Goal: Complete application form: Complete application form

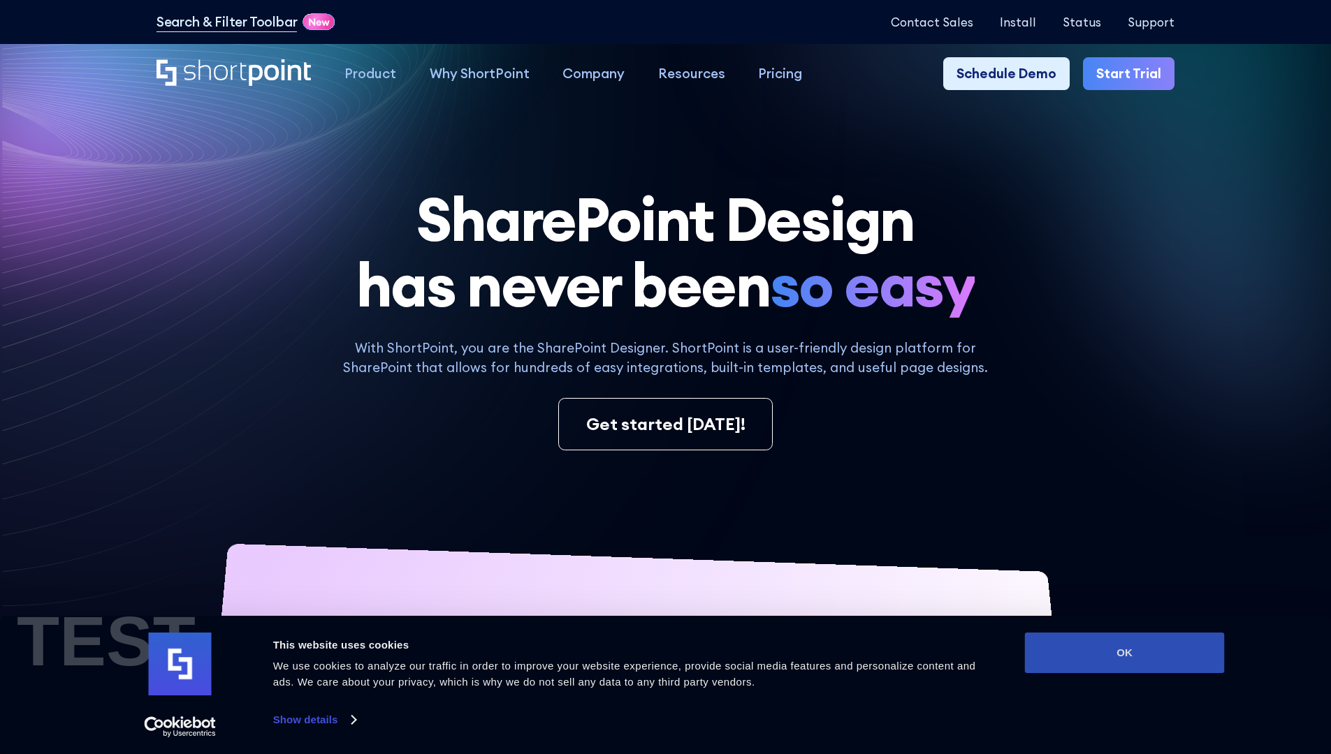
click at [1124, 653] on button "OK" at bounding box center [1125, 653] width 200 height 41
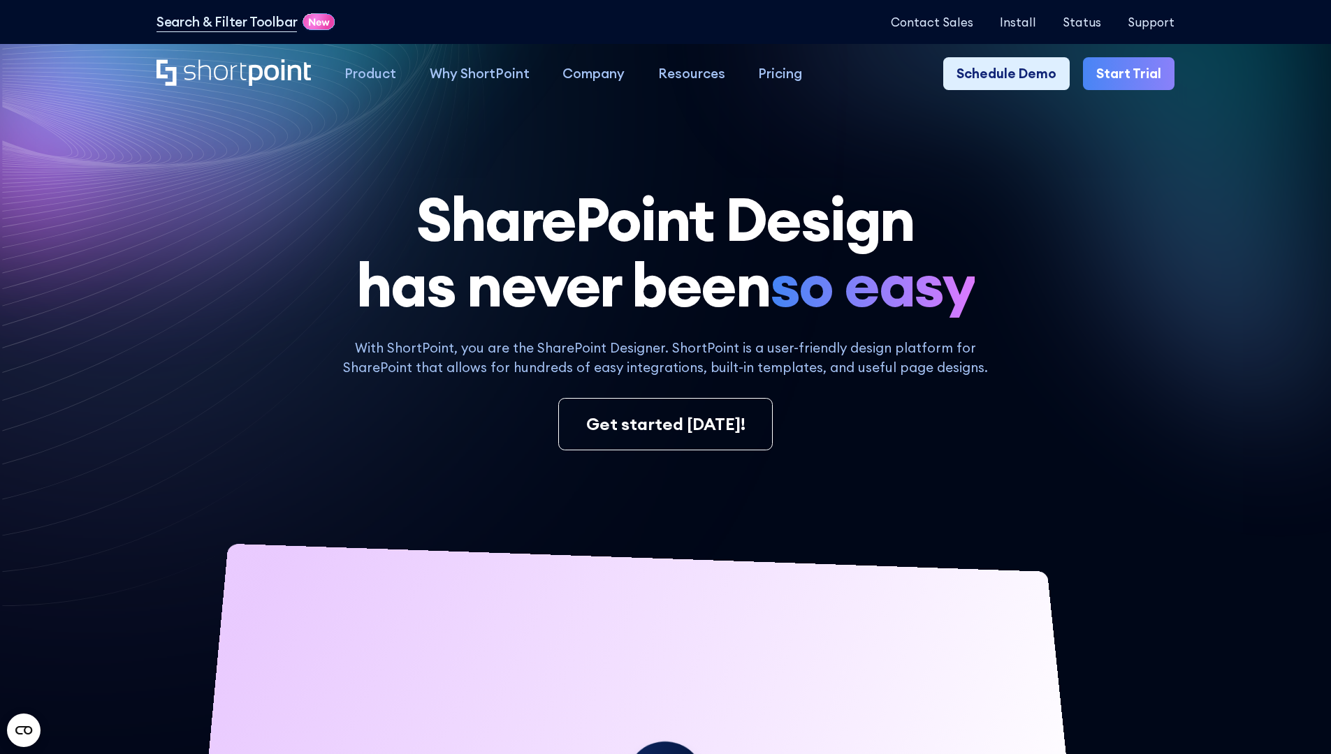
click at [1133, 74] on link "Start Trial" at bounding box center [1128, 74] width 91 height 34
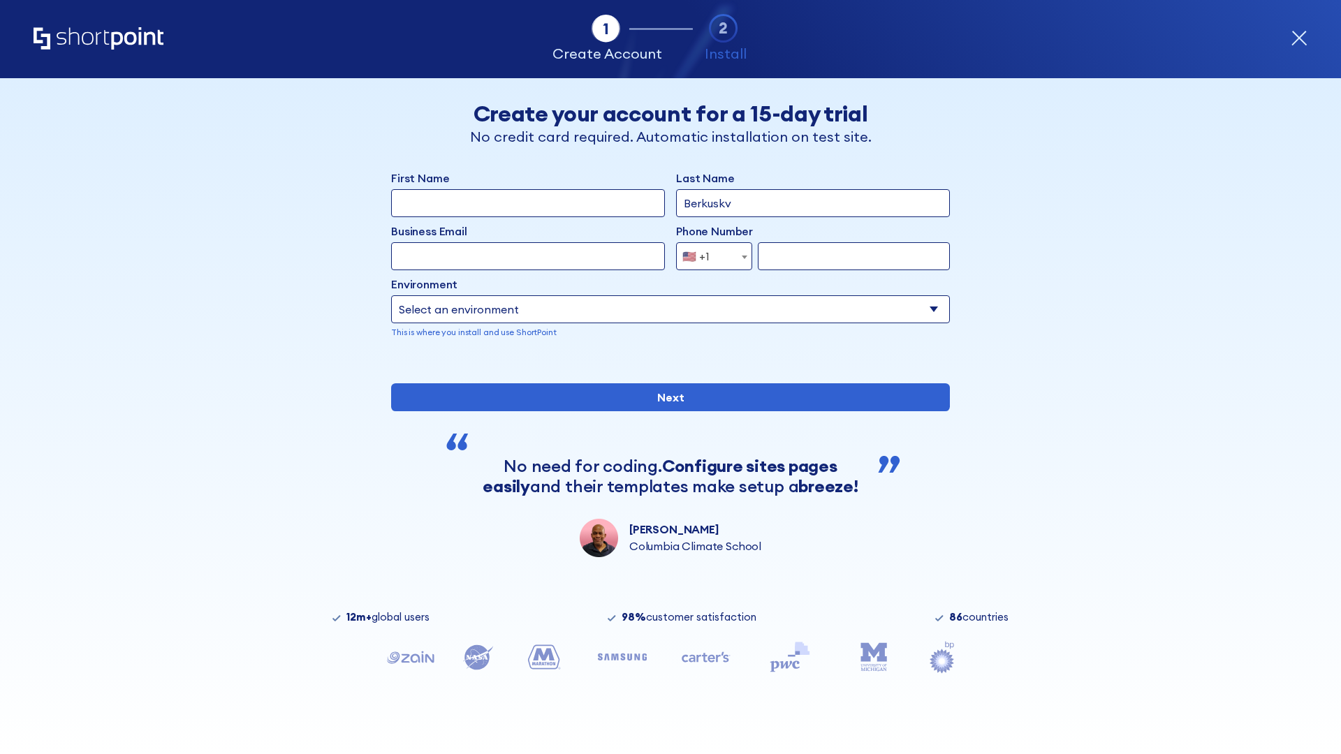
type input "Berkuskv"
type input "test@shortpoint.com"
type input "2125556789"
select select "Microsoft 365"
type input "2125556789"
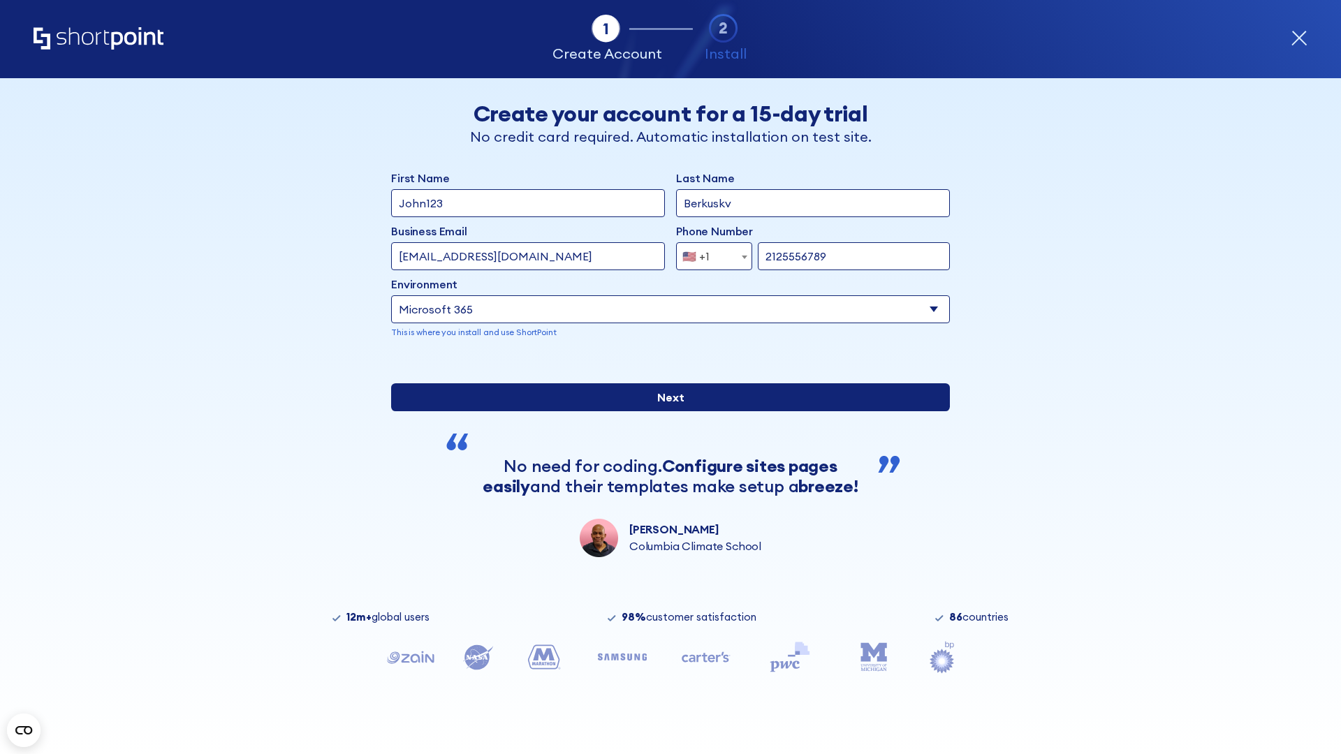
scroll to position [3, 0]
click at [665, 411] on input "Next" at bounding box center [670, 397] width 559 height 28
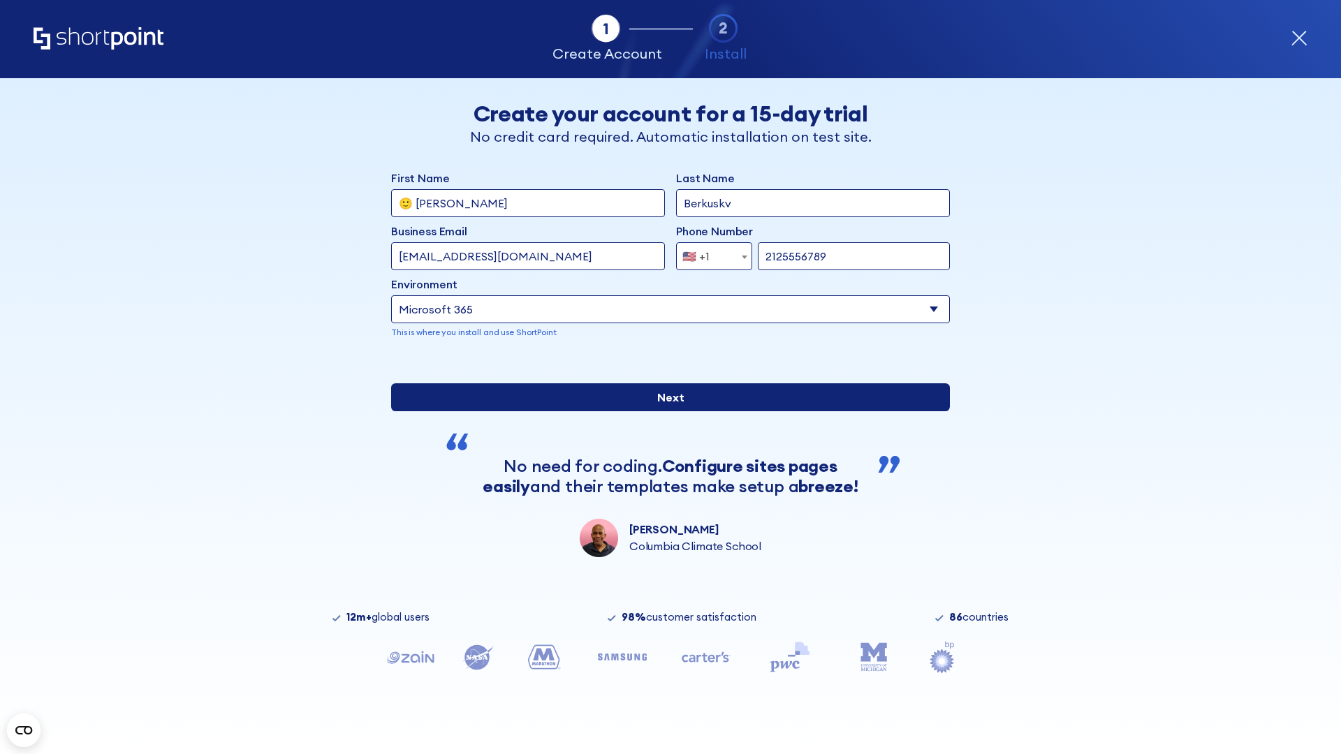
click at [665, 411] on input "Next" at bounding box center [670, 397] width 559 height 28
type input "Archebald"
click at [665, 411] on input "Next" at bounding box center [670, 397] width 559 height 28
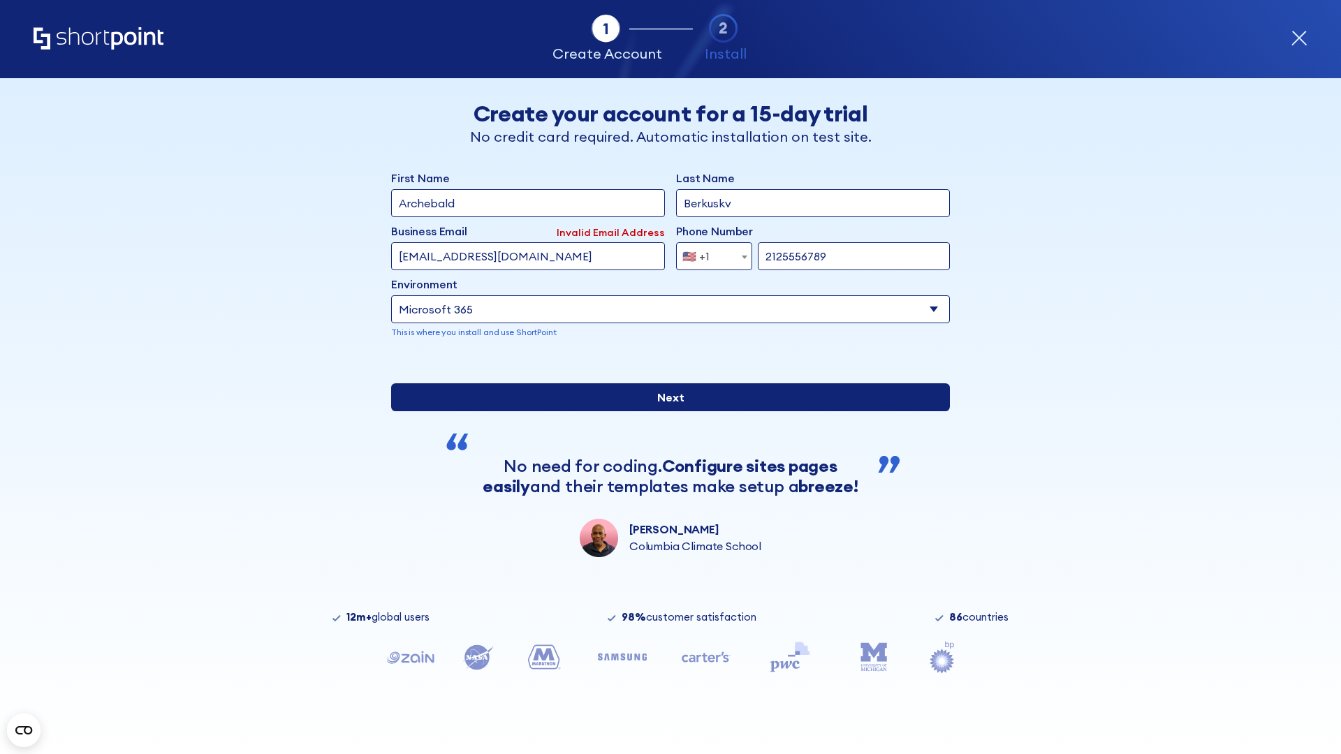
click at [665, 411] on input "Next" at bounding box center [670, 397] width 559 height 28
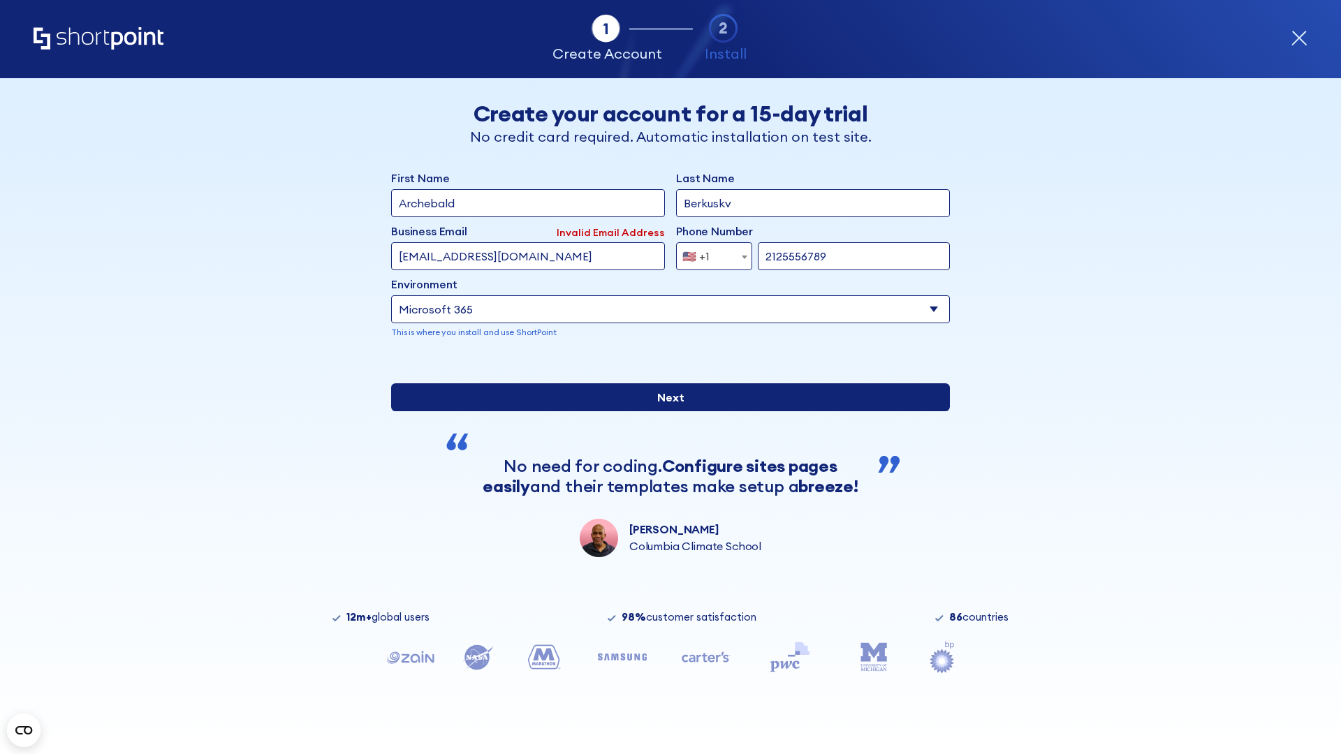
click at [665, 411] on input "Next" at bounding box center [670, 397] width 559 height 28
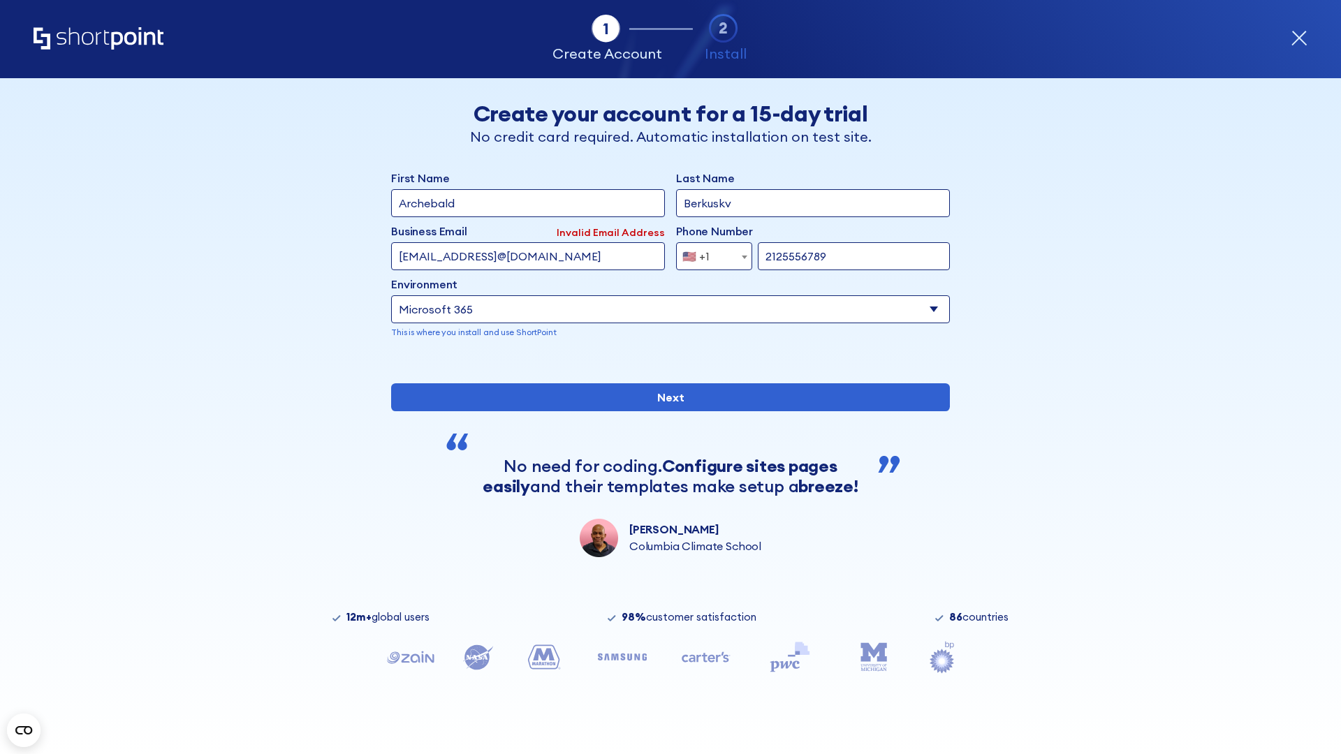
type input "testEmail@protonmail.comtest@shortpoint.com"
click at [709, 253] on span "🇺🇸 +1" at bounding box center [700, 256] width 47 height 28
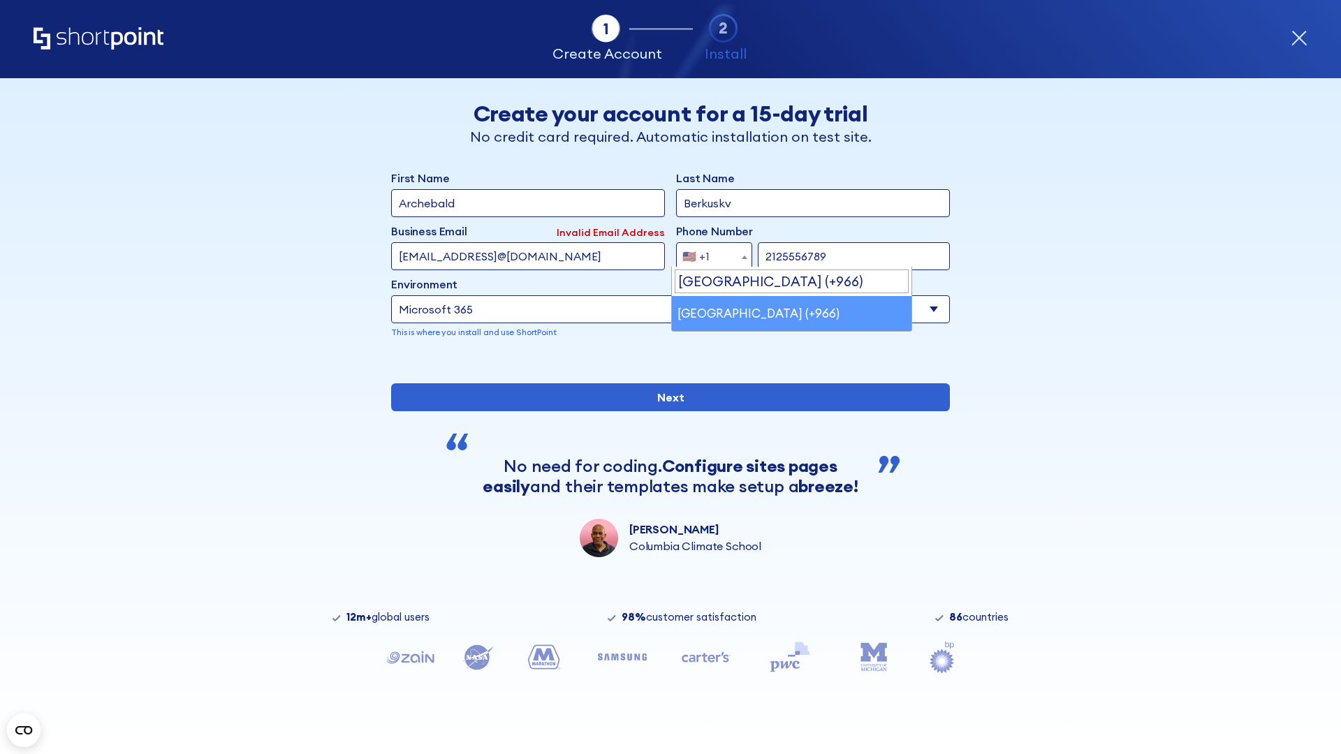
select select "+966"
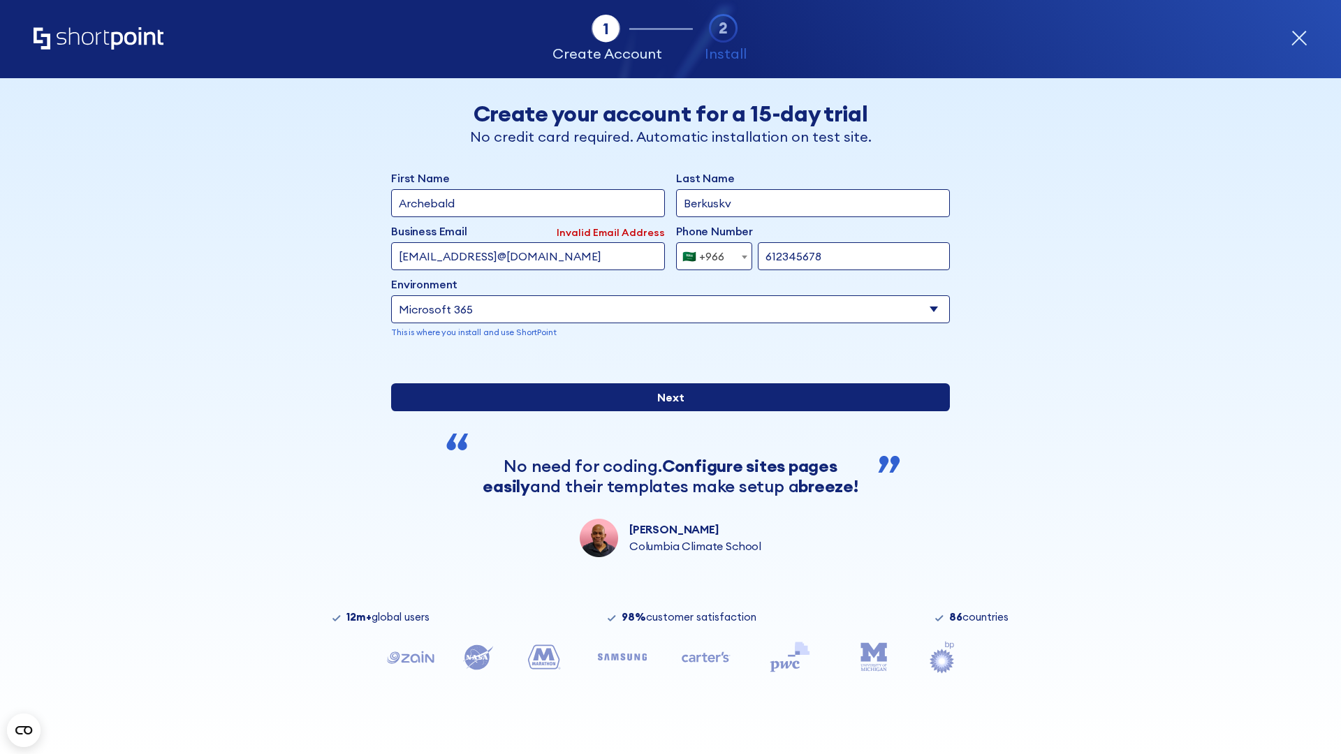
type input "612345678"
click at [665, 411] on input "Next" at bounding box center [670, 397] width 559 height 28
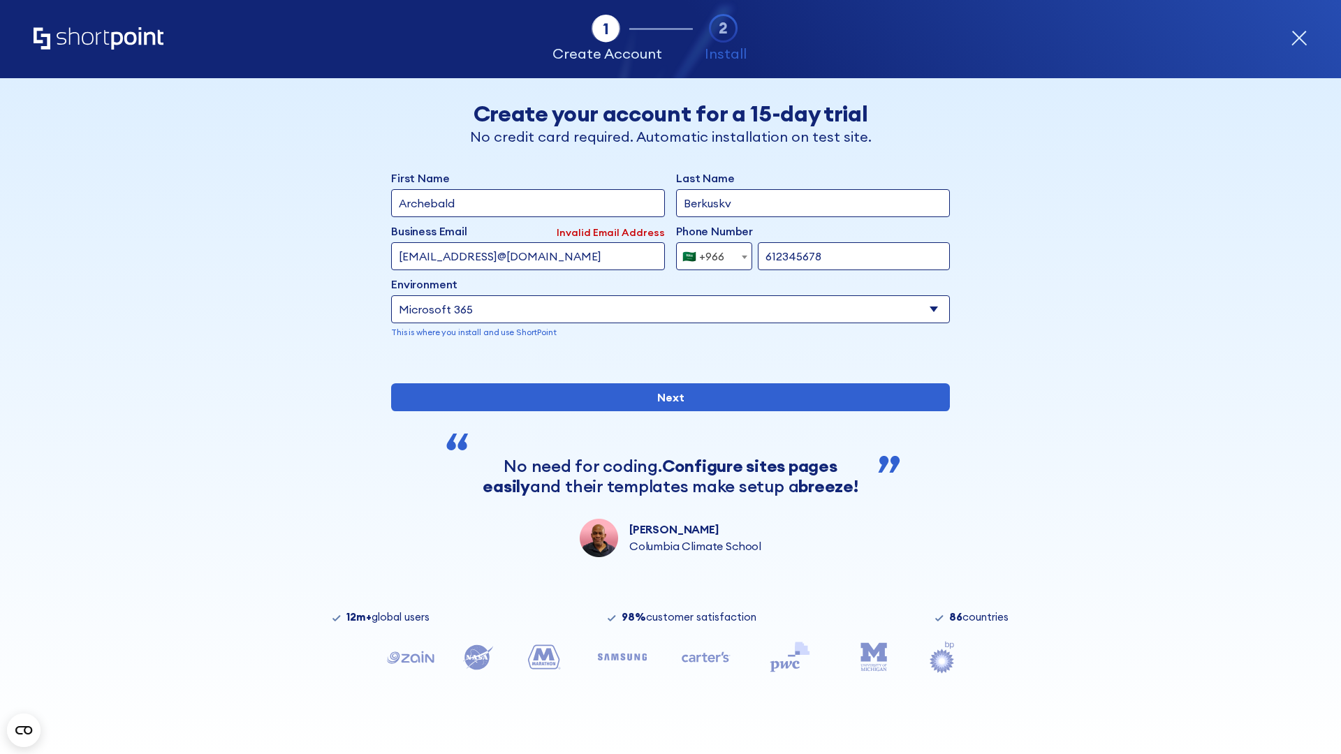
click at [709, 253] on div "🇸🇦 +966" at bounding box center [703, 256] width 42 height 28
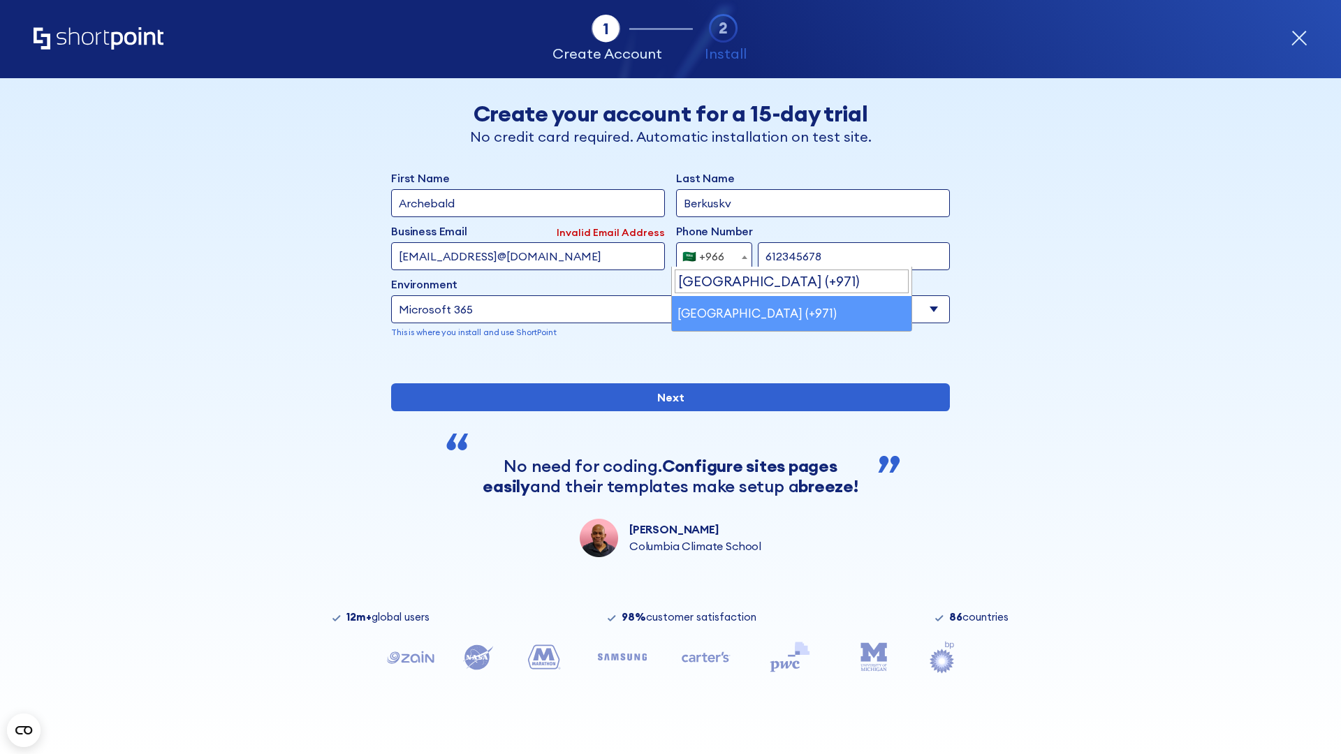
select select "+971"
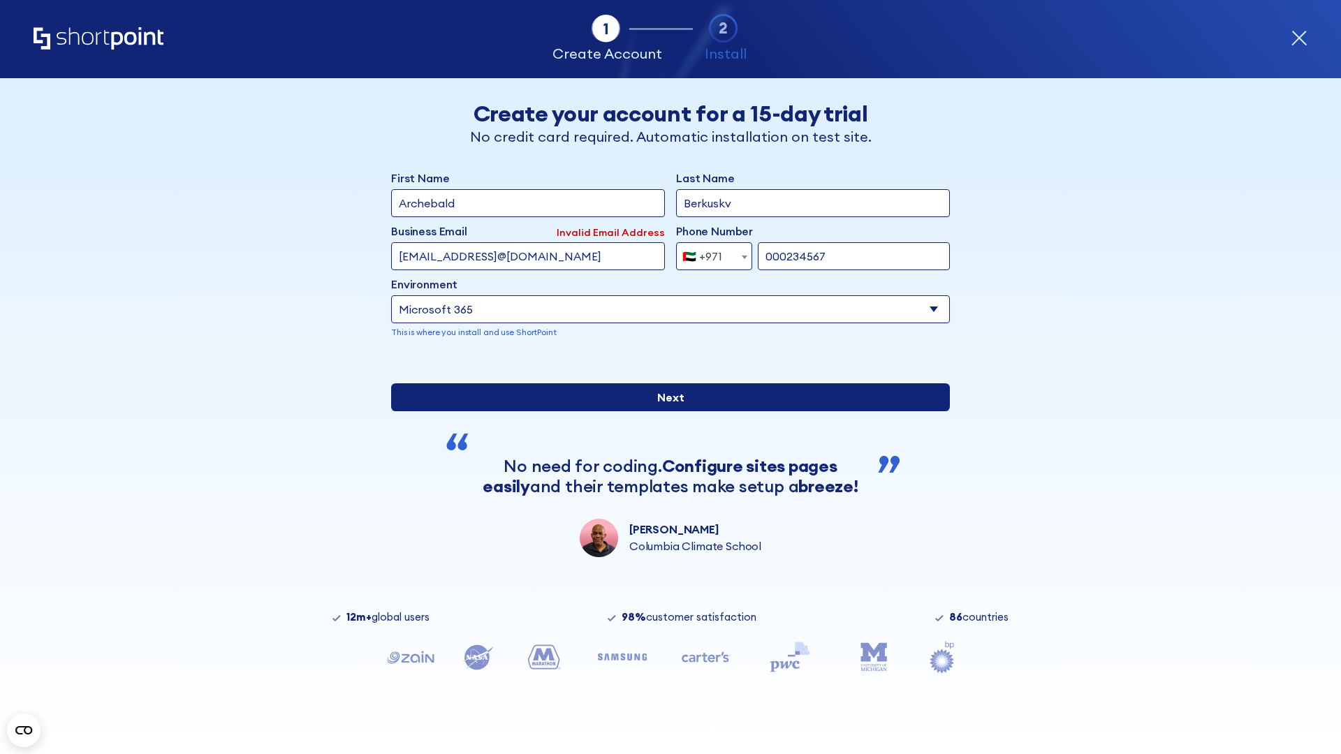
type input "000234567"
click at [665, 411] on input "Next" at bounding box center [670, 397] width 559 height 28
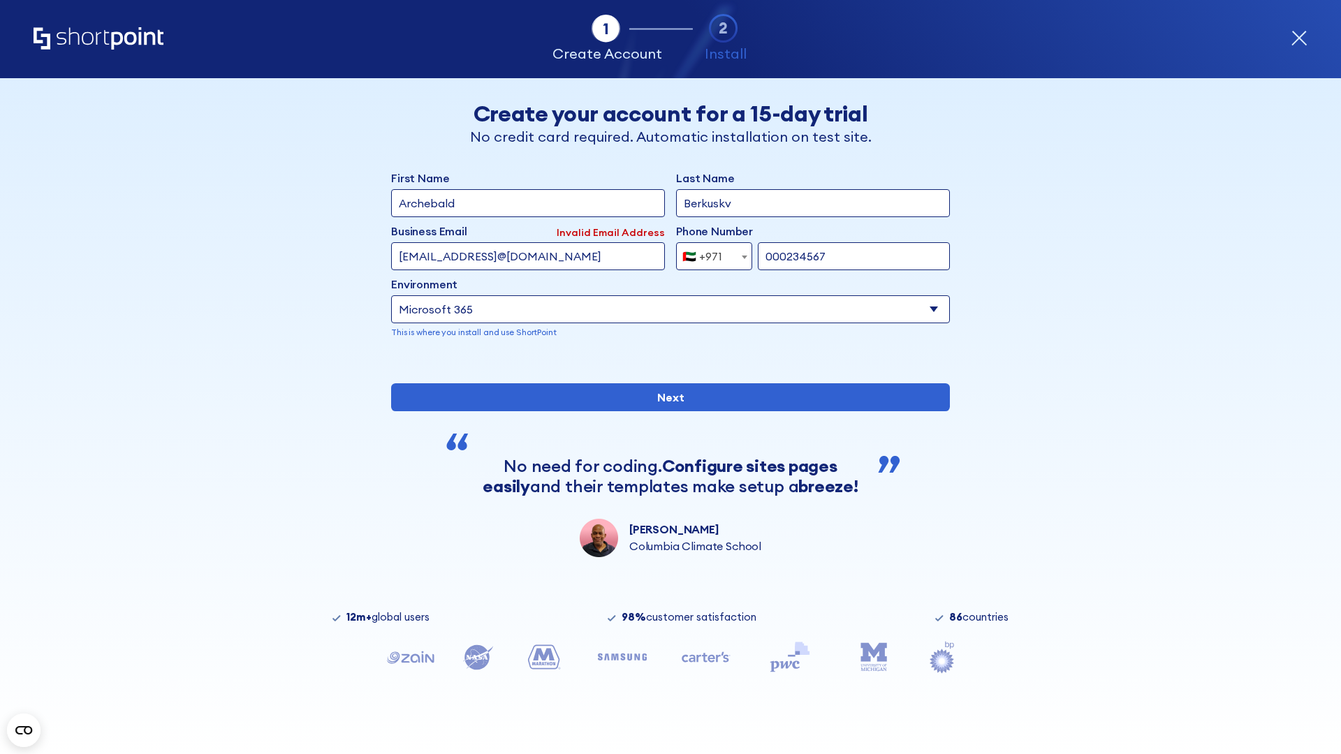
click at [709, 253] on div "🇦🇪 +971" at bounding box center [702, 256] width 40 height 28
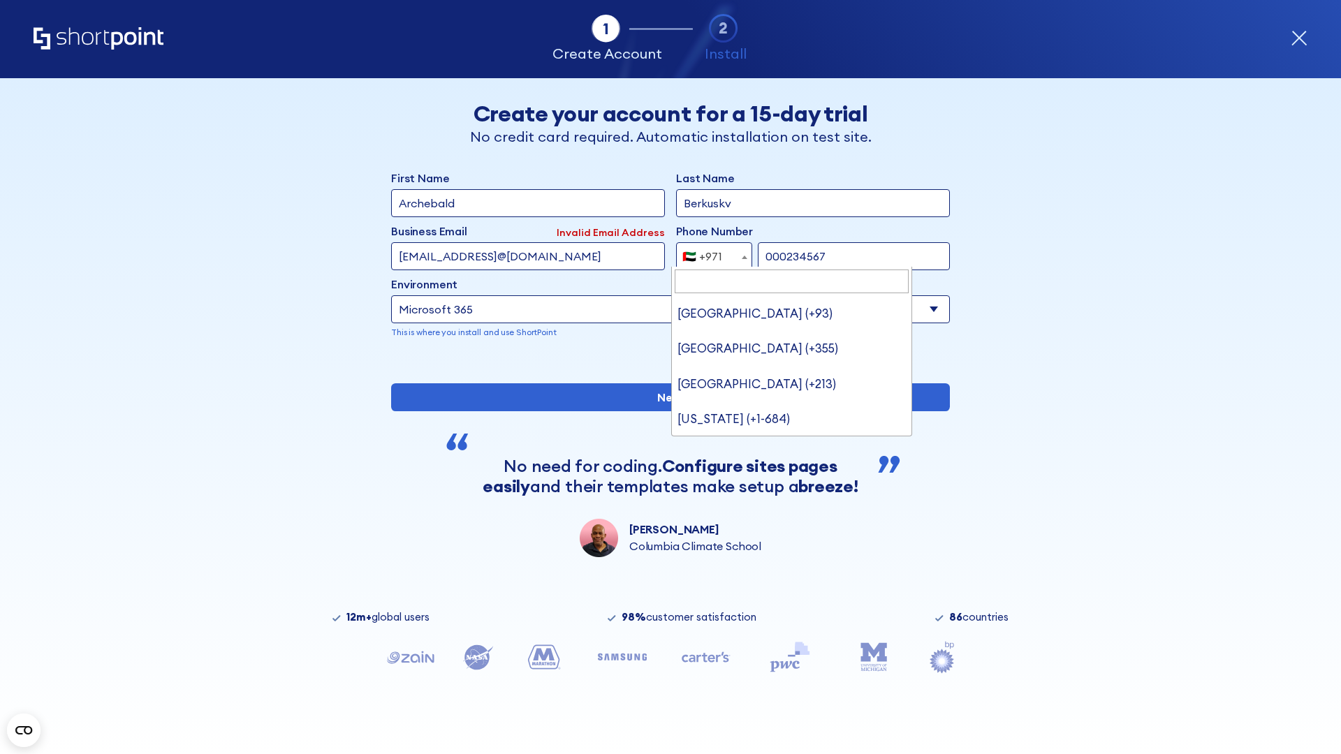
type input "United Kingdom (+44)"
select select "+44"
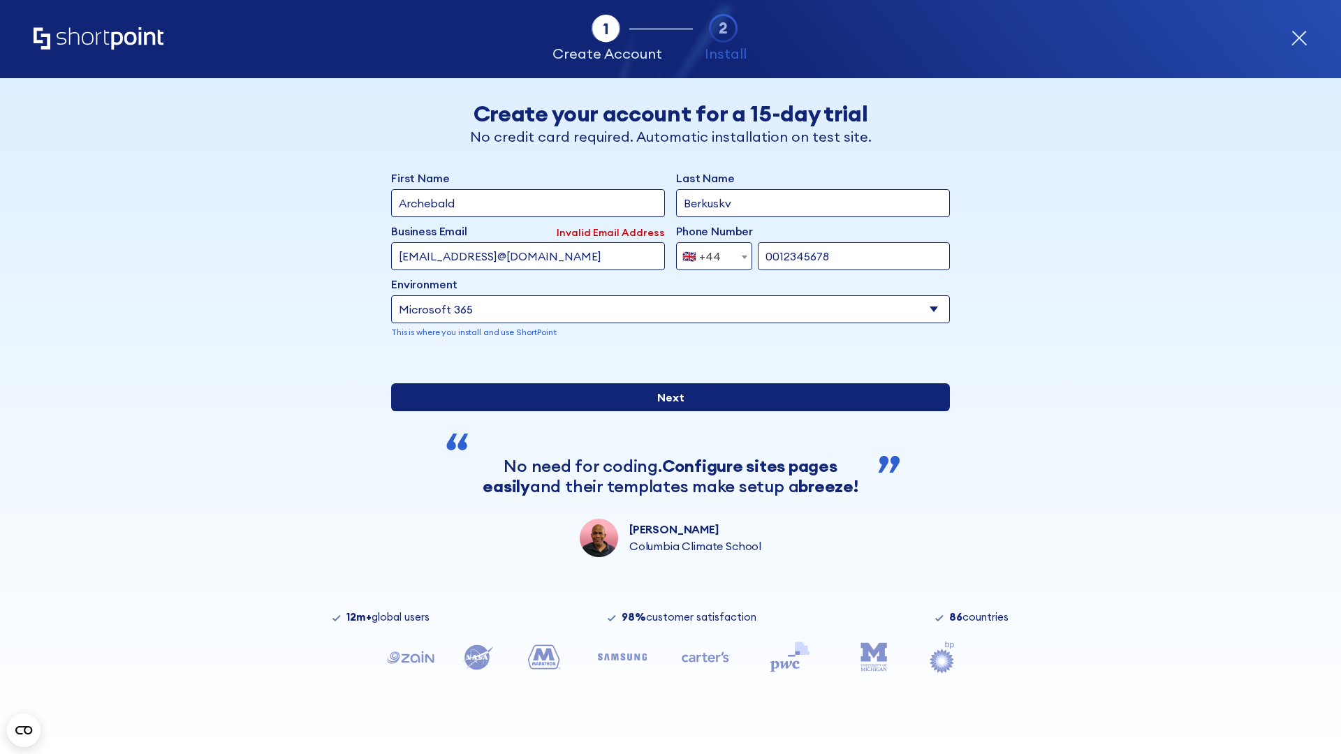
type input "0012345678"
click at [665, 411] on input "Next" at bounding box center [670, 397] width 559 height 28
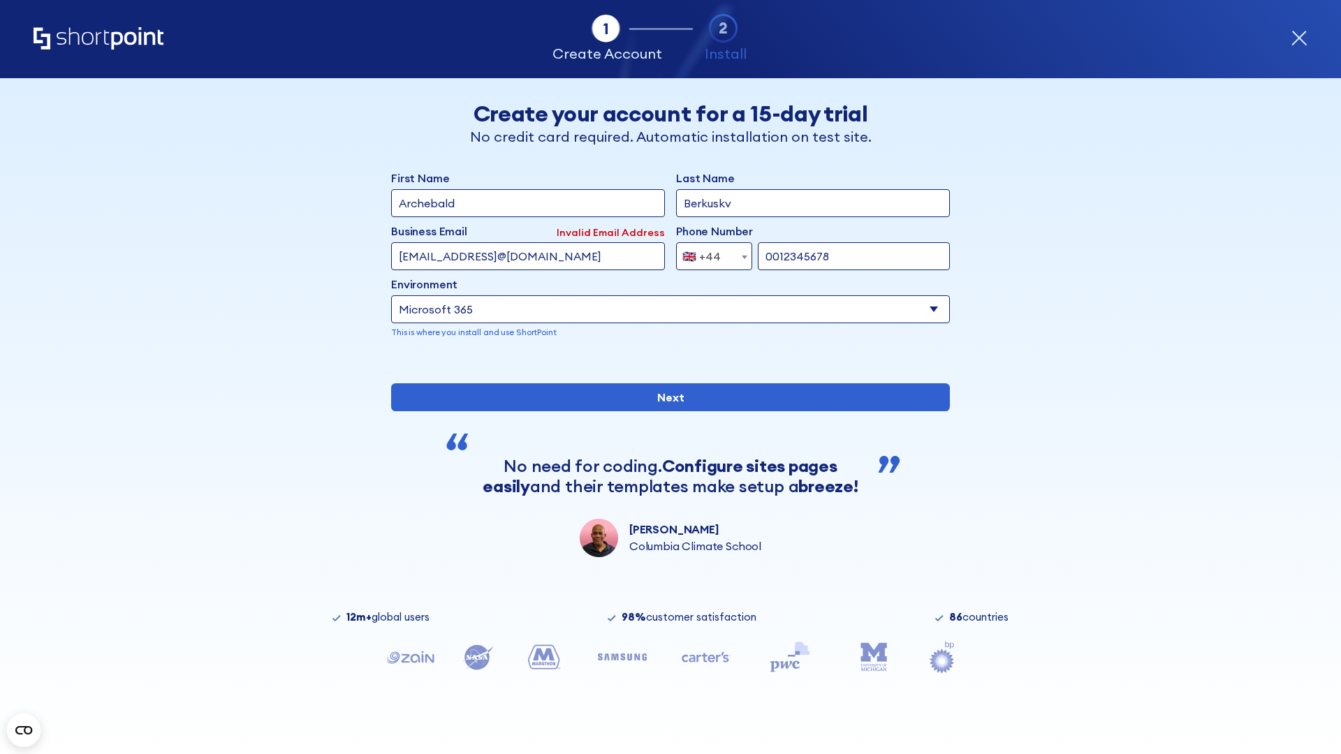
click at [709, 253] on div "🇬🇧 +44" at bounding box center [701, 256] width 38 height 28
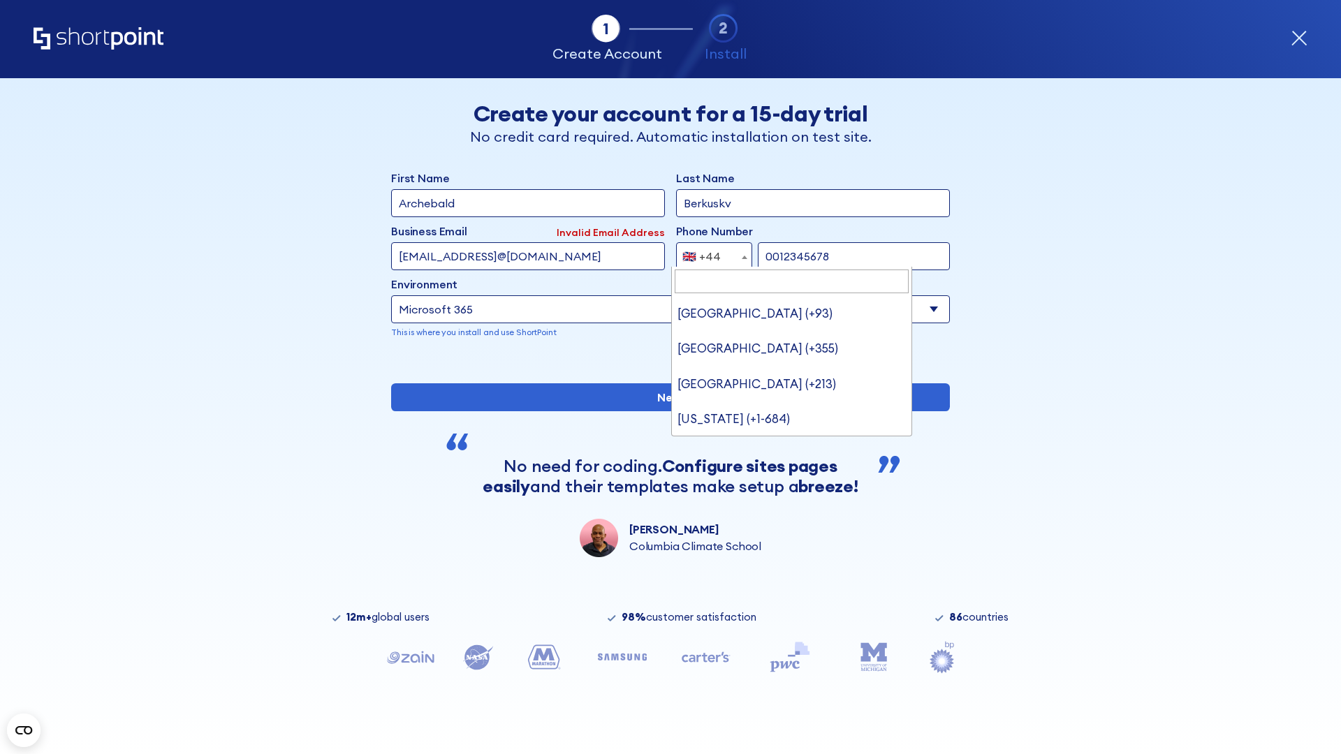
type input "Ukraine (+380)"
select select "+380"
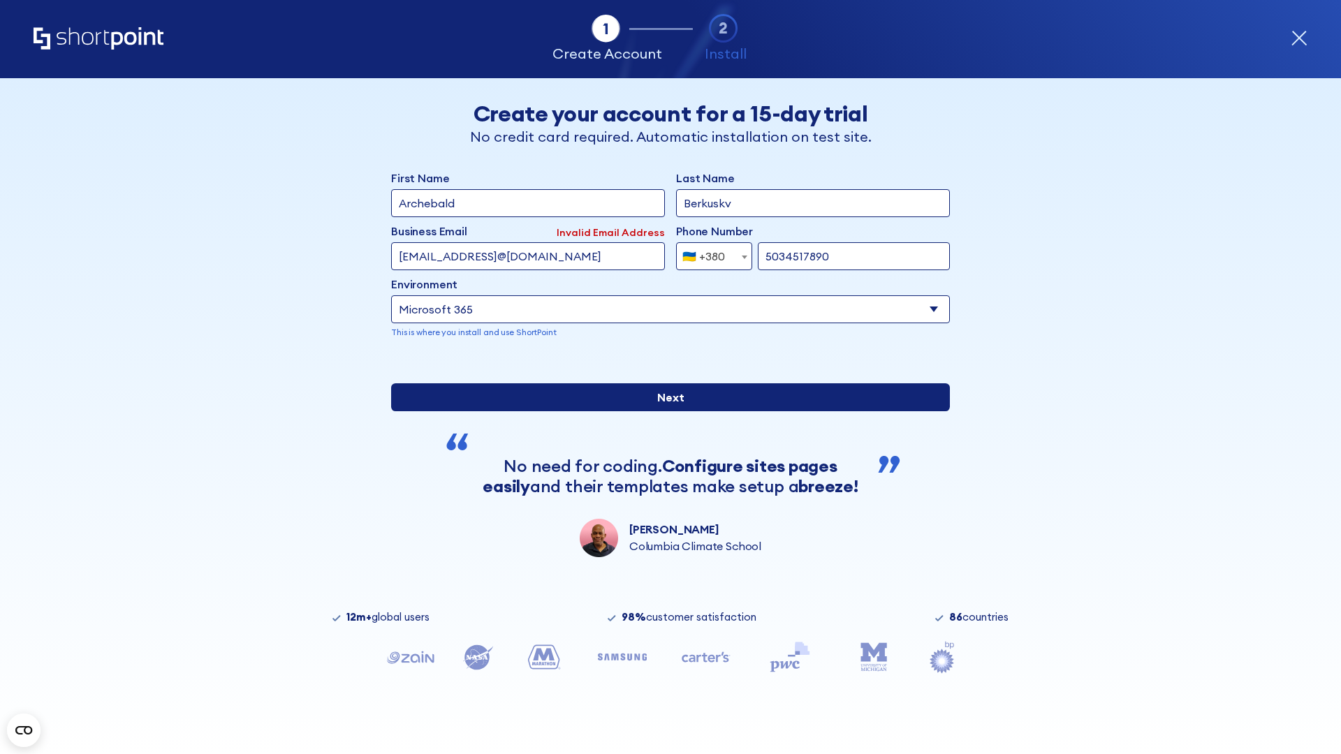
type input "5034517890"
click at [665, 411] on input "Next" at bounding box center [670, 397] width 559 height 28
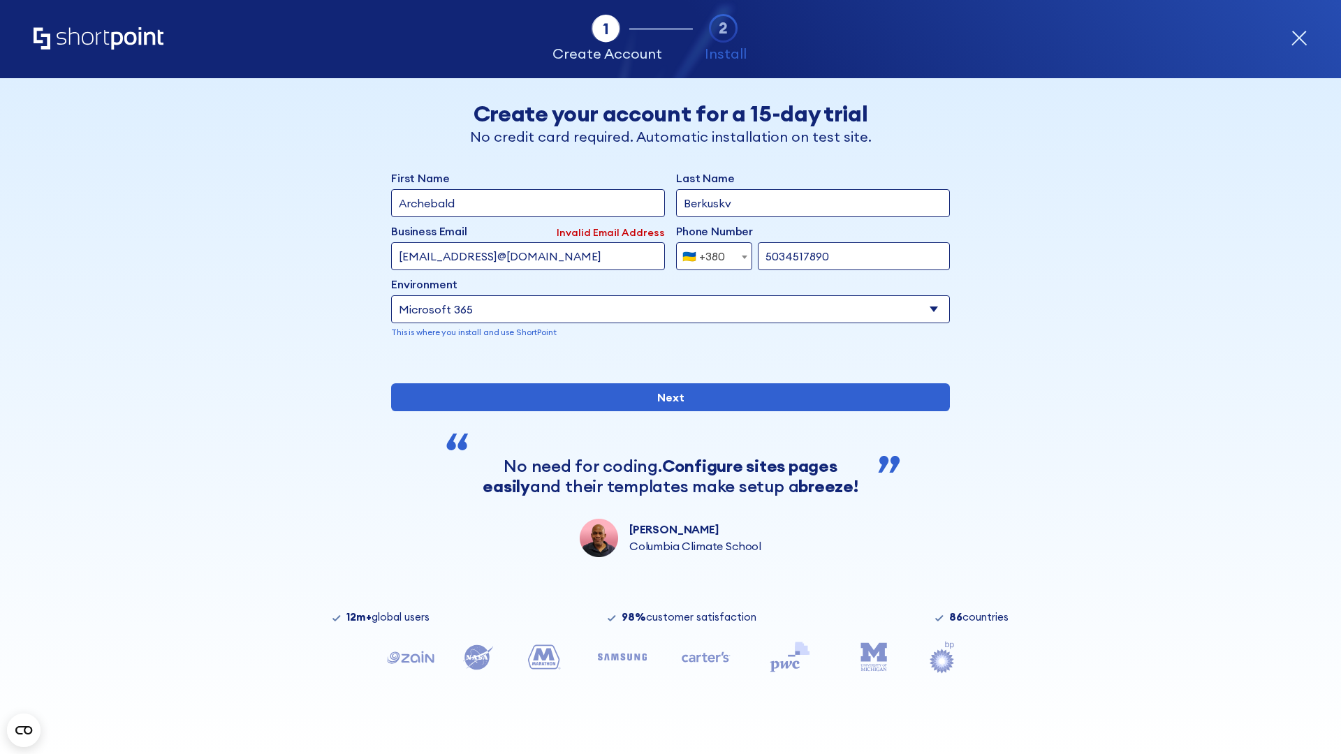
click at [709, 253] on div "🇺🇦 +380" at bounding box center [703, 256] width 43 height 28
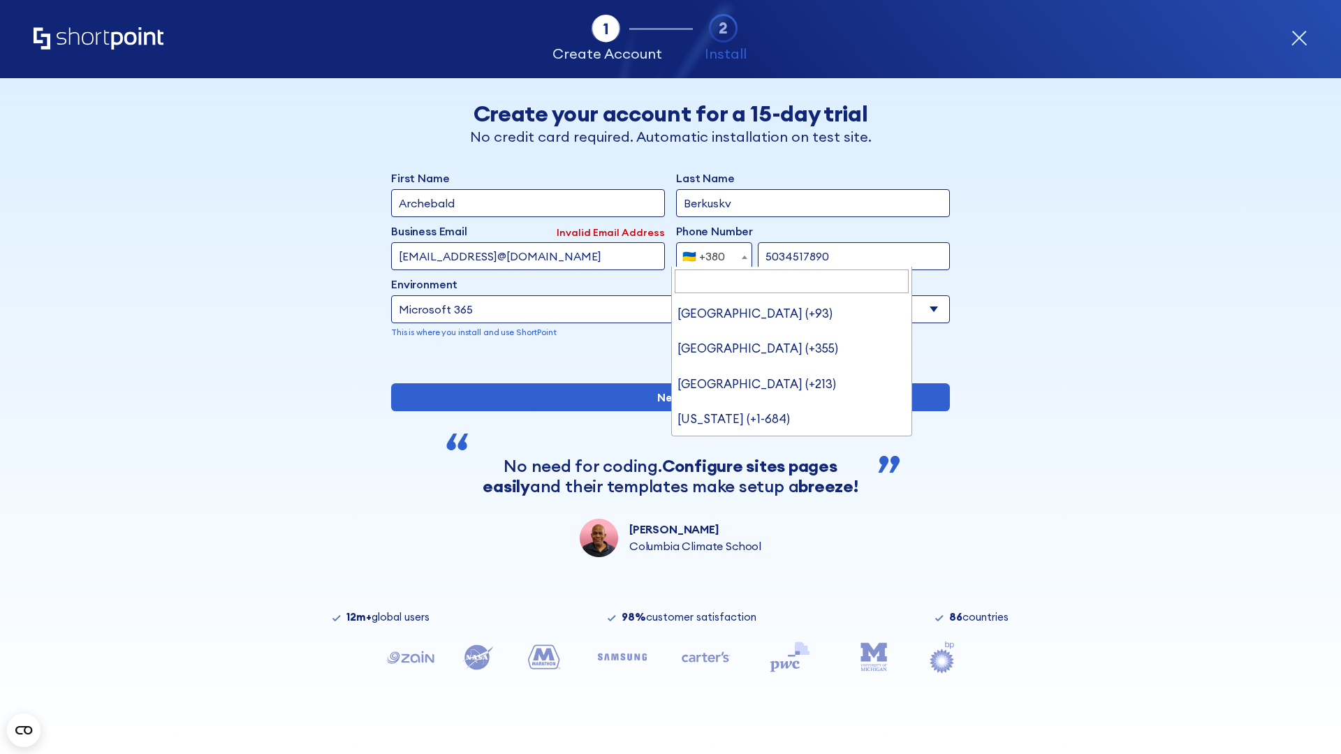
type input "United States (+1)"
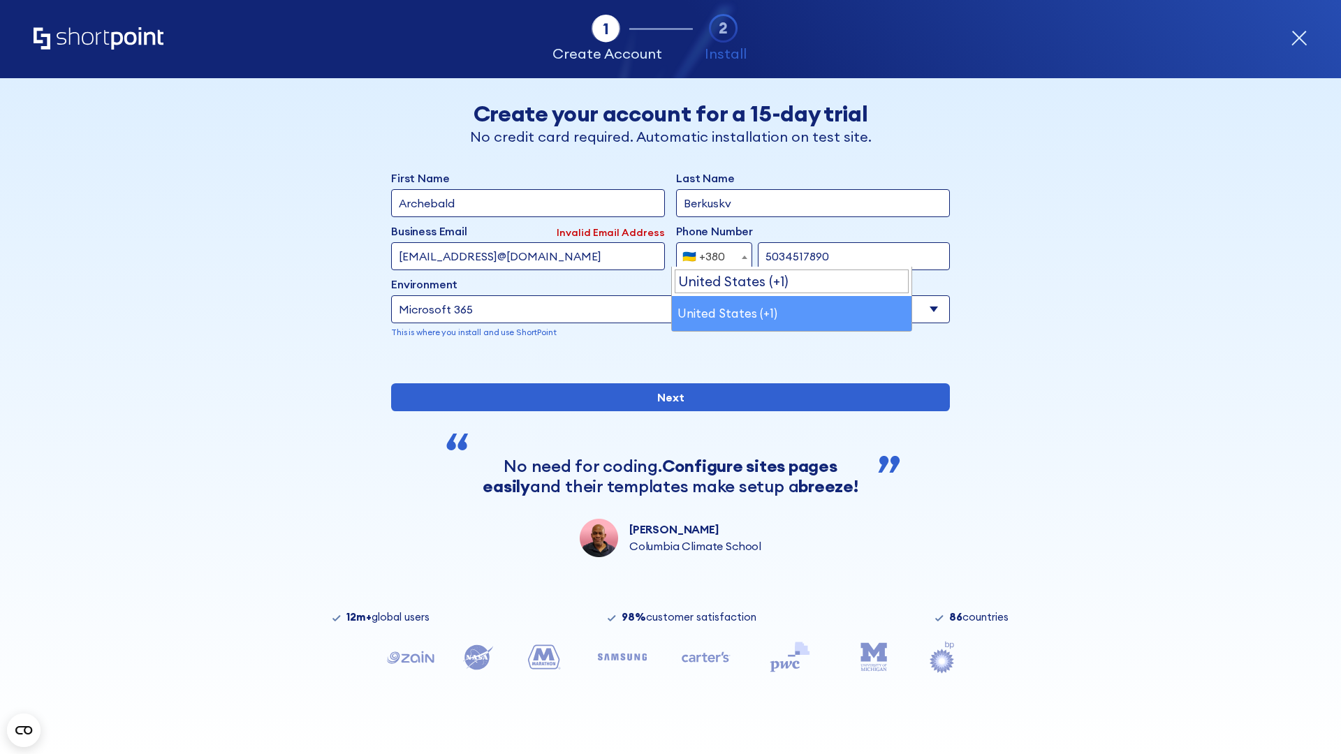
select select "+1"
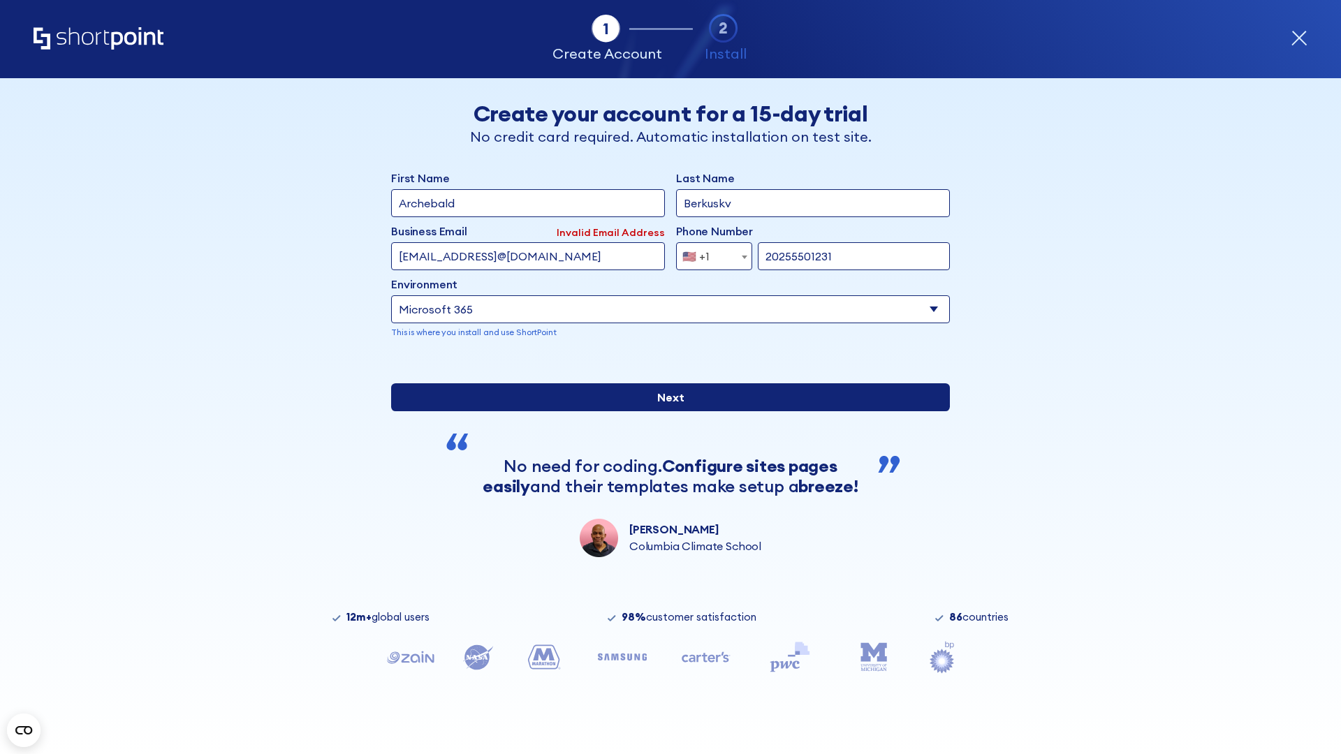
type input "20255501231"
click at [665, 411] on input "Next" at bounding box center [670, 397] width 559 height 28
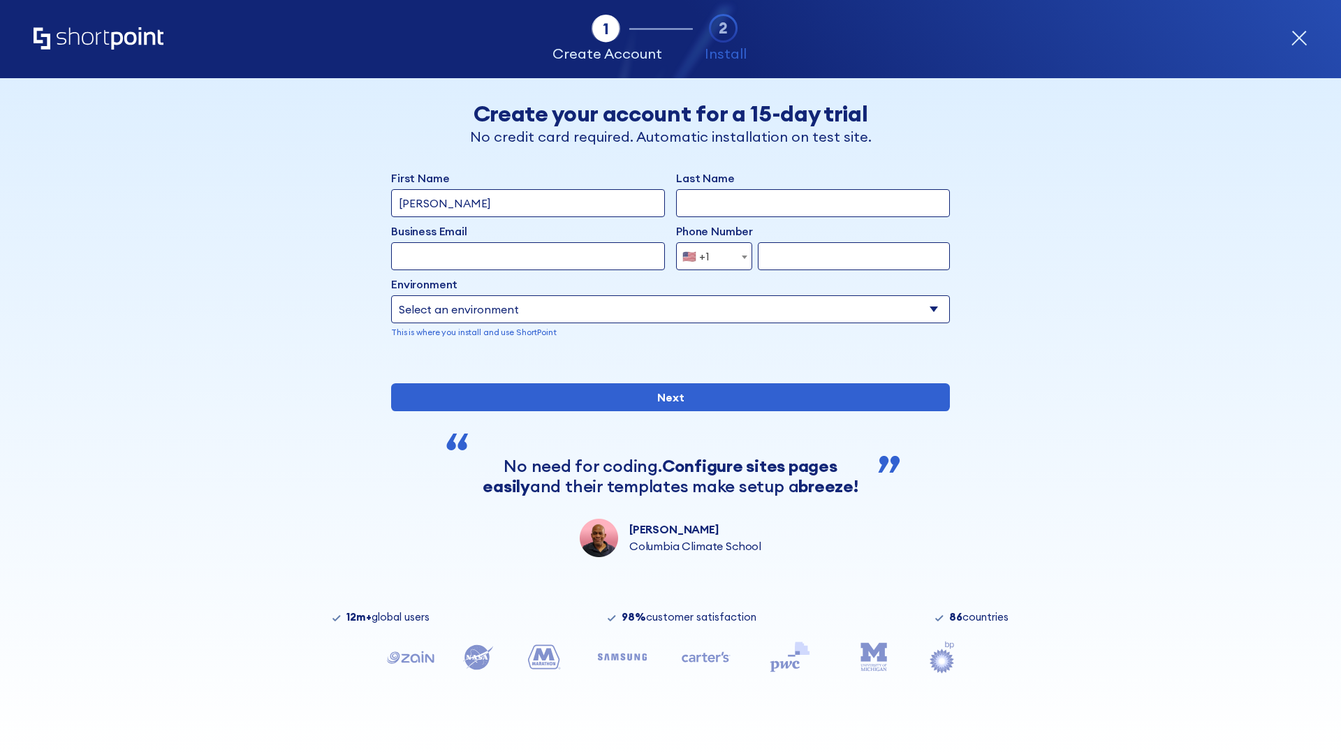
type input "Mary-Jane"
type input "Berkuskv"
type input "john@company.com"
click at [709, 256] on span "🇺🇸 +1" at bounding box center [700, 256] width 47 height 28
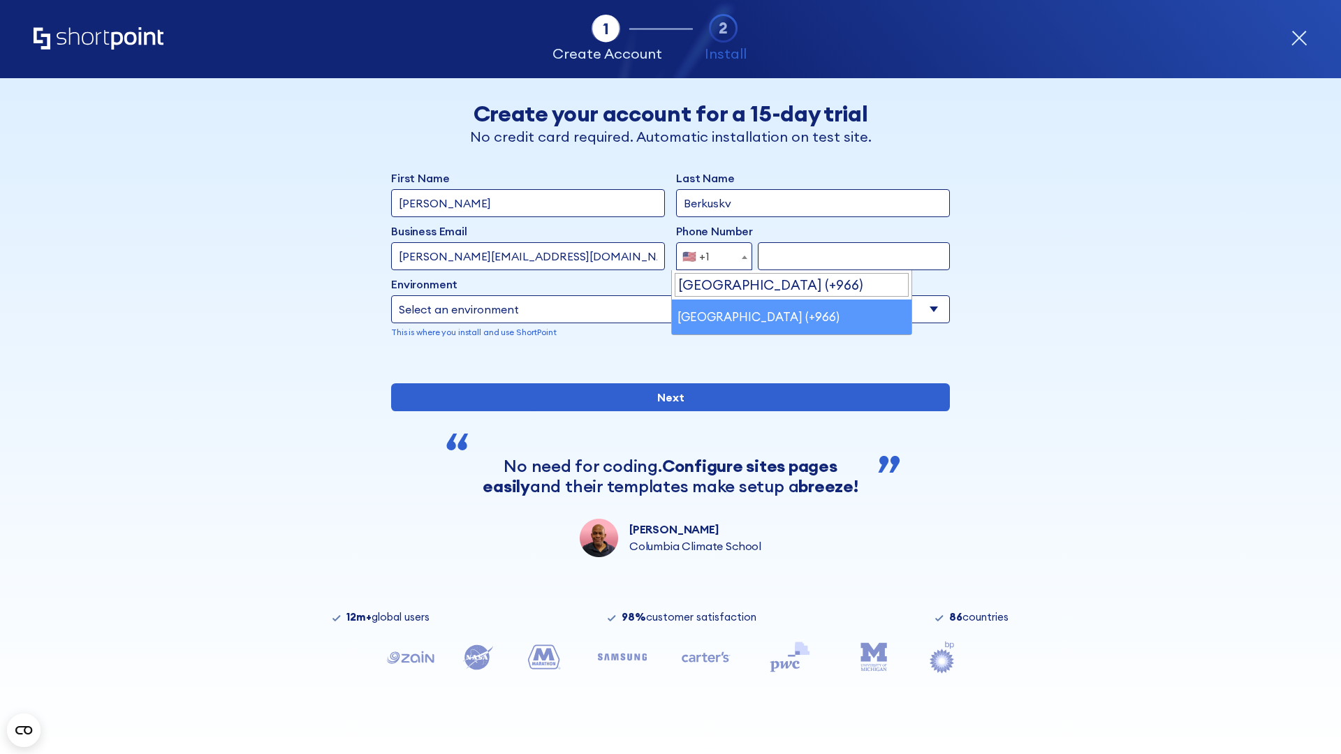
select select "+966"
type input "512345678"
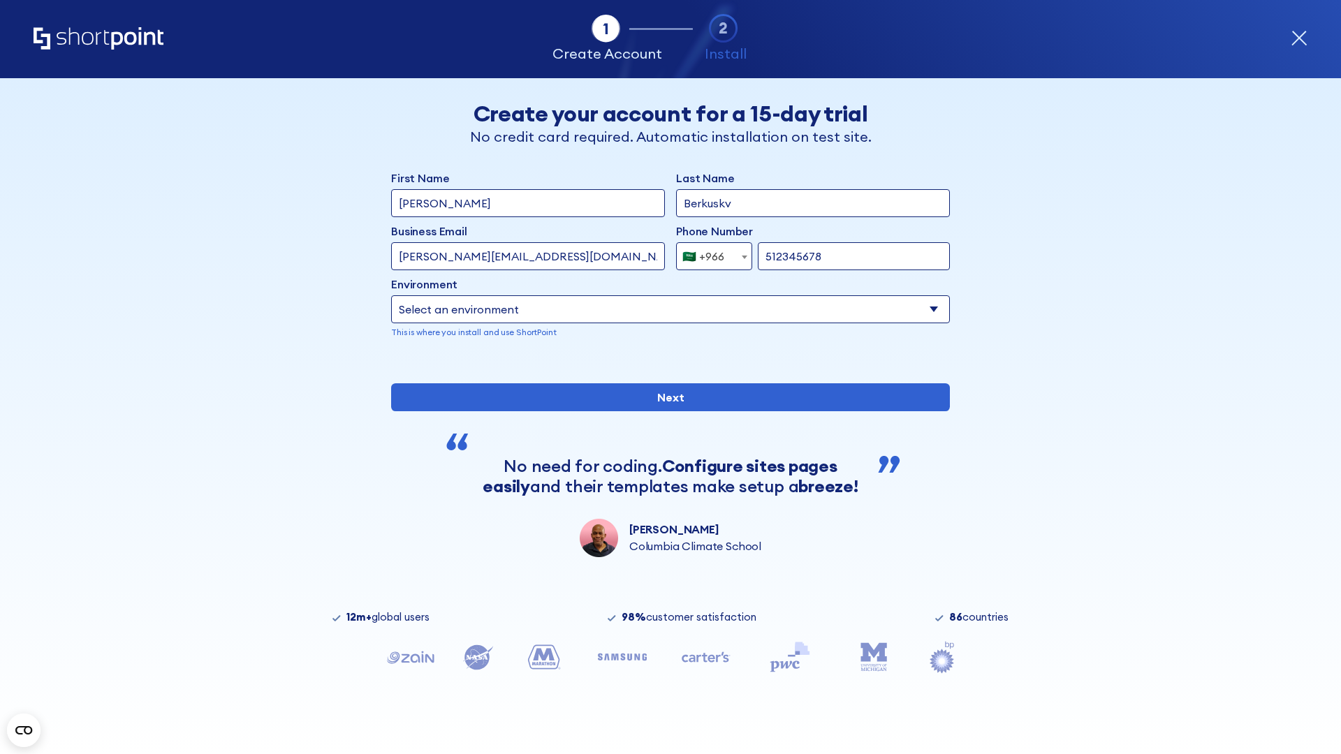
select select "Microsoft 365"
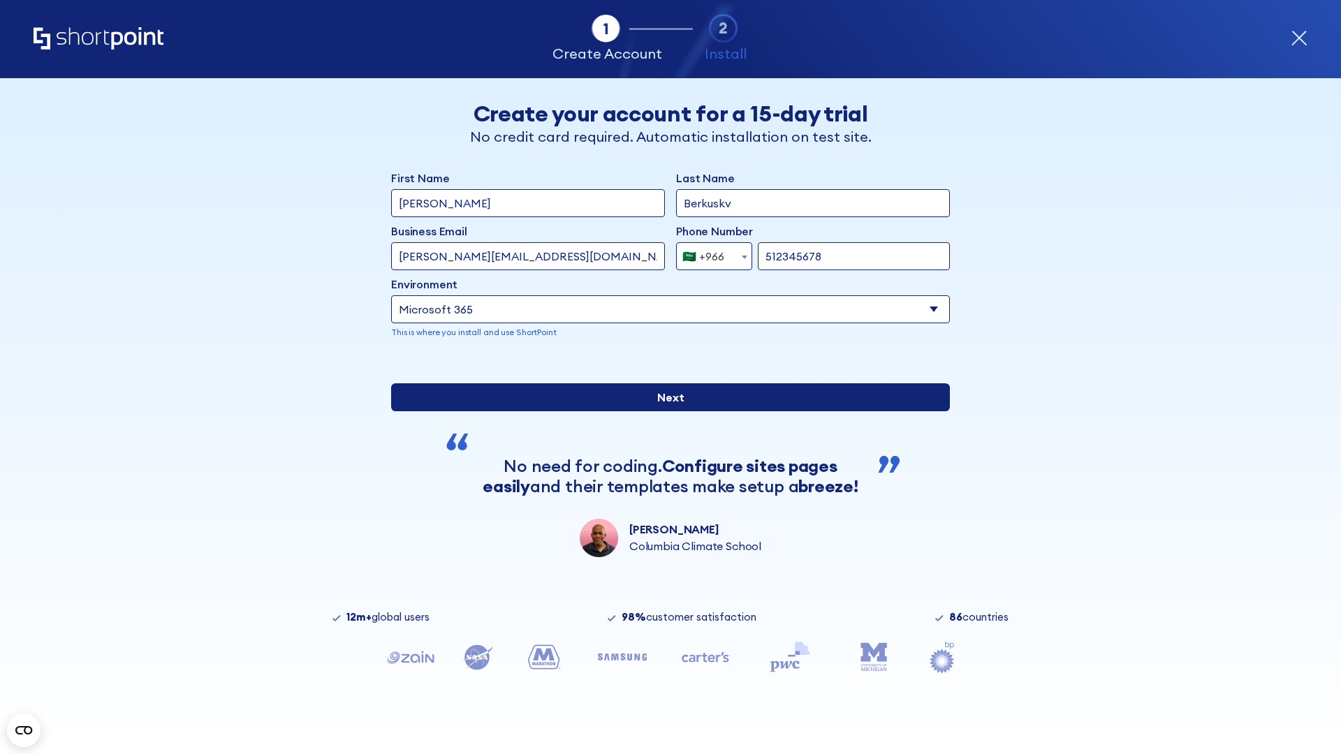
type input "512345678"
click at [665, 411] on input "Next" at bounding box center [670, 397] width 559 height 28
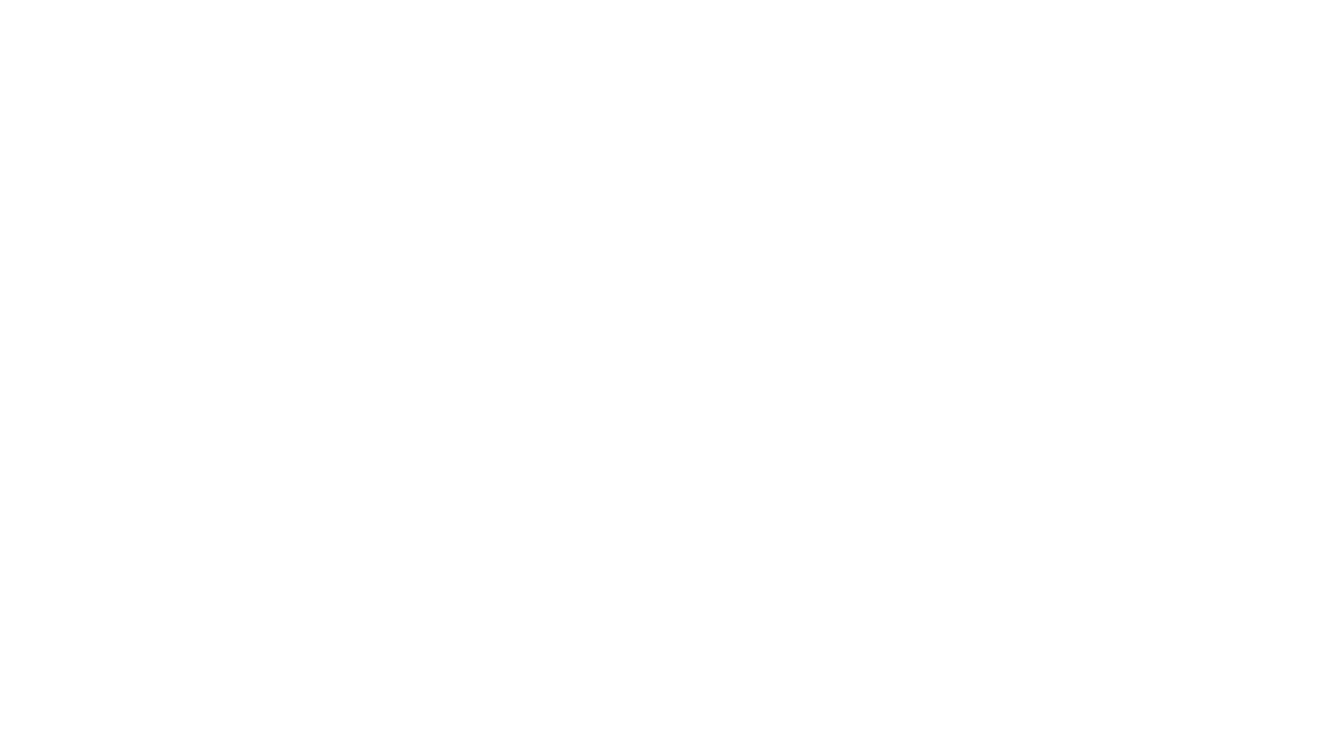
select select "+966"
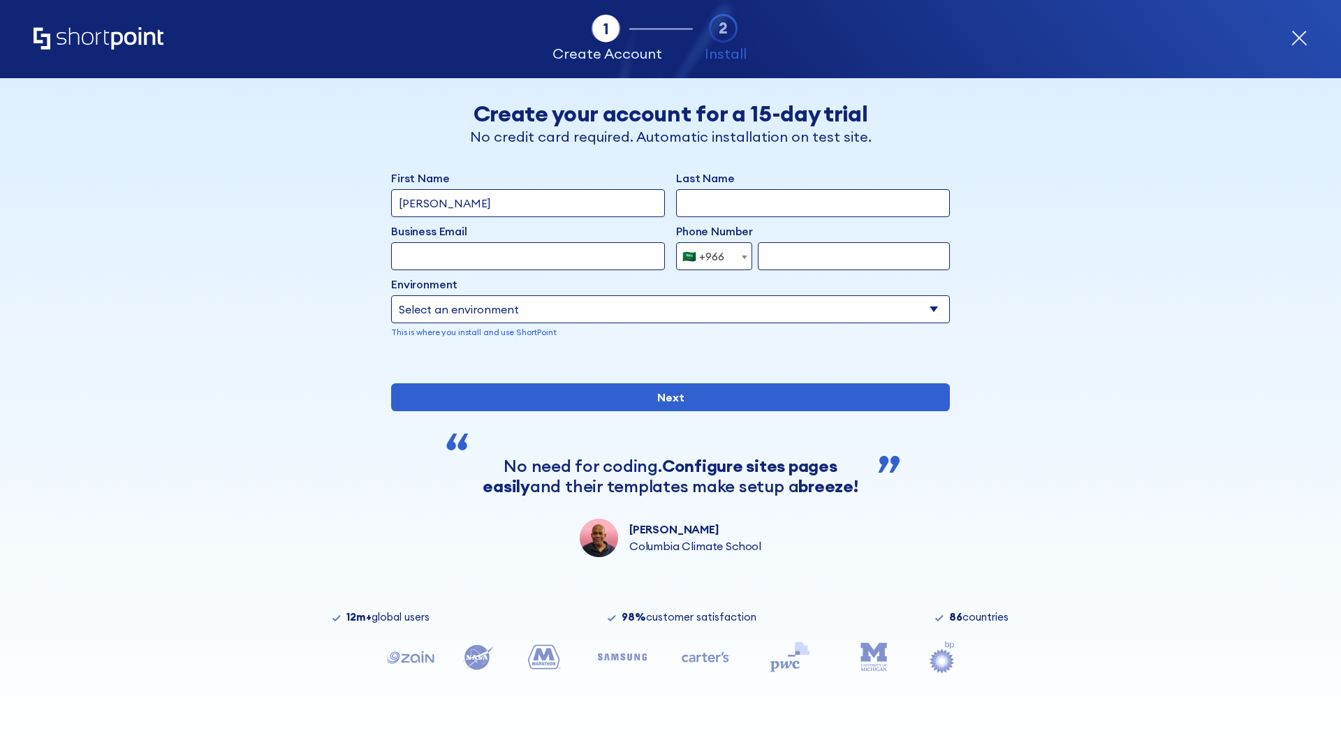
type input "D'Souza"
type input "Berkuskv"
type input "hr@mybusiness.org"
click at [709, 256] on div "🇸🇦 +966" at bounding box center [703, 256] width 42 height 28
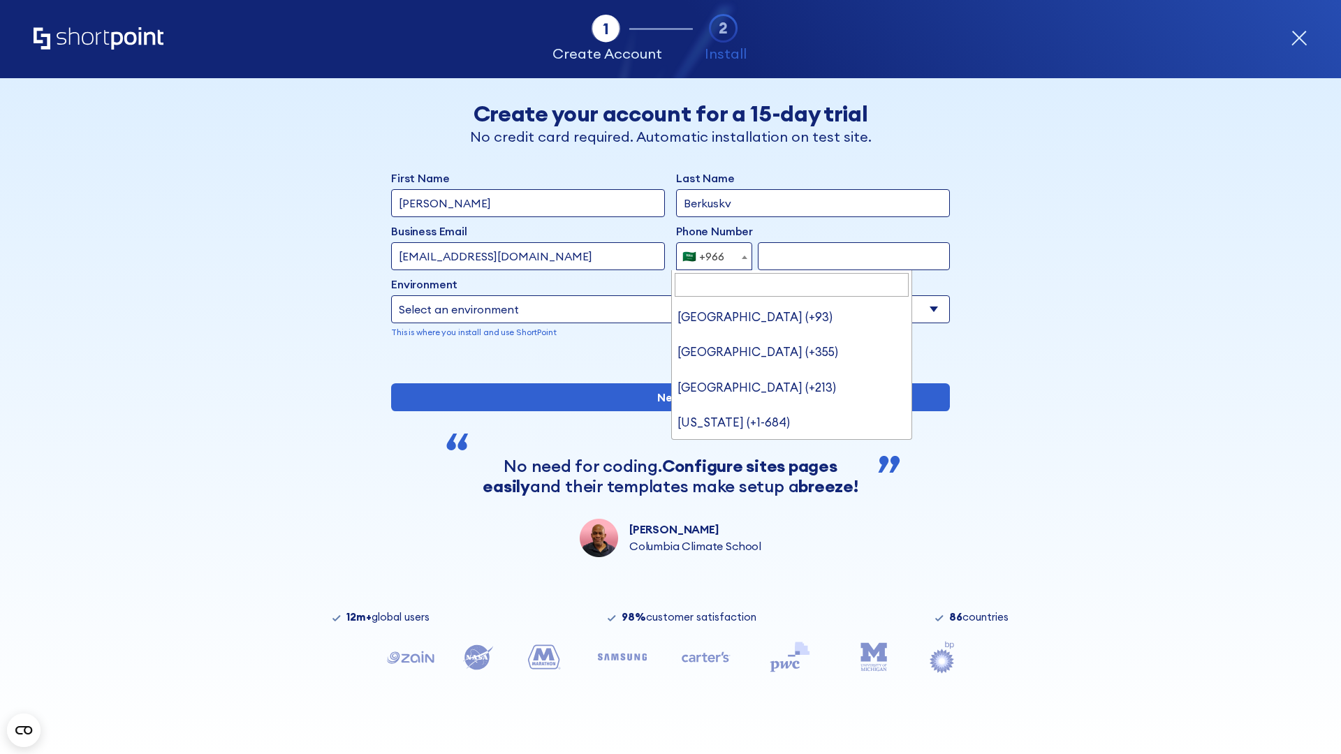
type input "United Arab Emirates (+971)"
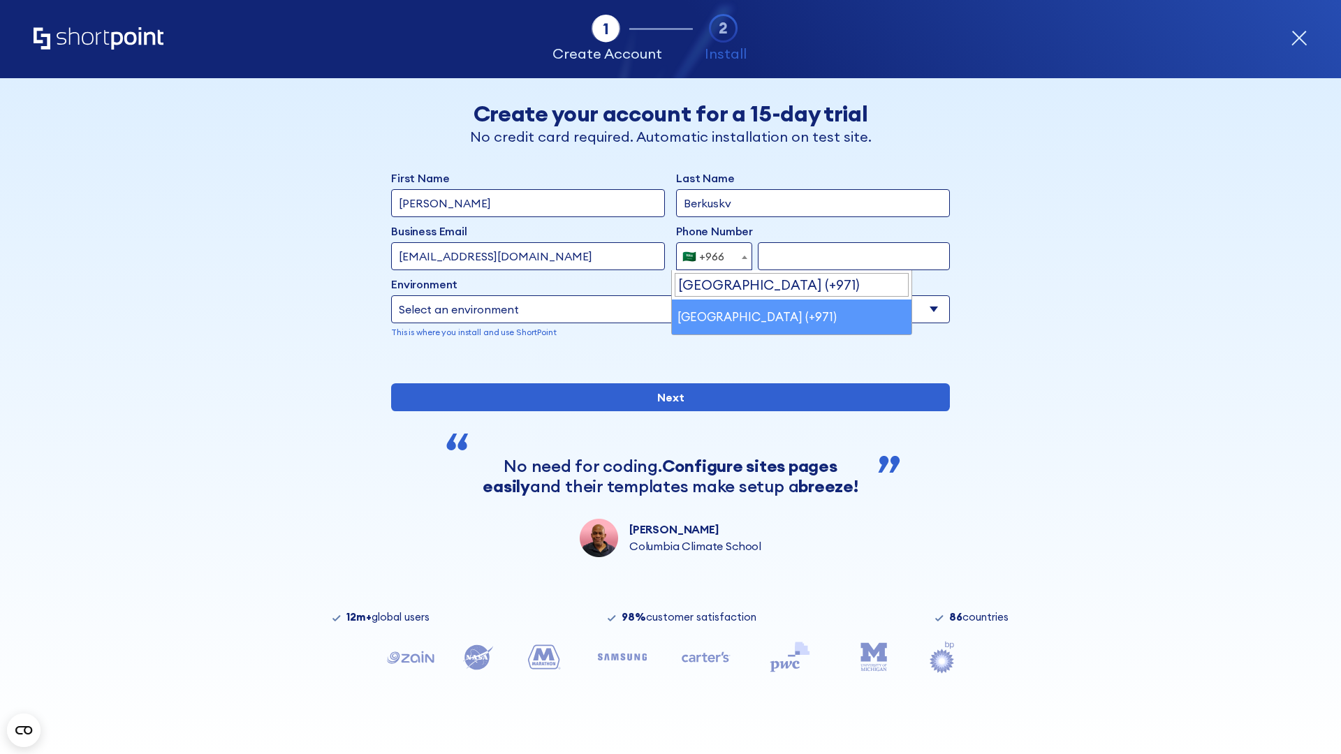
select select "+971"
type input "501234567"
select select "Microsoft 365"
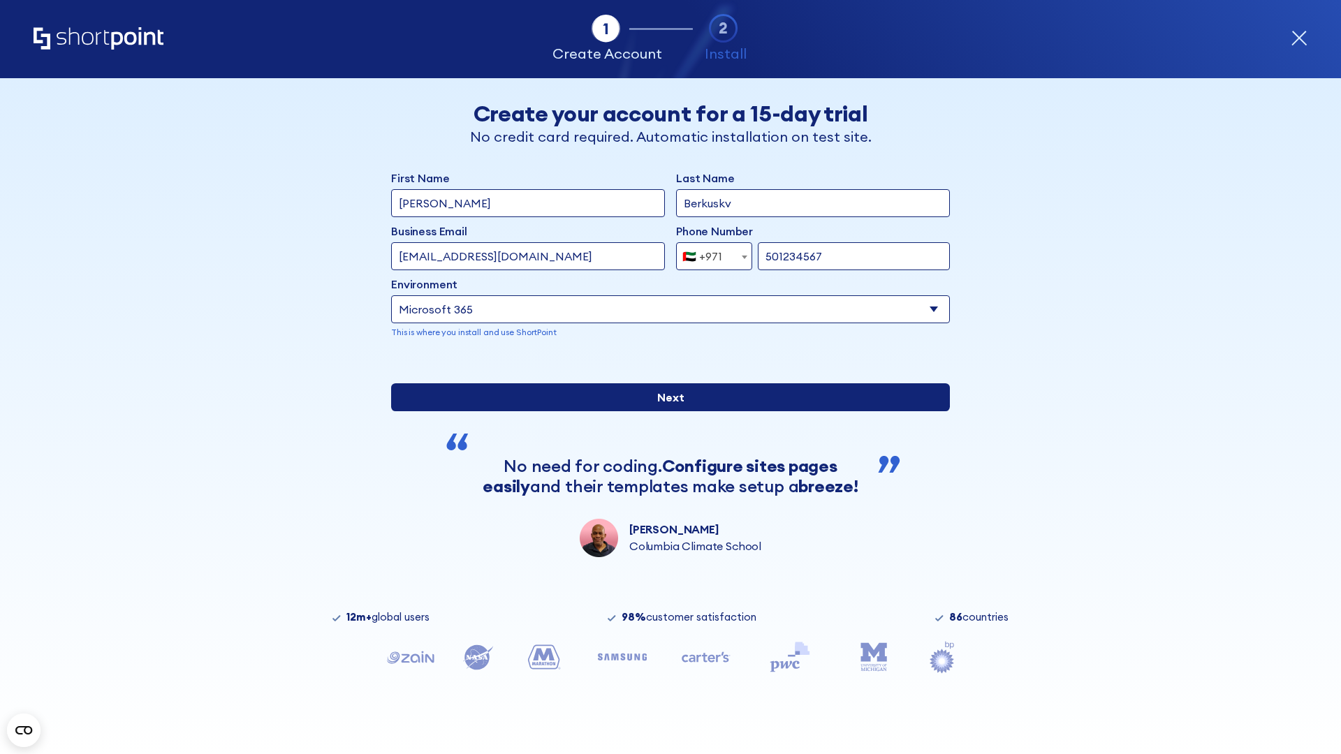
type input "501234567"
click at [665, 411] on input "Next" at bounding box center [670, 397] width 559 height 28
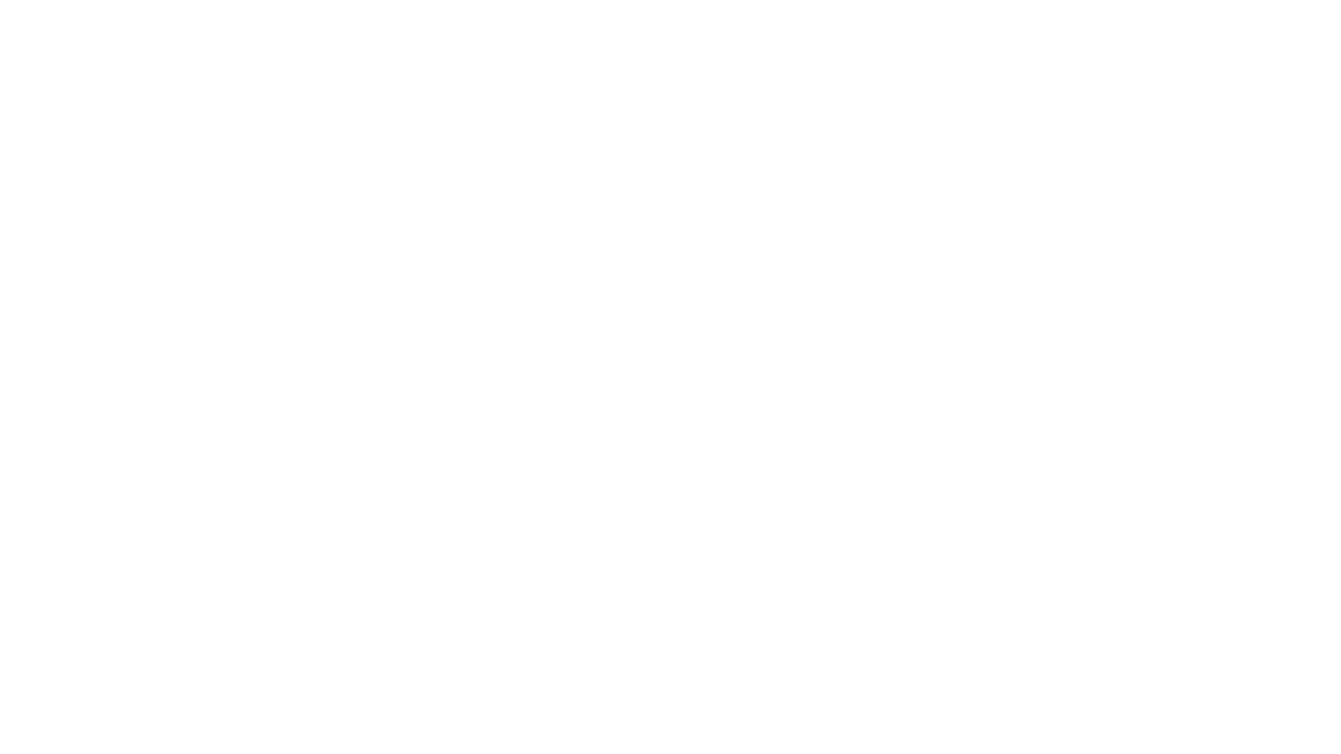
select select "+971"
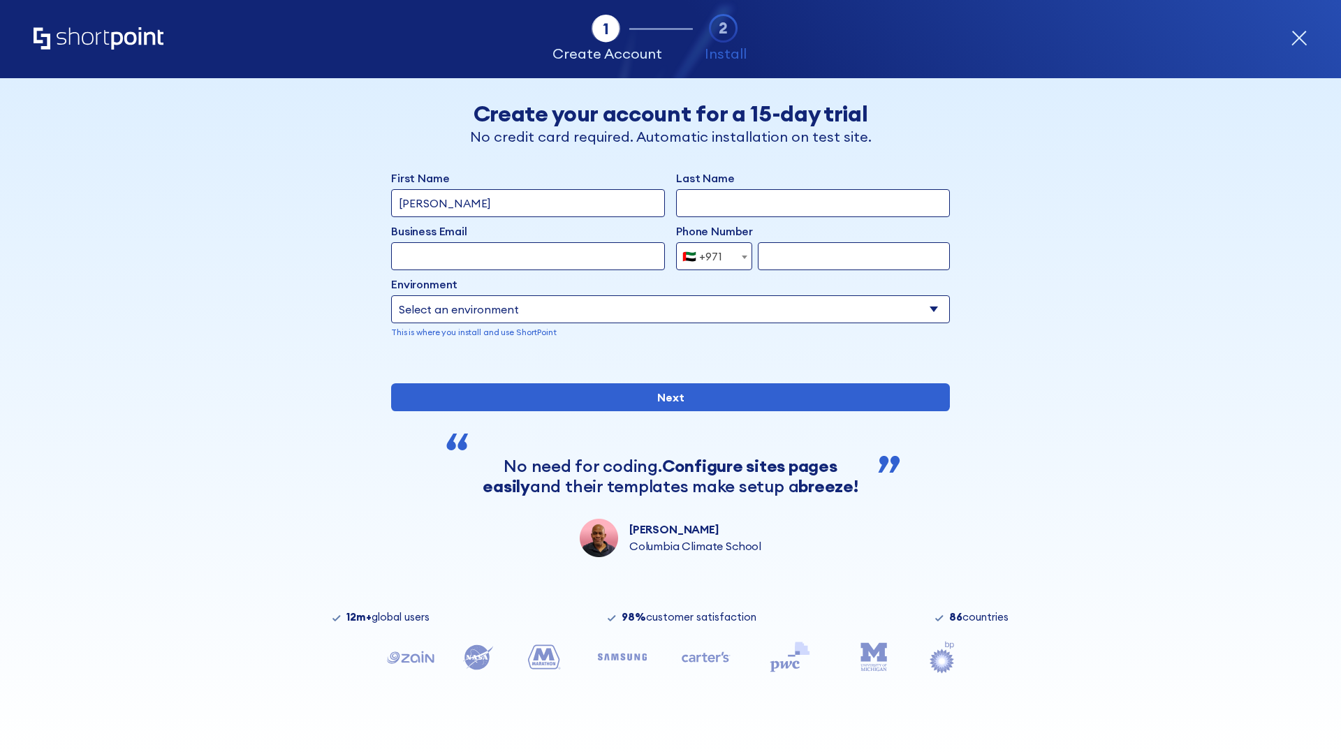
type input "[PERSON_NAME]"
type input "Berkuskv"
type input "support@university.edu"
click at [709, 256] on div "🇦🇪 +971" at bounding box center [702, 256] width 40 height 28
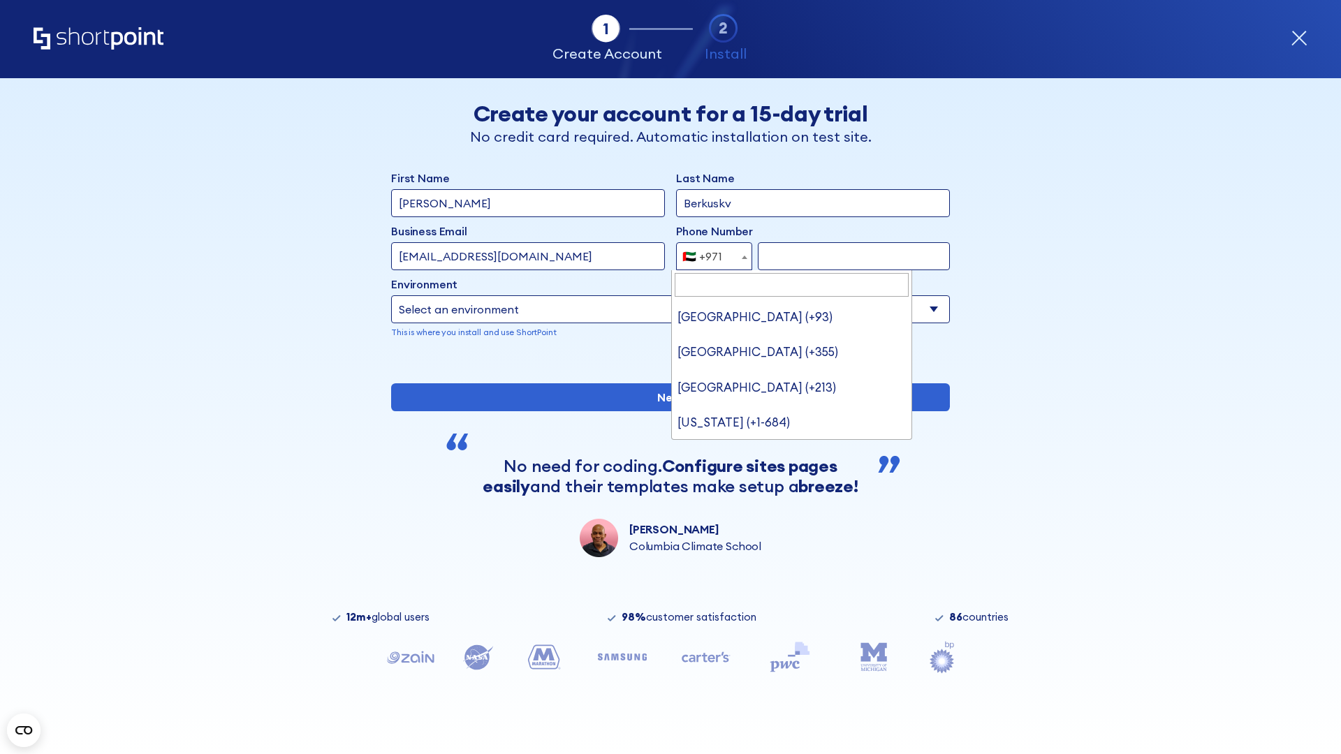
type input "[GEOGRAPHIC_DATA] (+44)"
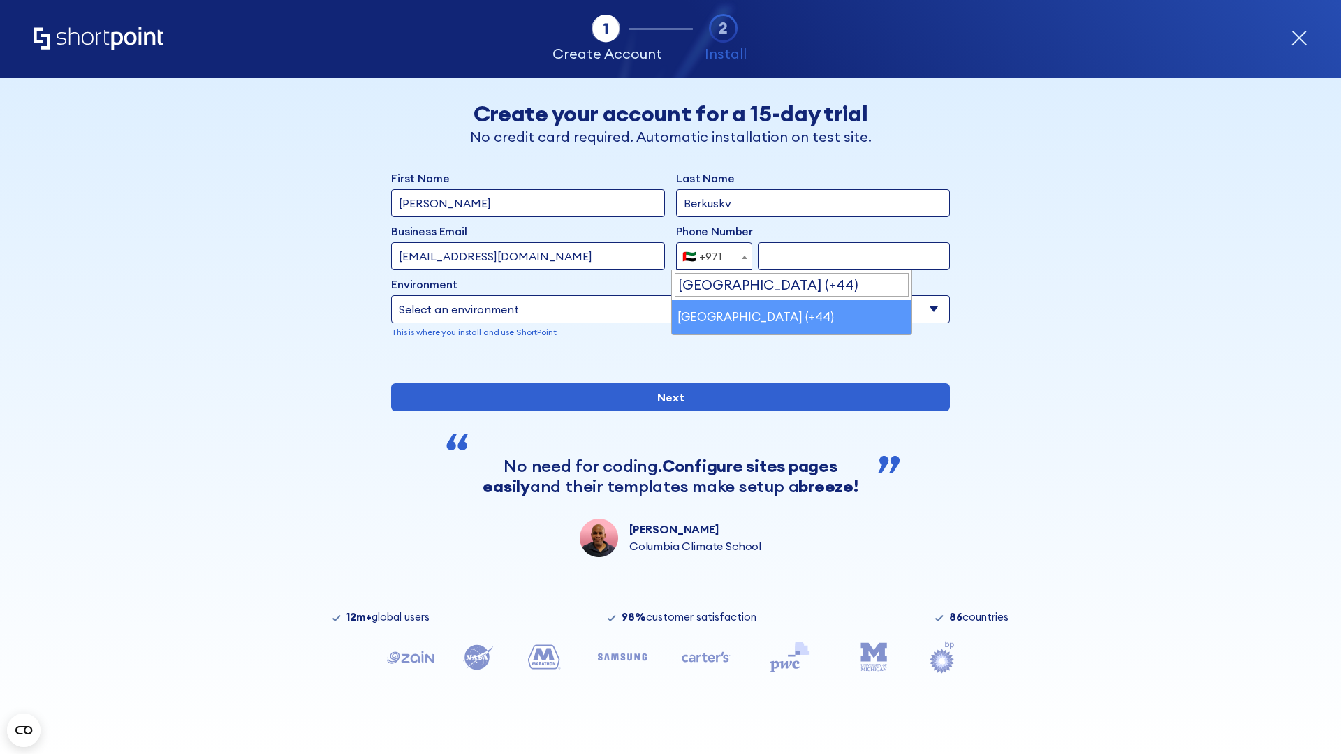
select select "+44"
type input "7912345678"
select select "Microsoft 365"
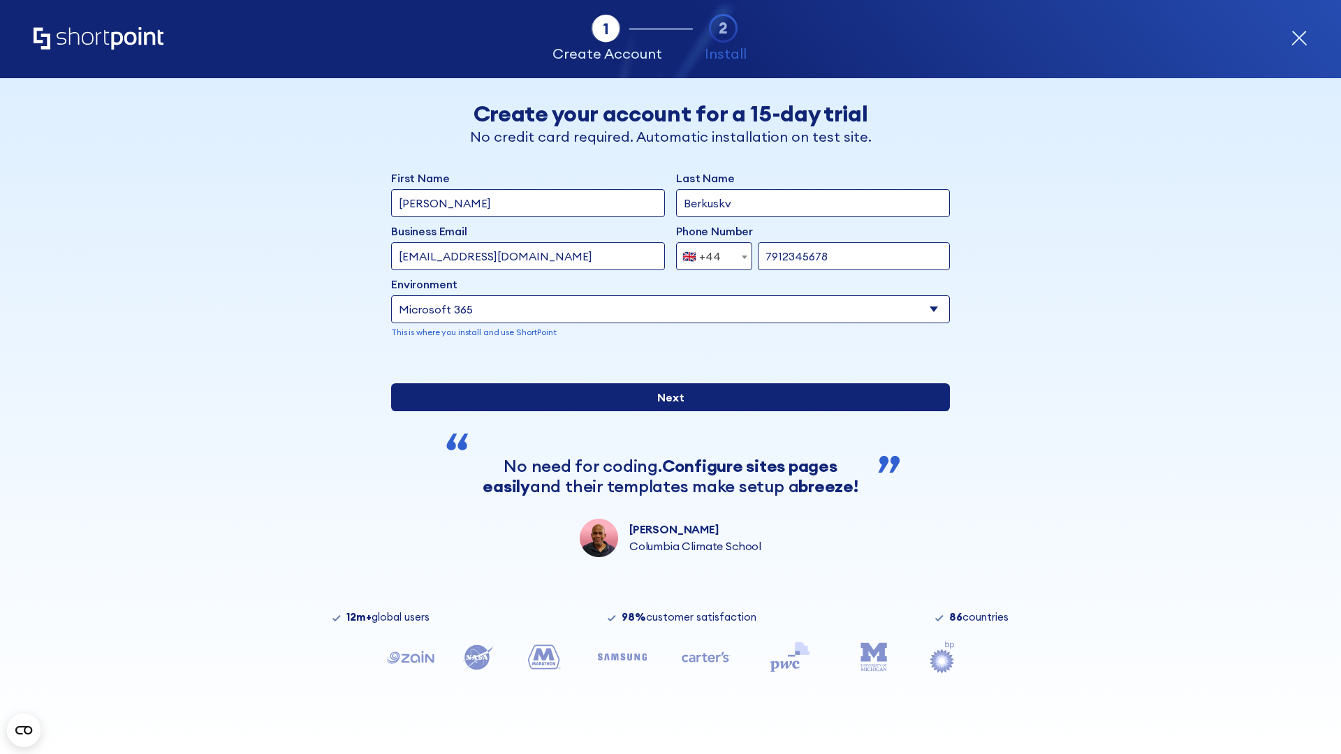
type input "7912345678"
click at [665, 411] on input "Next" at bounding box center [670, 397] width 559 height 28
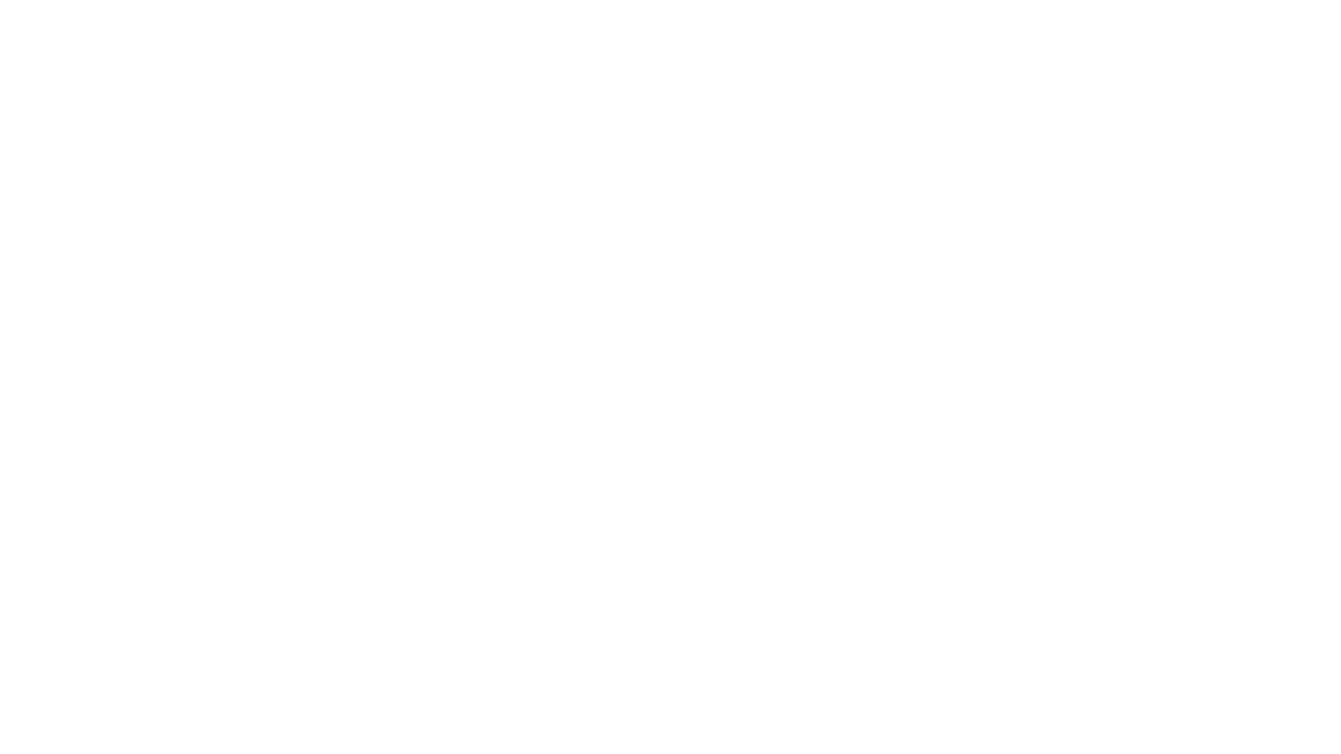
select select "+44"
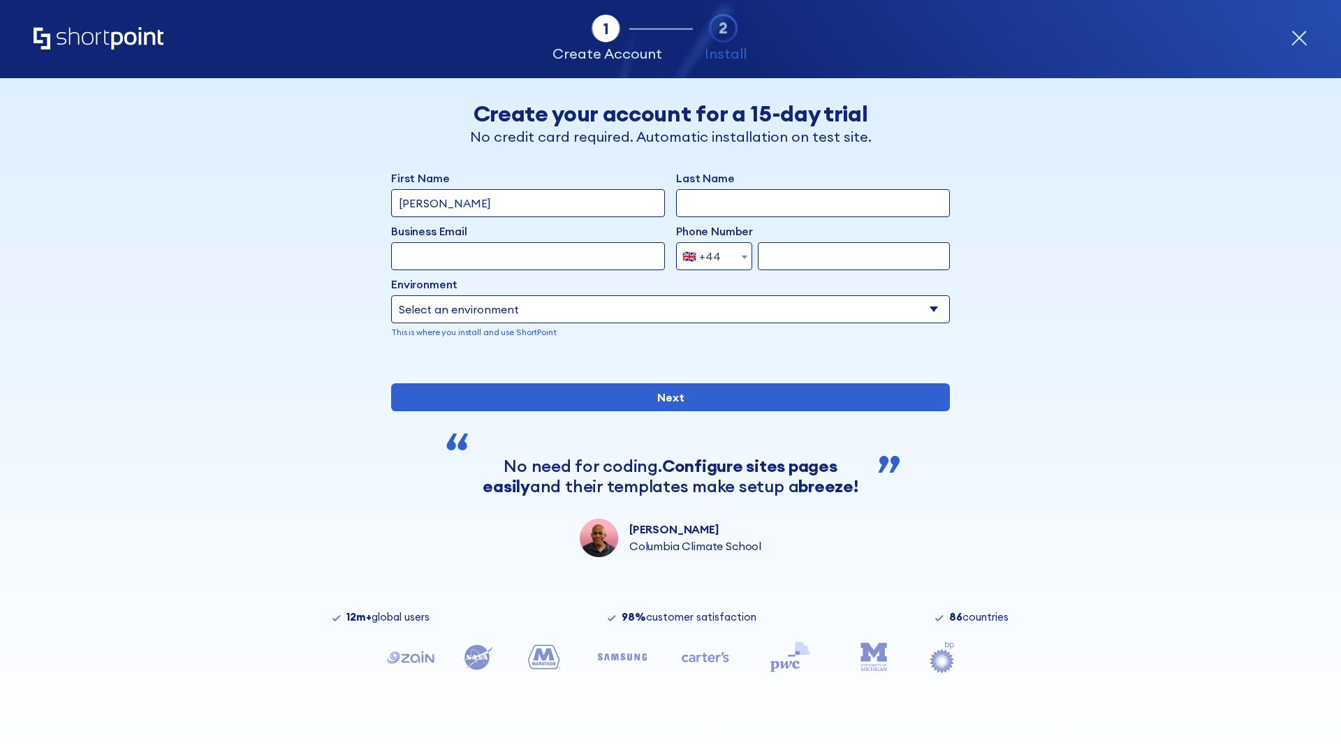
type input "JR Smith"
type input "Berkuskv"
type input "info@startup.tech"
click at [709, 253] on div "🇬🇧 +44" at bounding box center [701, 256] width 38 height 28
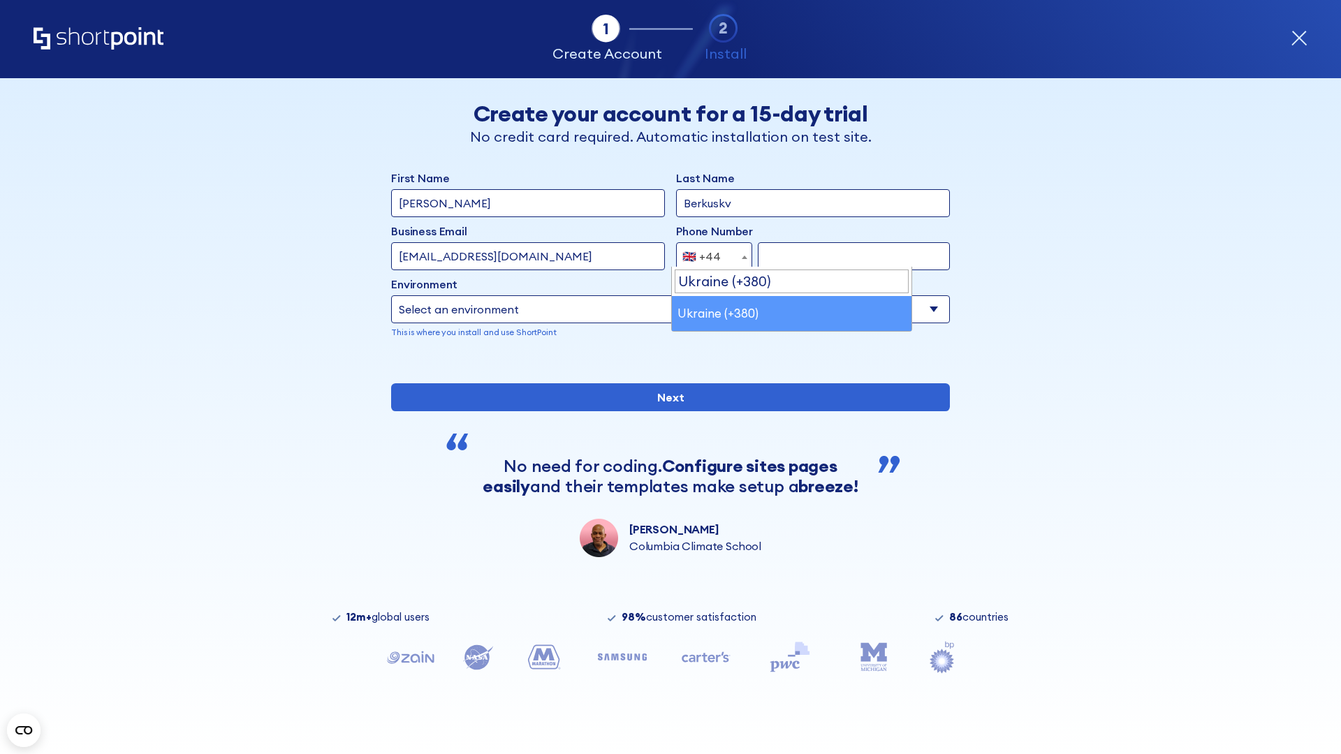
select select "+380"
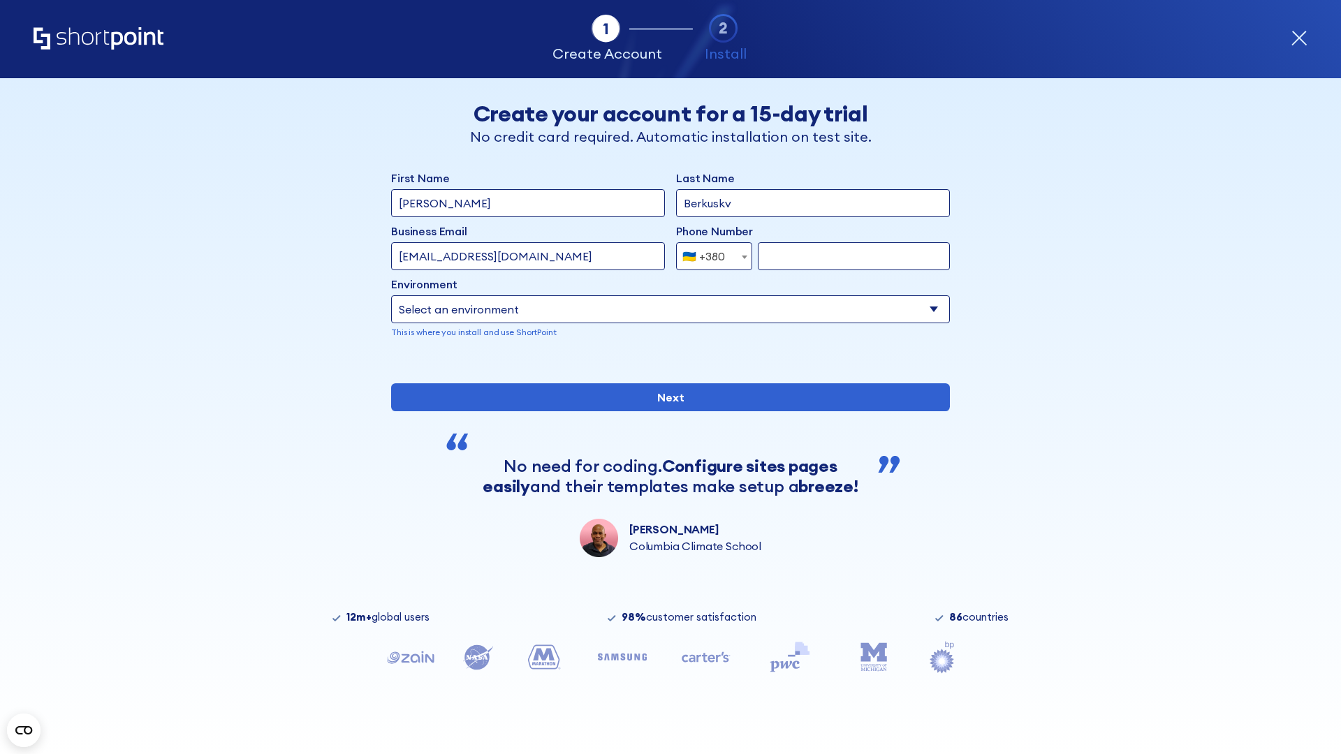
type input "663451789"
select select "Microsoft 365"
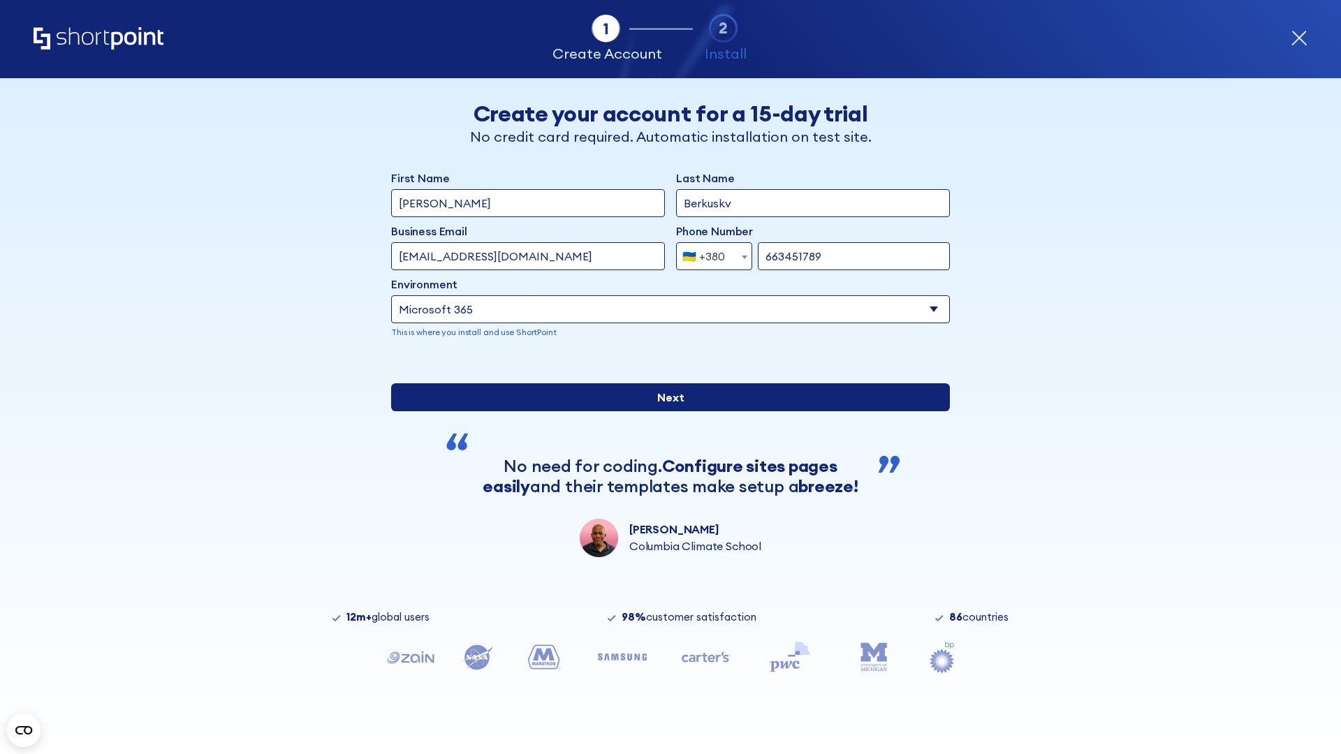
type input "663451789"
click at [665, 411] on input "Next" at bounding box center [670, 397] width 559 height 28
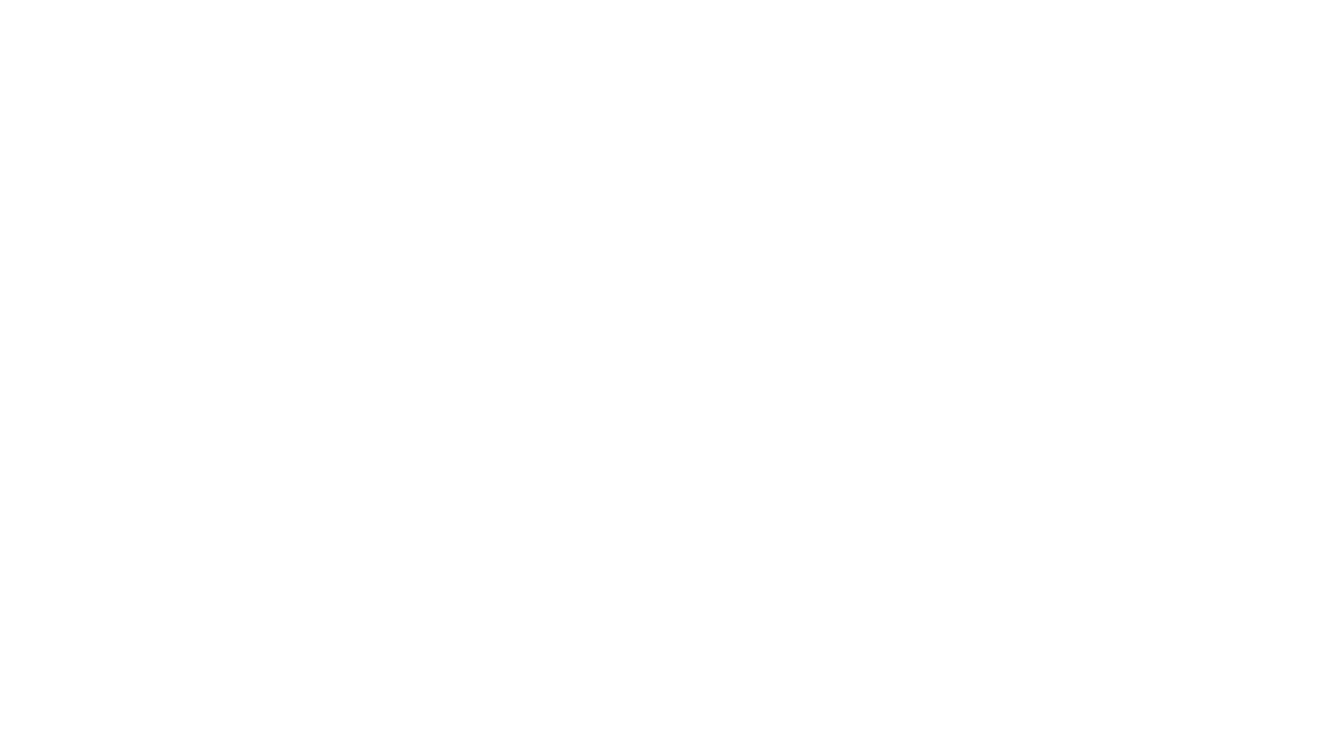
select select "+380"
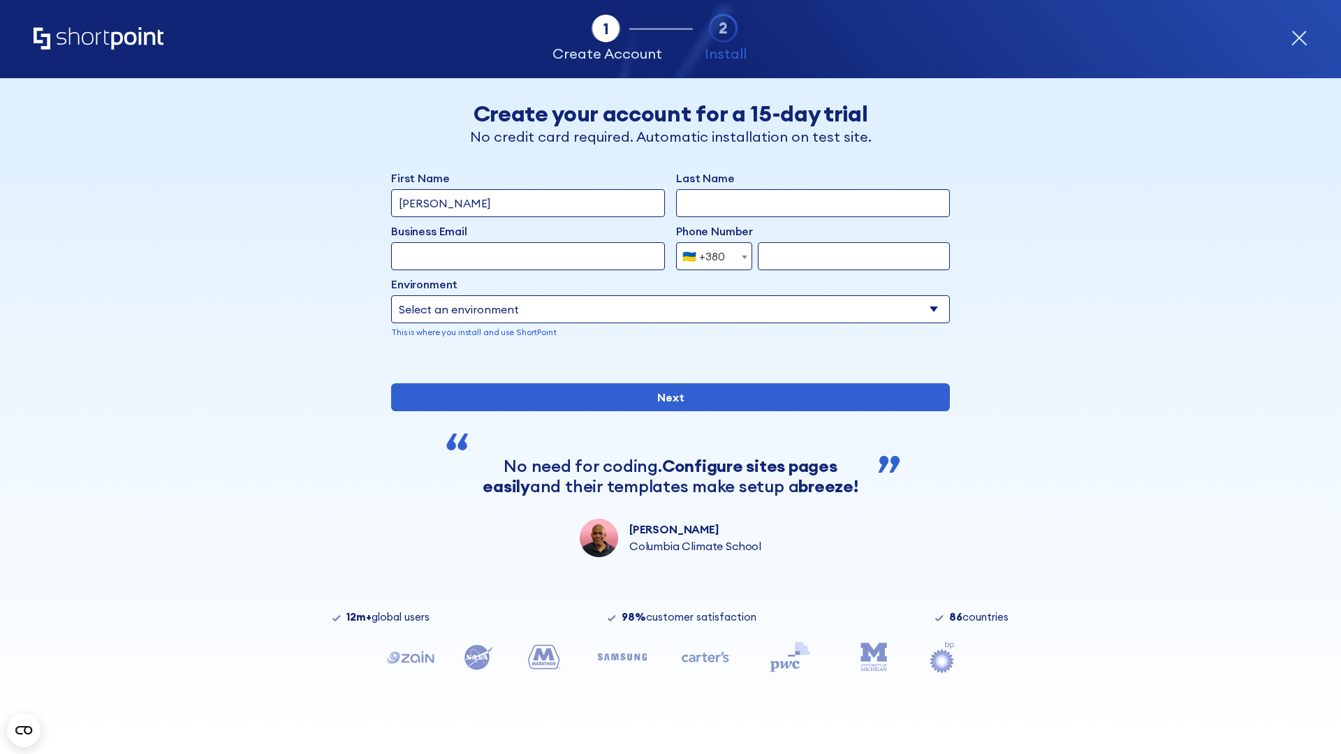
type input "[PERSON_NAME]"
type input "Berkuskv"
type input "team@hospital-uae.health"
click at [709, 256] on div "🇺🇦 +380" at bounding box center [703, 256] width 43 height 28
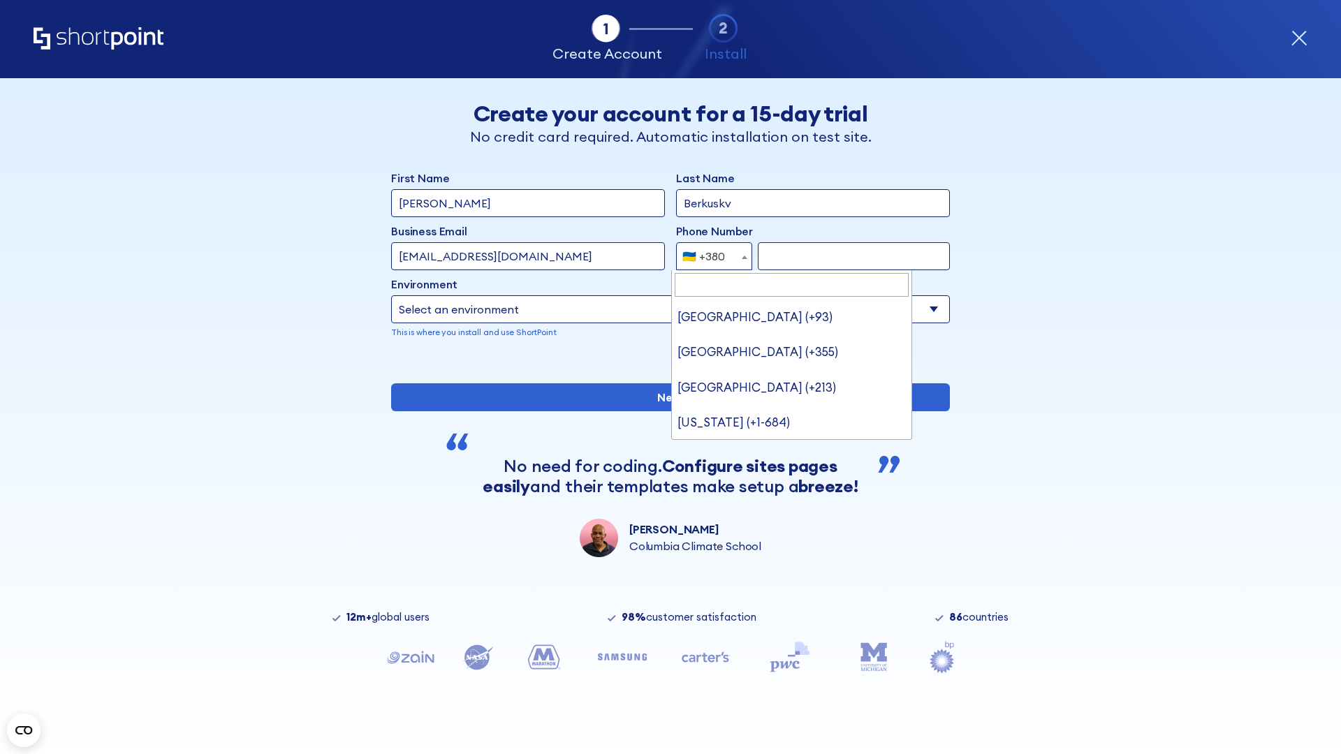
type input "United States (+1)"
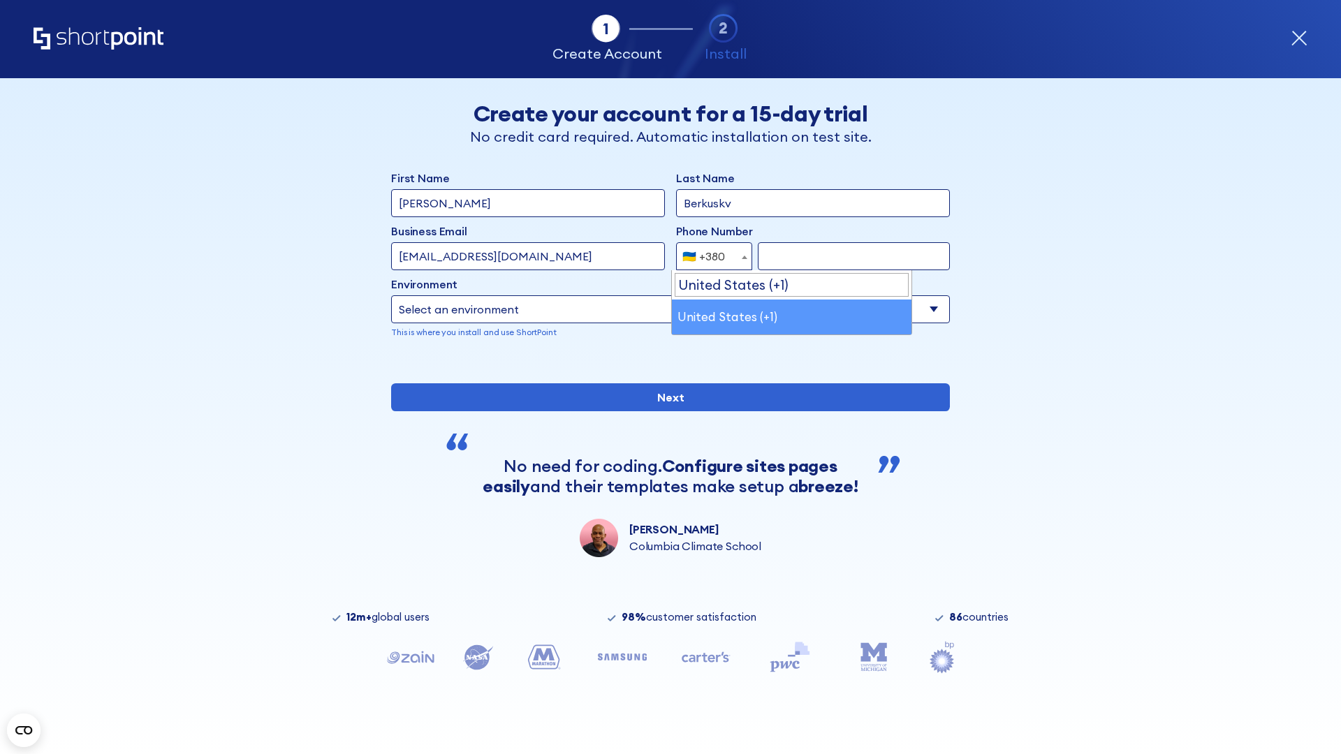
select select "+1"
type input "2025550123"
select select "Microsoft 365"
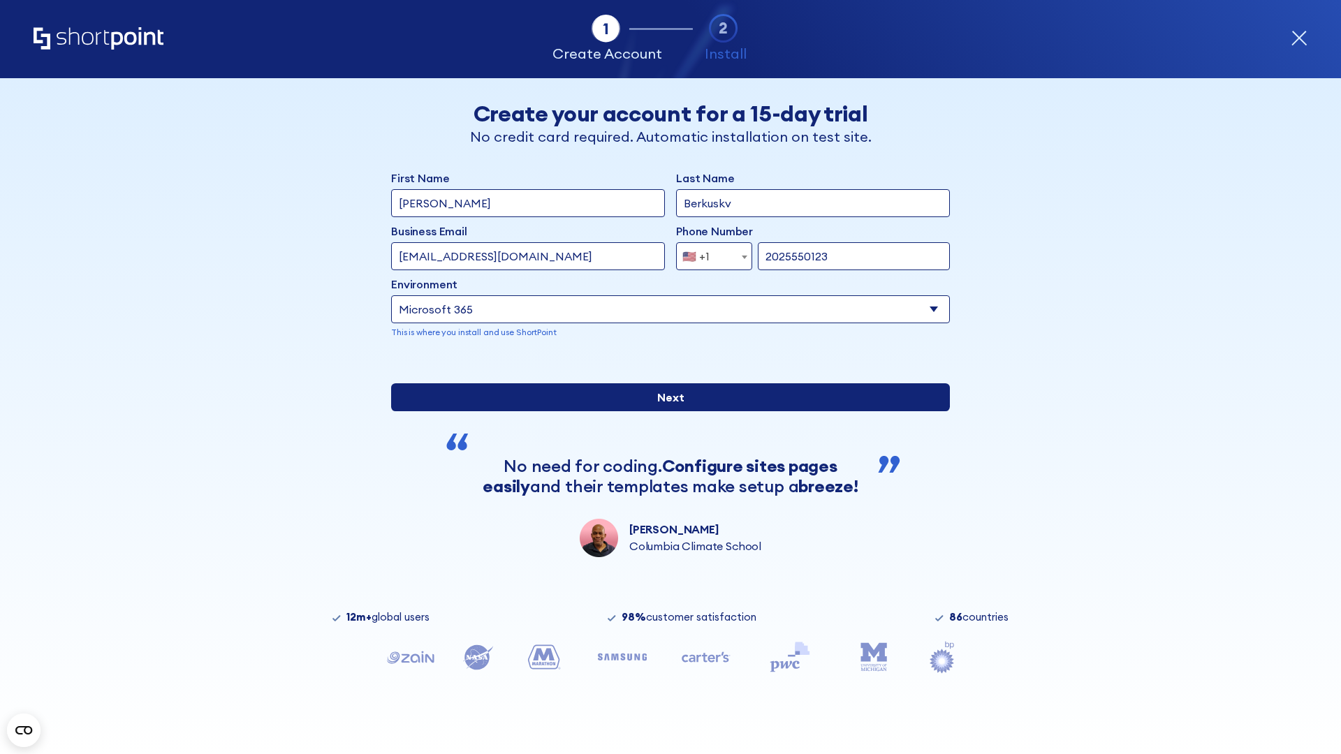
type input "2025550123"
click at [665, 411] on input "Next" at bounding box center [670, 397] width 559 height 28
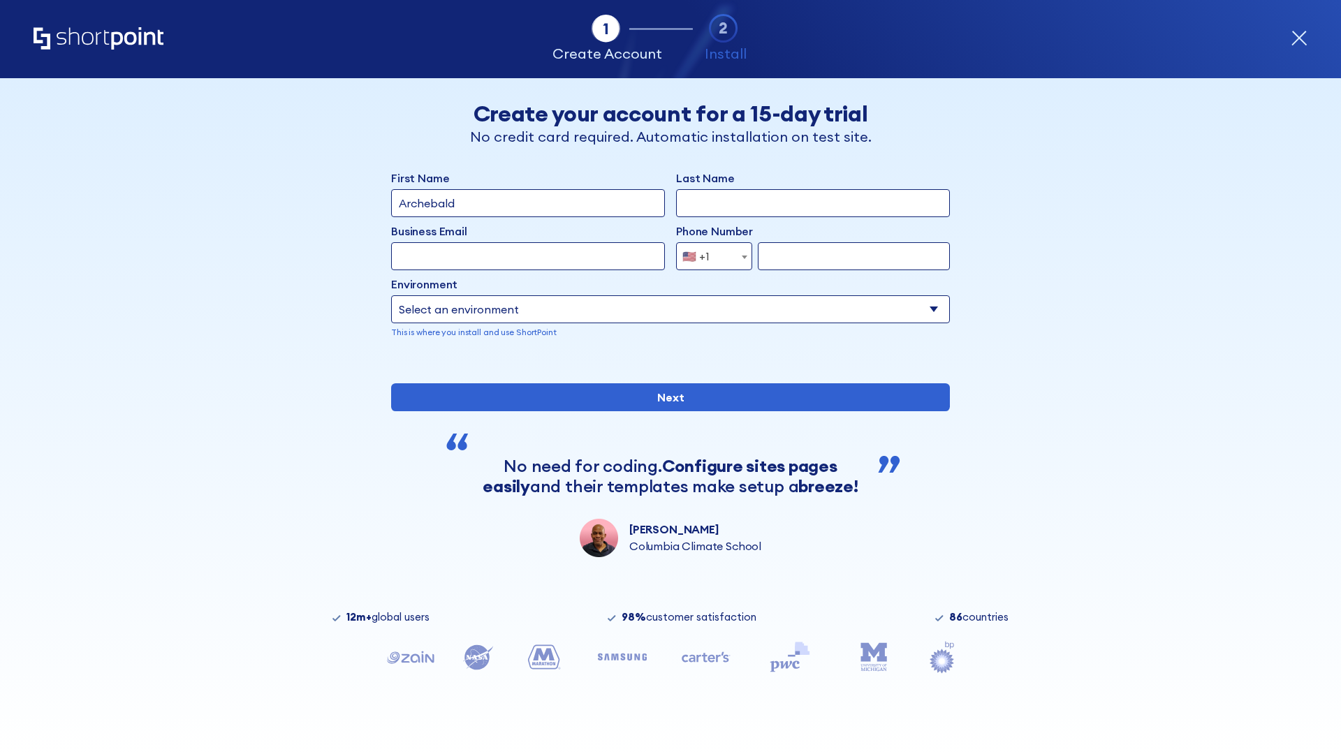
type input "Archebald"
type input "Berkuskv"
type input "[EMAIL_ADDRESS][DOMAIN_NAME]"
type input "2125556789"
select select "SharePoint 2019 (On-Premise)"
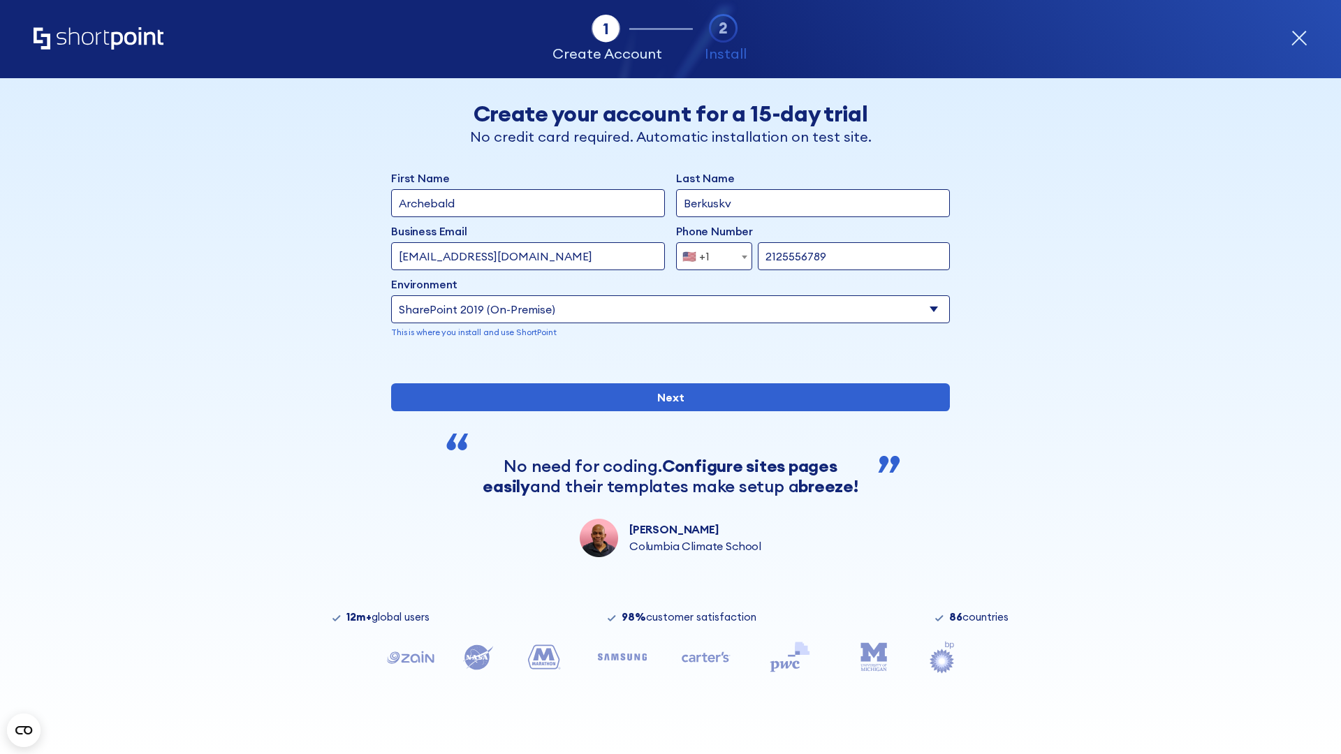
type input "2125556789"
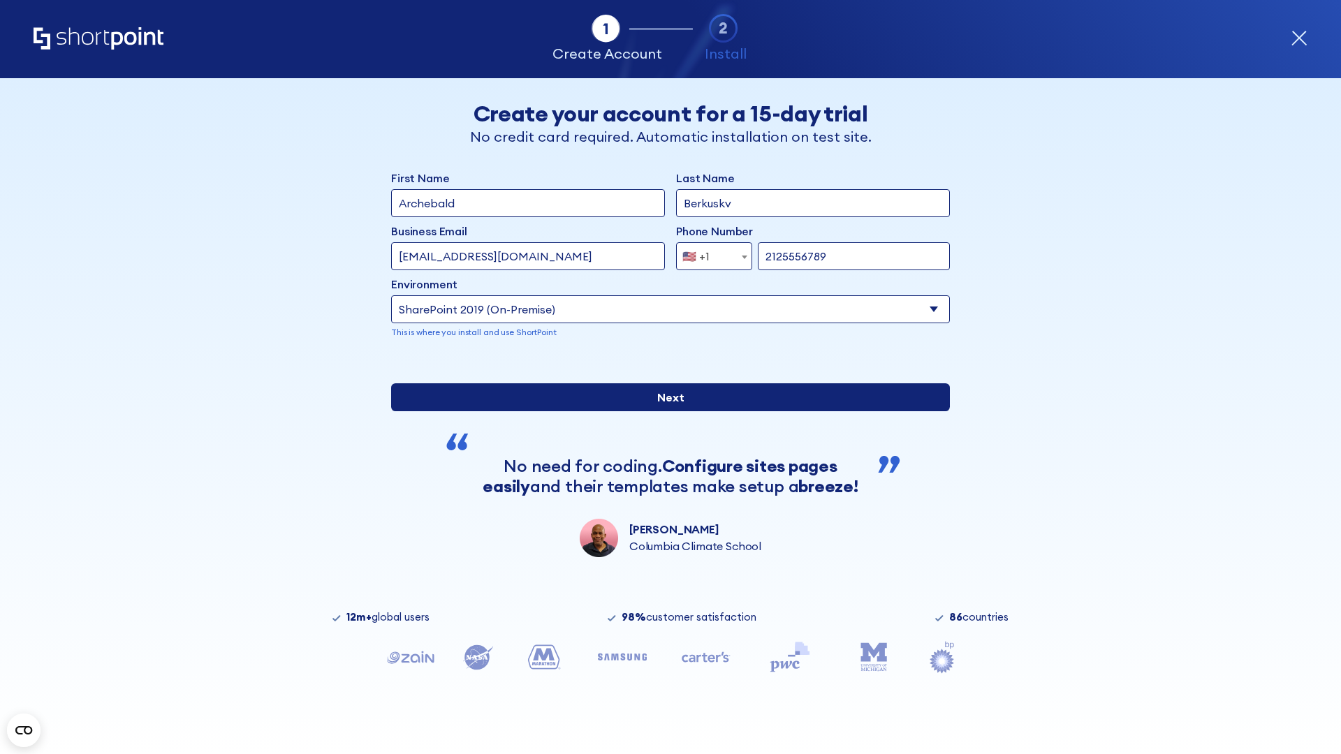
type input "[URL][DOMAIN_NAME]"
click at [665, 411] on input "Next" at bounding box center [670, 397] width 559 height 28
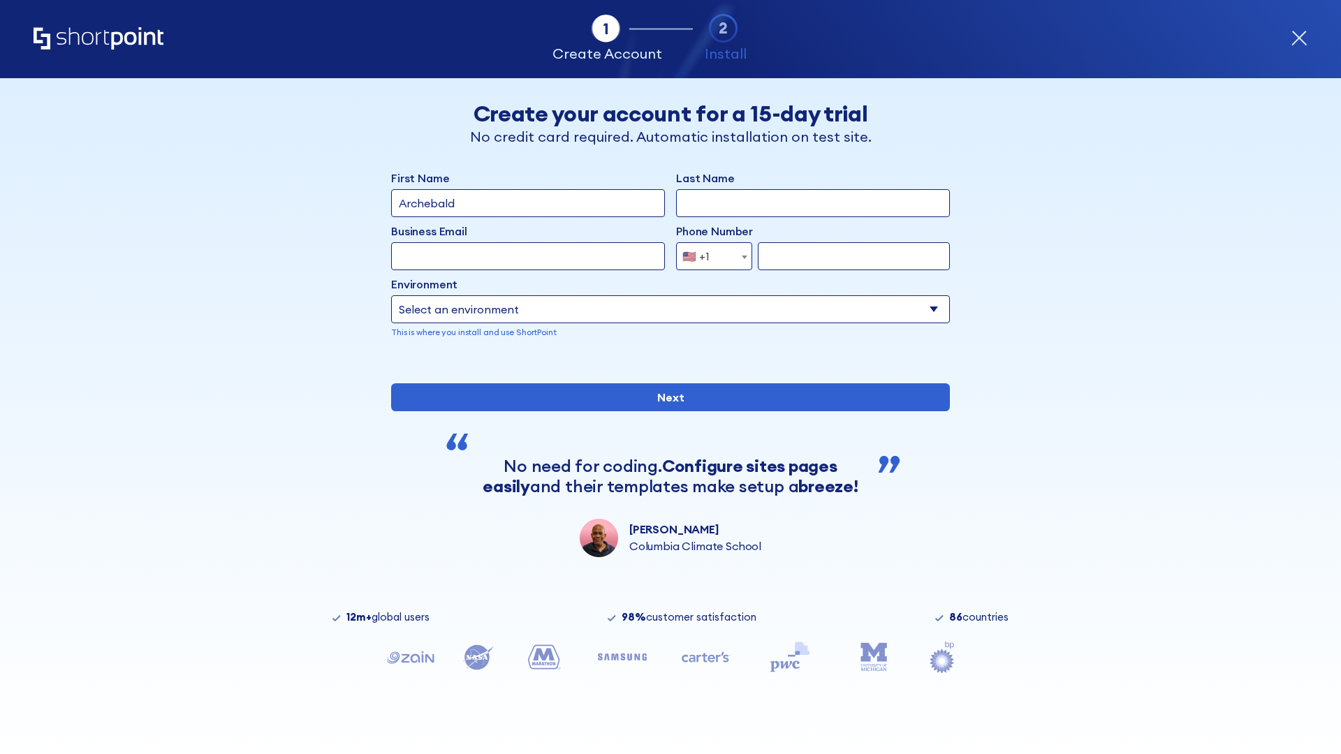
type input "Archebald"
type input "Berkuskv"
type input "[EMAIL_ADDRESS][DOMAIN_NAME]"
type input "2125556789"
select select "SharePoint 2019 (On-Premise)"
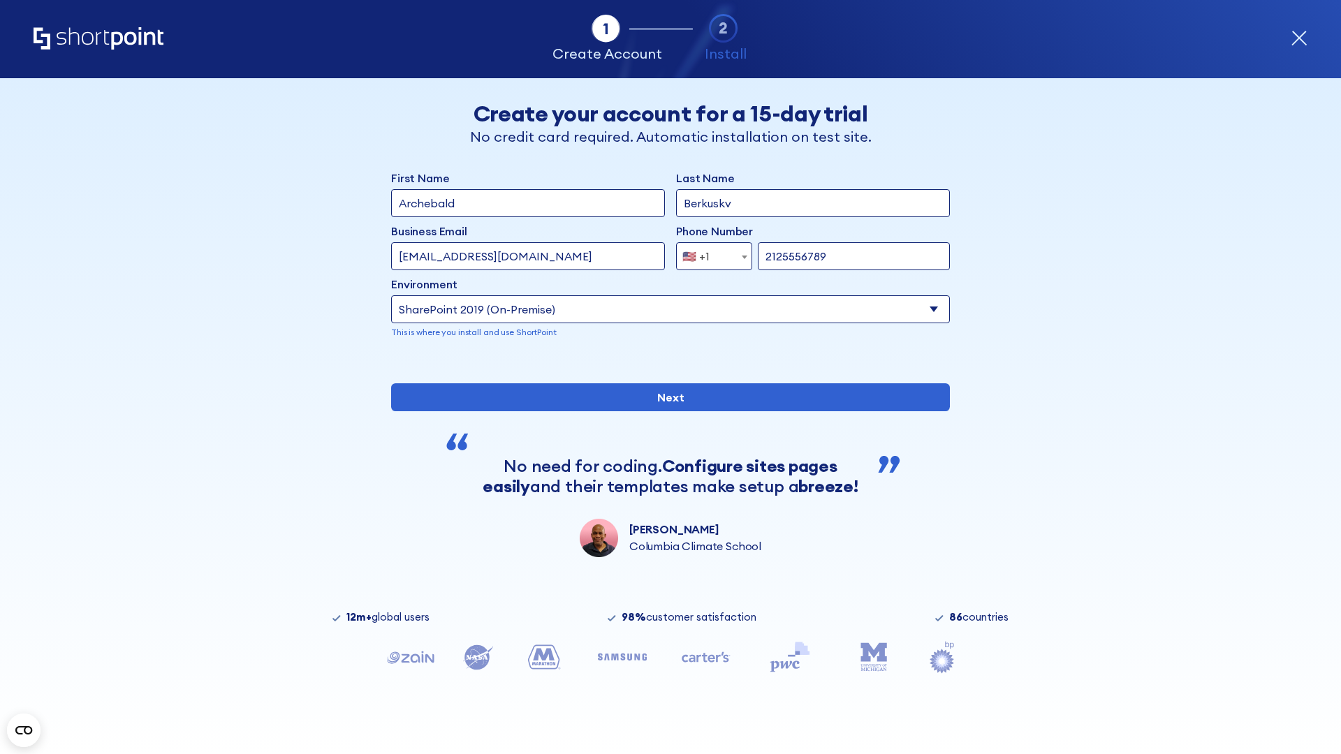
type input "2125556789"
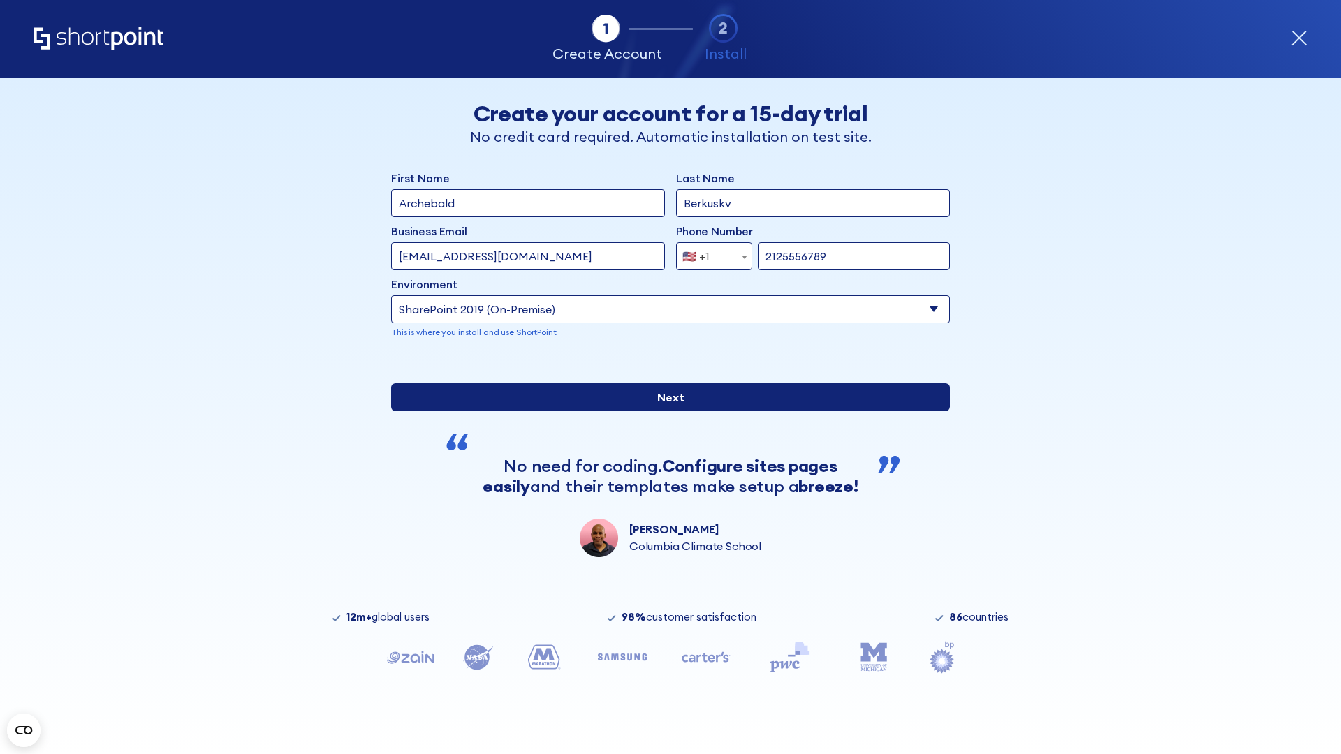
type input "http://malicious.com/sharepoint.com"
click at [665, 411] on input "Next" at bounding box center [670, 397] width 559 height 28
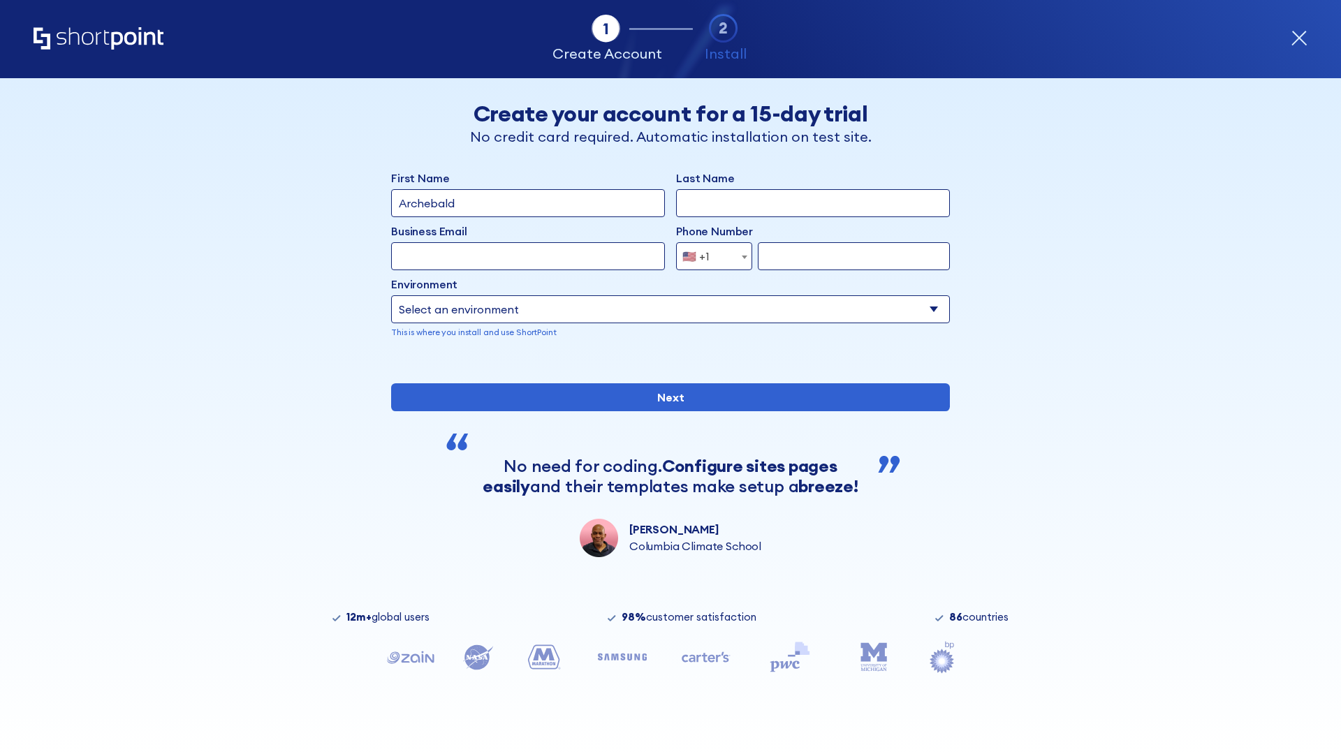
type input "Archebald"
type input "Berkuskv"
type input "[EMAIL_ADDRESS][DOMAIN_NAME]"
type input "2125556789"
select select "SharePoint 2019 (On-Premise)"
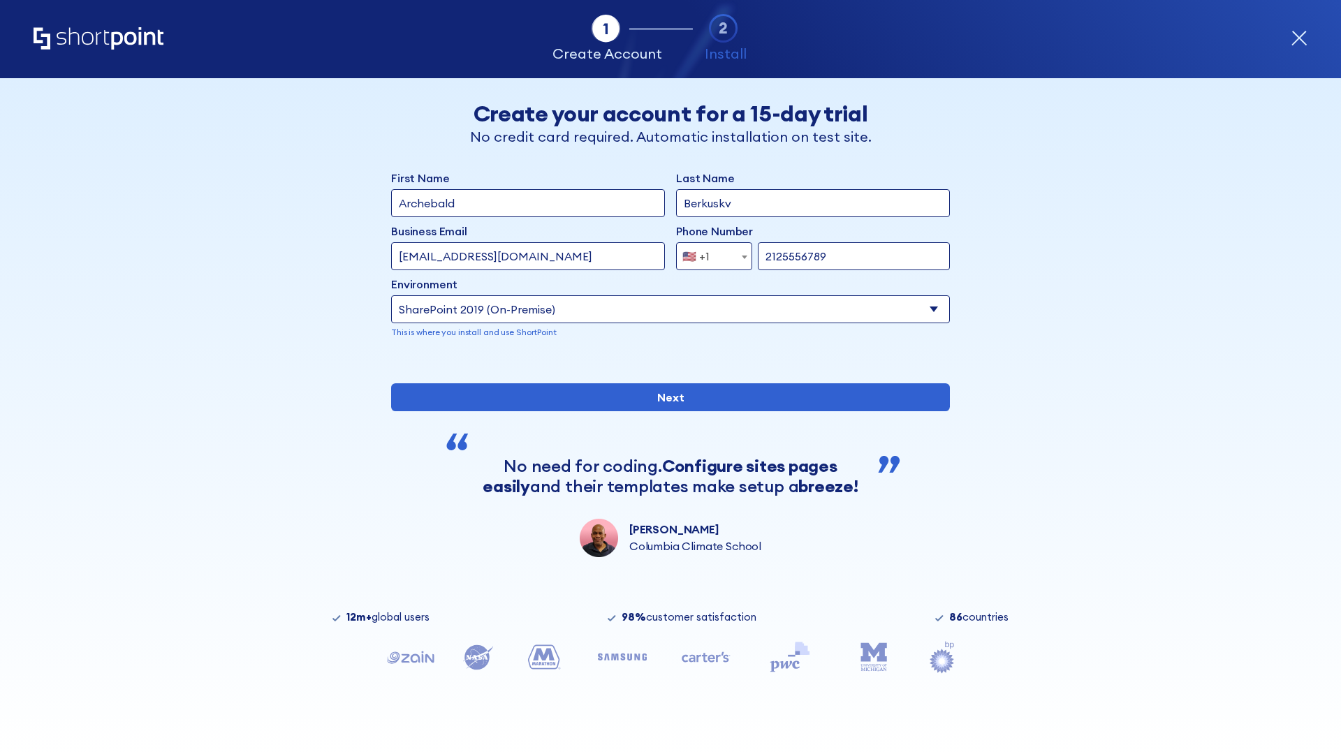
type input "2125556789"
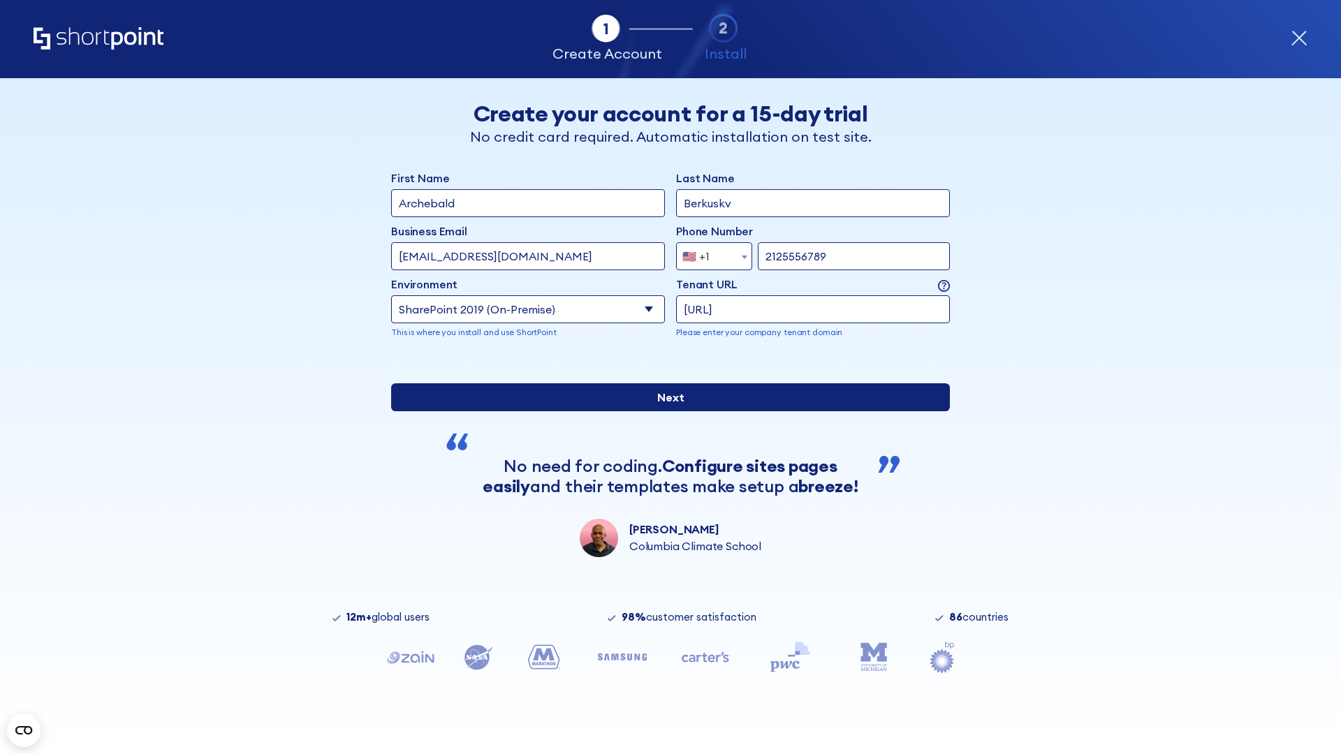
type input "[URL]"
click at [665, 460] on div "First Name Archebald Last Name Berkuskv Business Email Invalid Email Address [E…" at bounding box center [670, 364] width 559 height 388
click at [665, 411] on input "Next" at bounding box center [670, 397] width 559 height 28
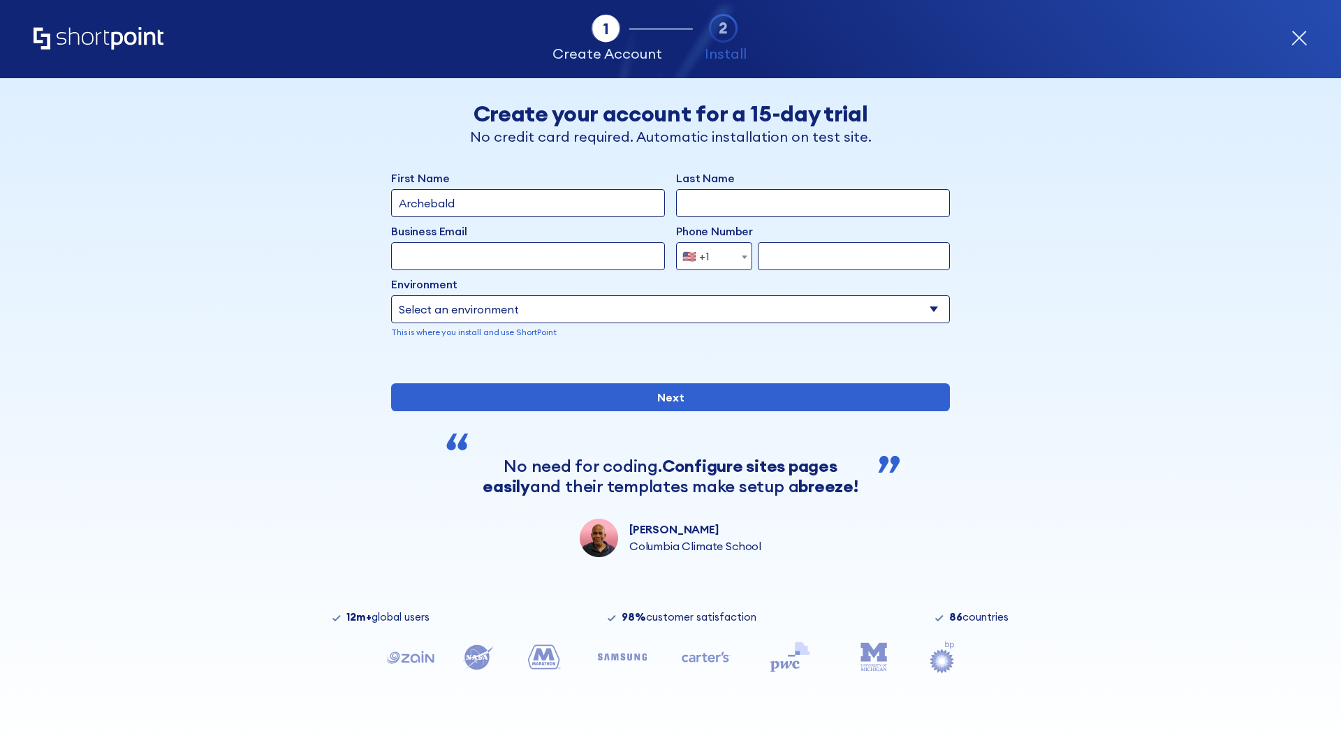
type input "Archebald"
type input "Berkuskv"
type input "[EMAIL_ADDRESS][DOMAIN_NAME]"
type input "2125556789"
select select "SharePoint 2019 (On-Premise)"
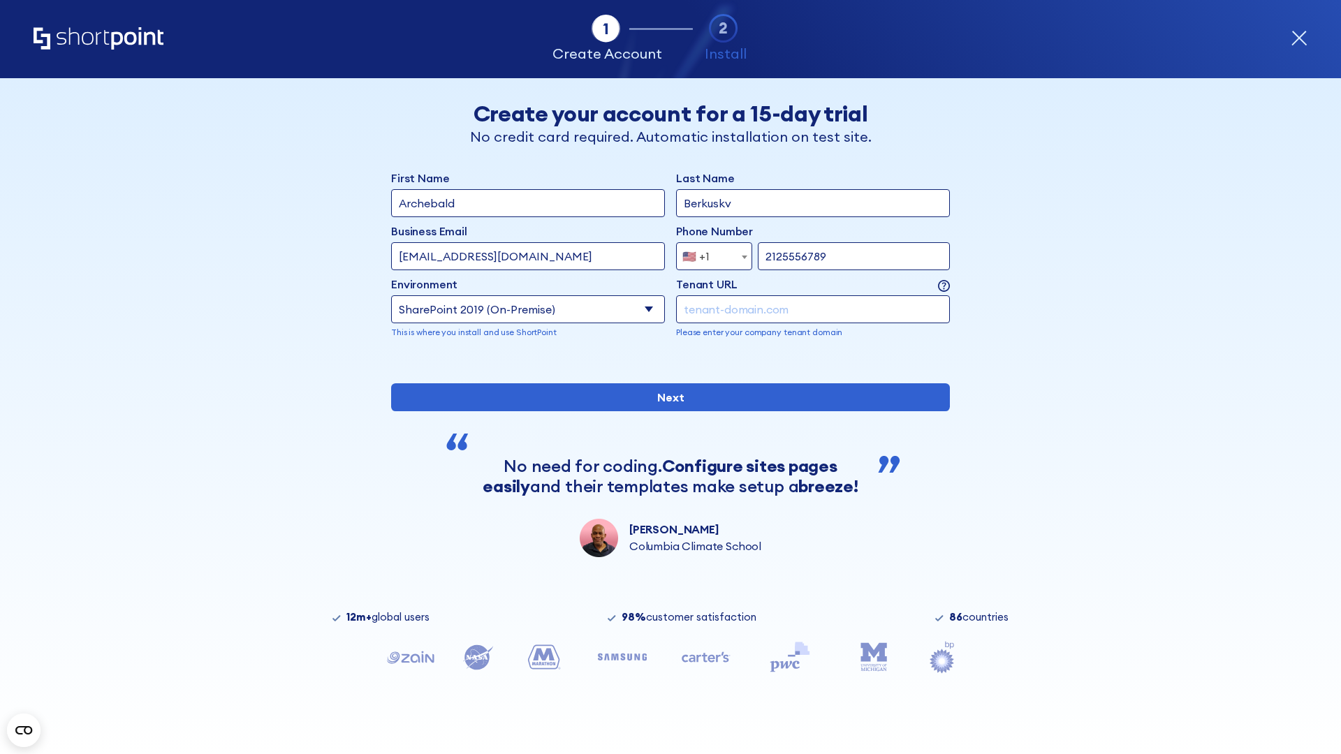
type input "2125556789"
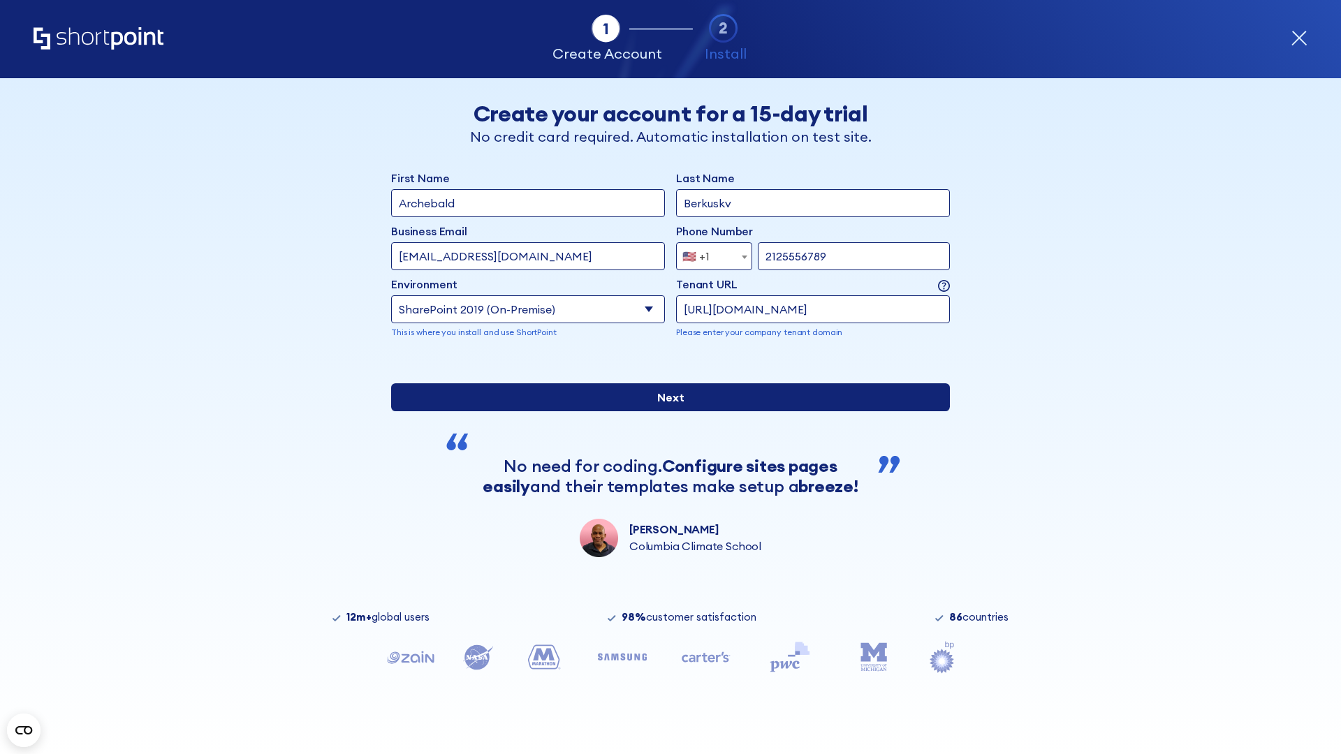
type input "[URL][DOMAIN_NAME]"
click at [665, 411] on input "Next" at bounding box center [670, 397] width 559 height 28
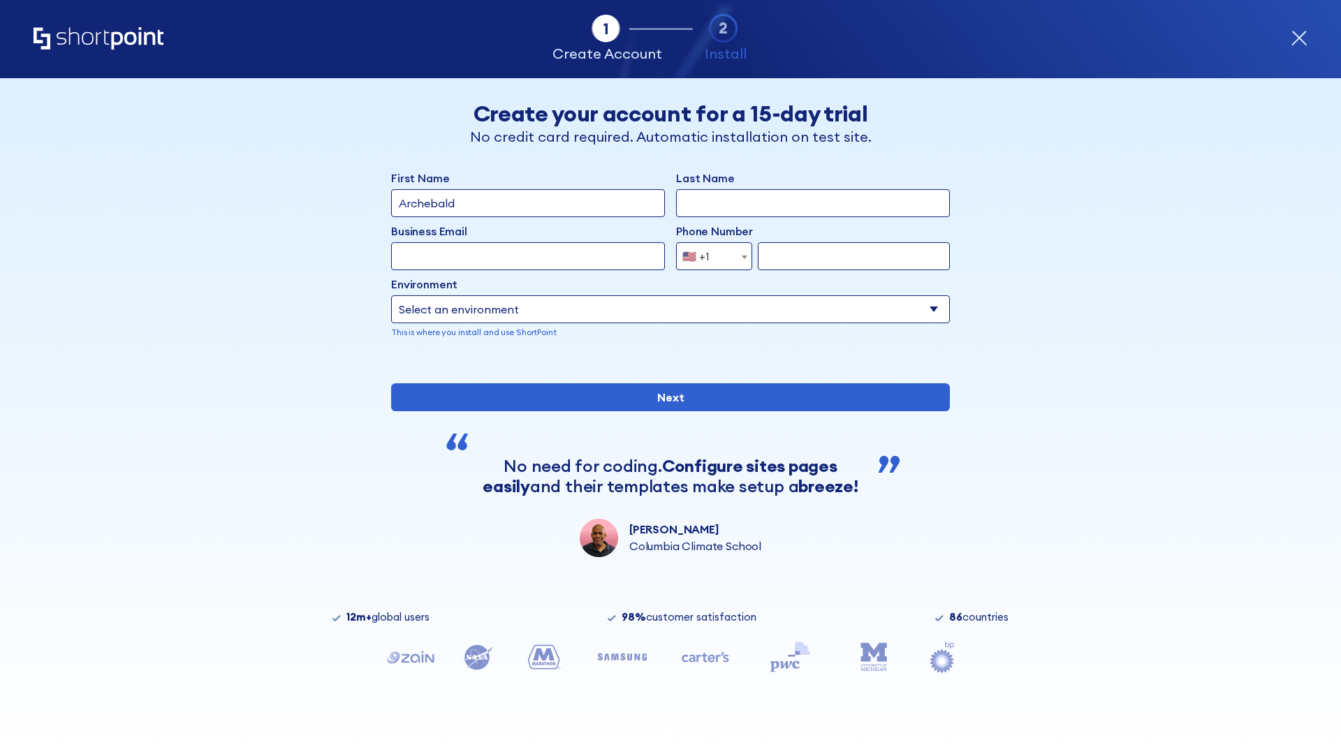
type input "Archebald"
type input "Berkuskv"
type input "[EMAIL_ADDRESS][DOMAIN_NAME]"
type input "2125556789"
select select "SharePoint 2019 (On-Premise)"
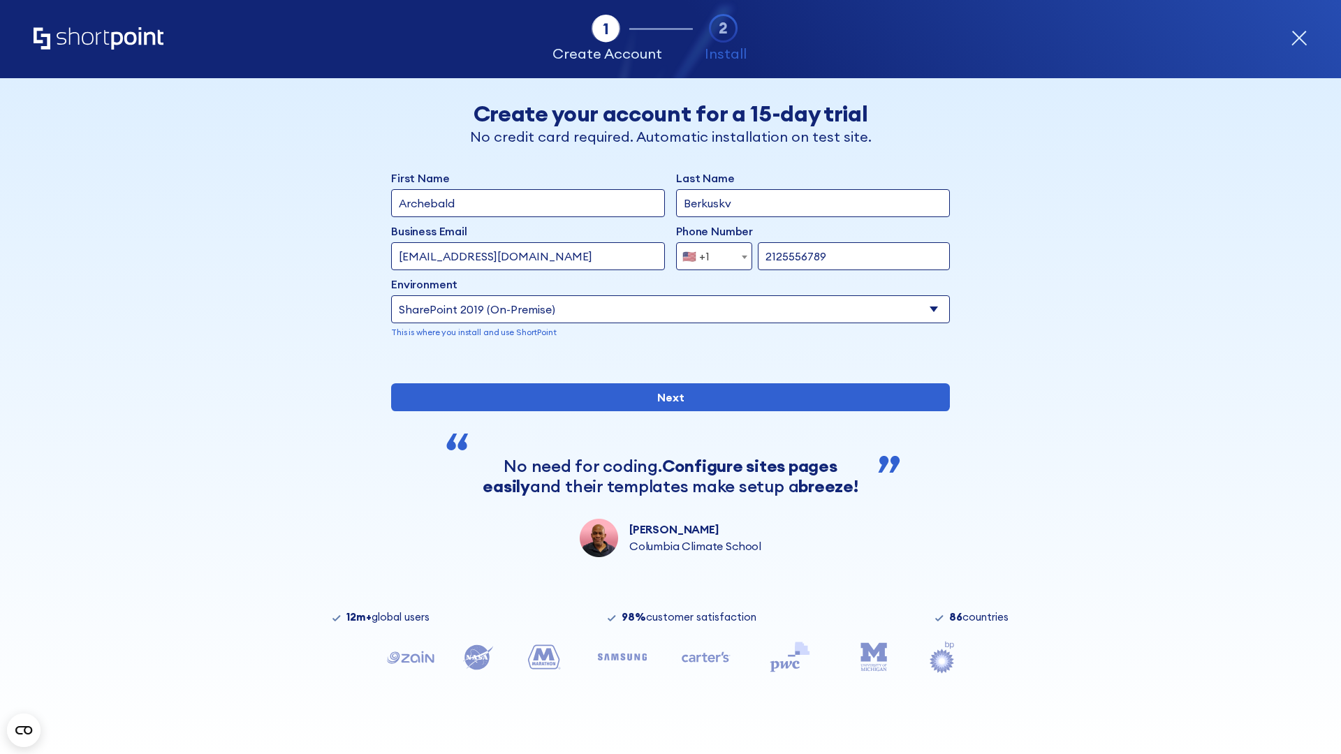
type input "2125556789"
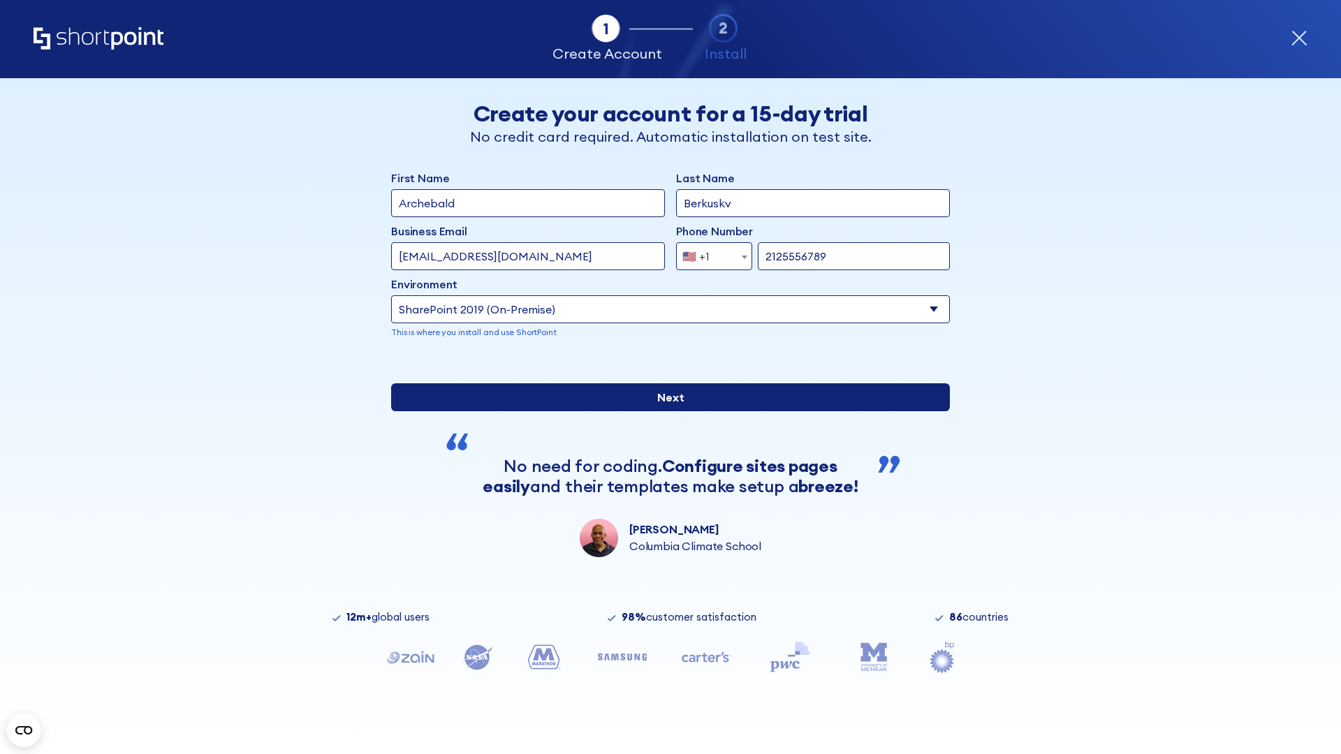
type input "https://yzrtre3nv.sharepoint.com"
click at [665, 411] on input "Next" at bounding box center [670, 397] width 559 height 28
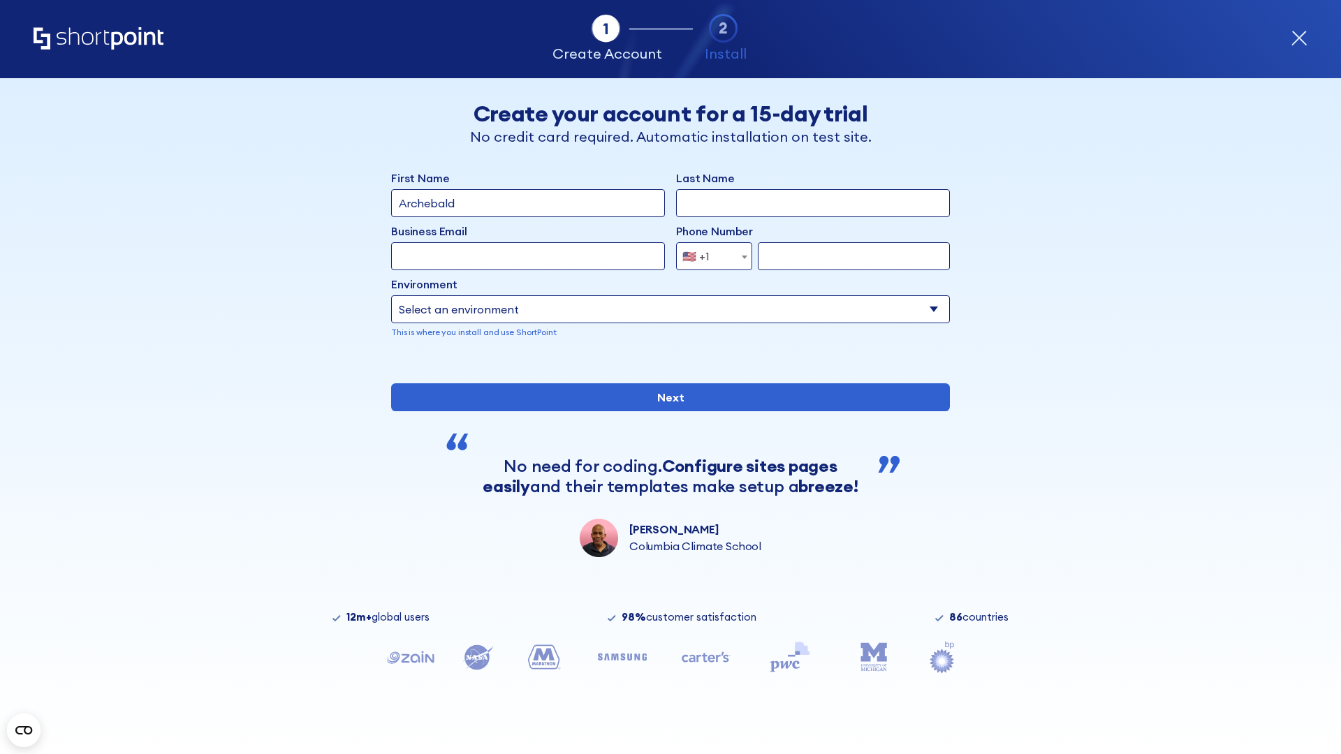
type input "Archebald"
type input "Berkuskv"
type input "[EMAIL_ADDRESS][DOMAIN_NAME]"
type input "2125556789"
select select "SharePoint 2019 (On-Premise)"
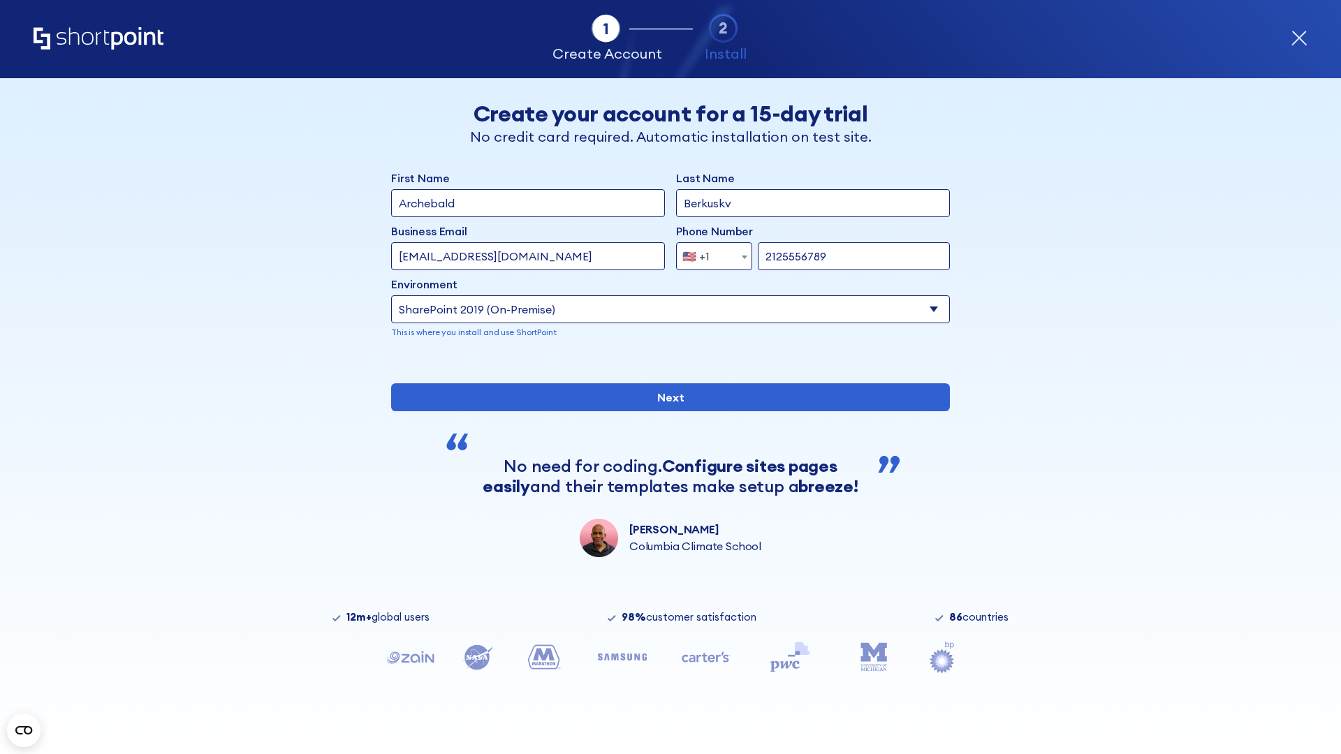
type input "2125556789"
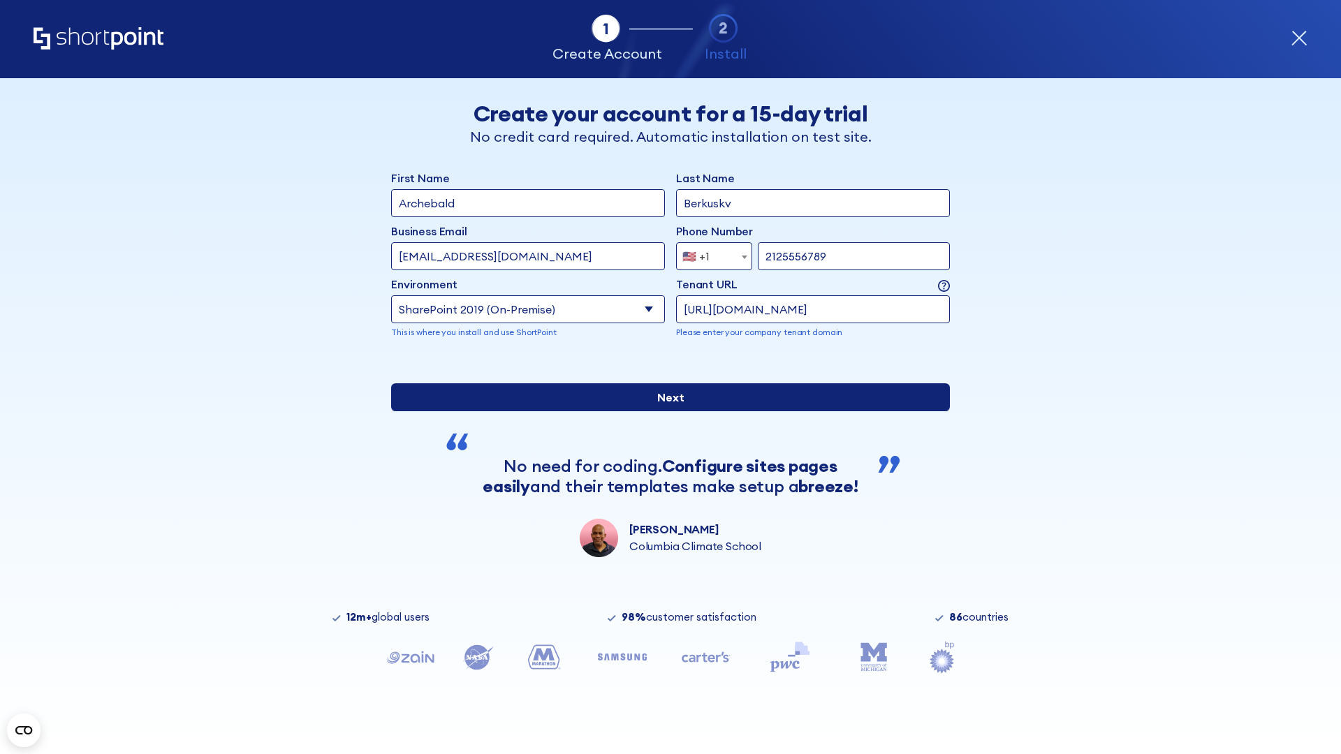
type input "https://project.sharepoint.cn"
click at [665, 411] on input "Next" at bounding box center [670, 397] width 559 height 28
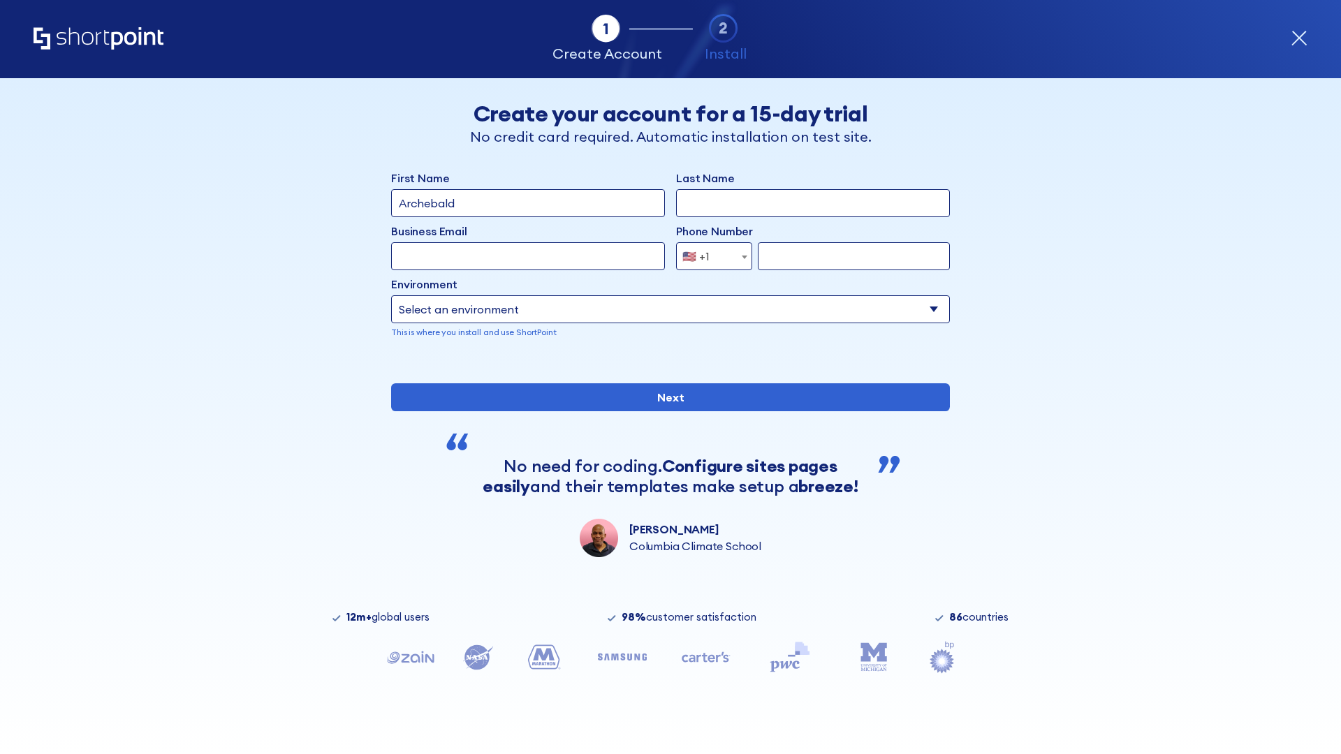
type input "Archebald"
type input "Berkuskv"
type input "[EMAIL_ADDRESS][DOMAIN_NAME]"
type input "2125556789"
select select "SharePoint 2019 (On-Premise)"
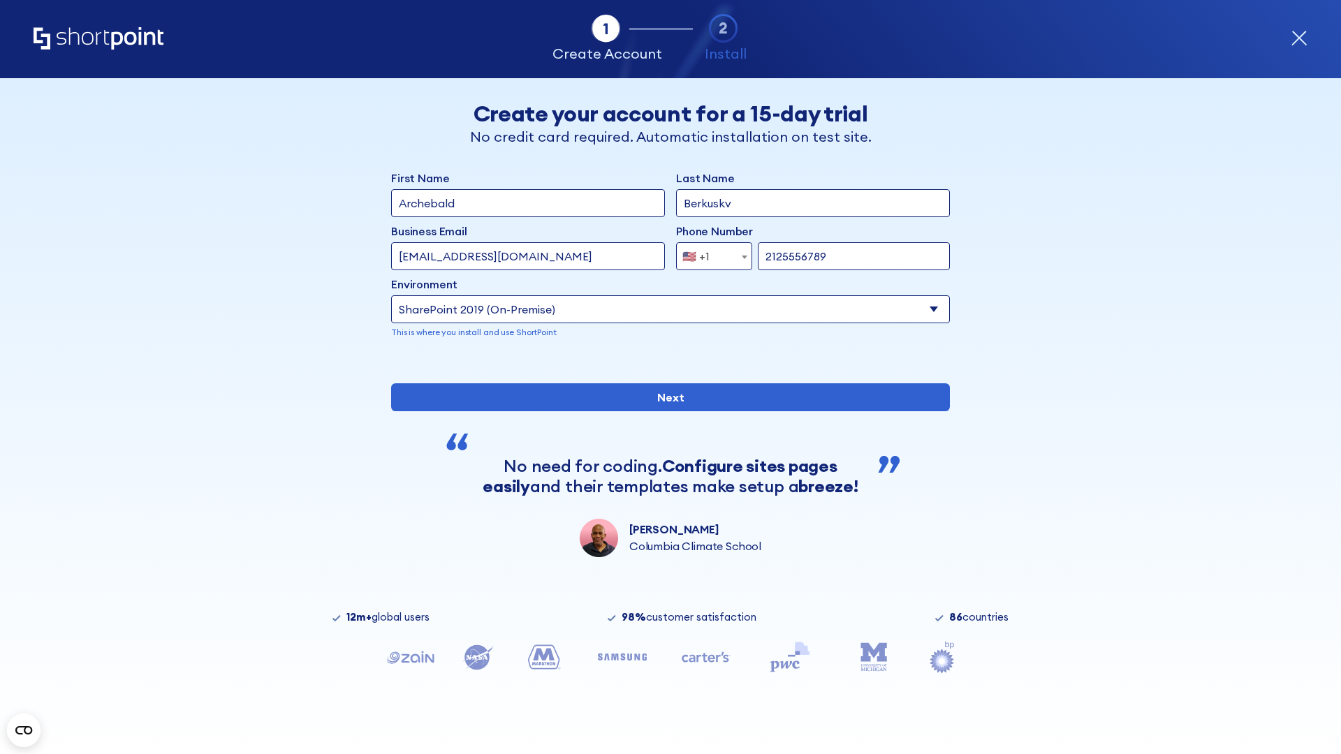
type input "2125556789"
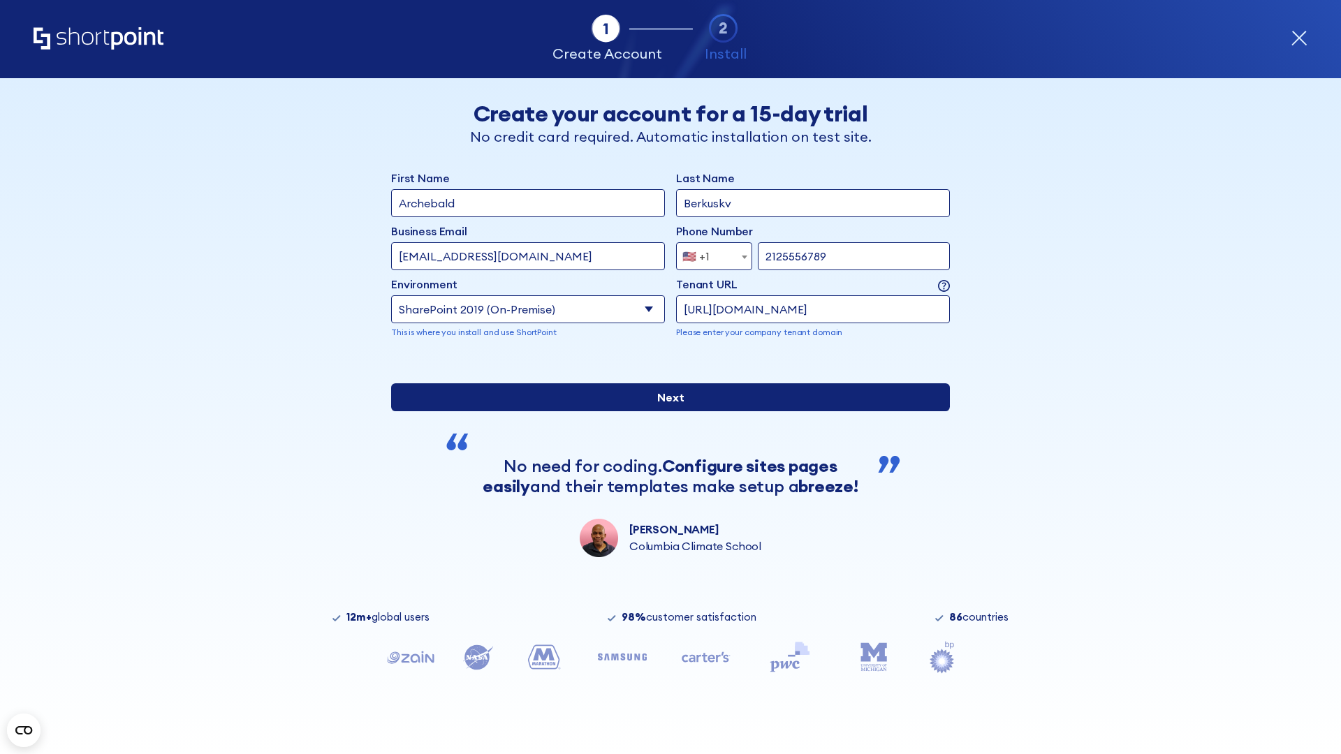
type input "[URL][DOMAIN_NAME]"
click at [665, 411] on input "Next" at bounding box center [670, 397] width 559 height 28
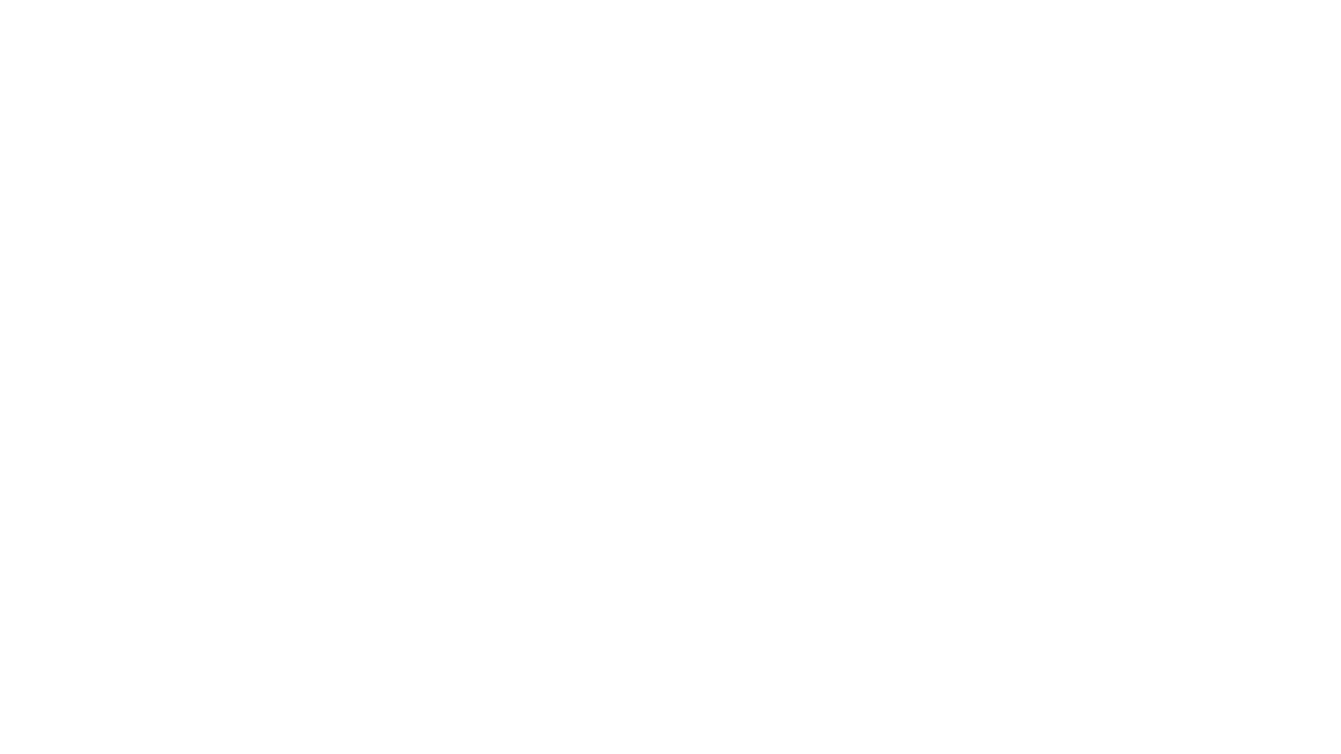
type input "Archebald"
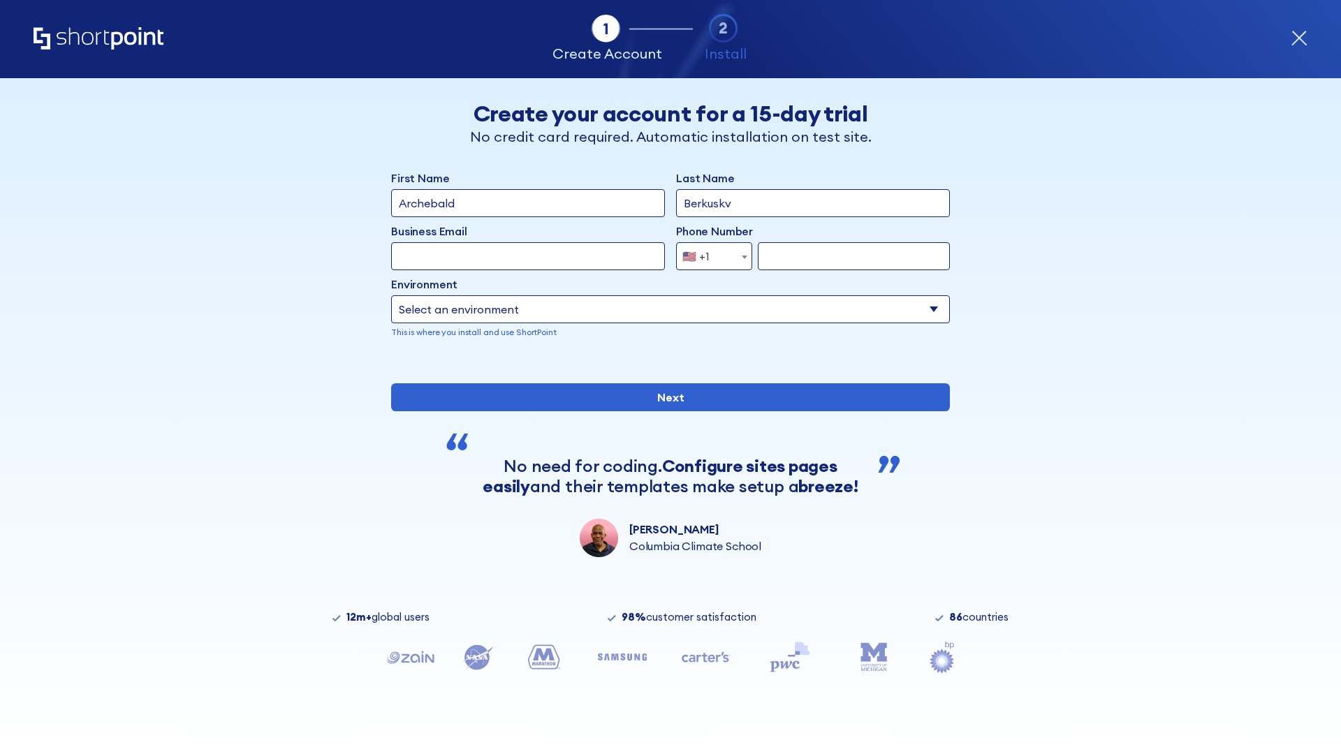
type input "Berkuskv"
type input "[EMAIL_ADDRESS][DOMAIN_NAME]"
type input "2125556789"
select select "SharePoint 2019 (On-Premise)"
type input "2125556789"
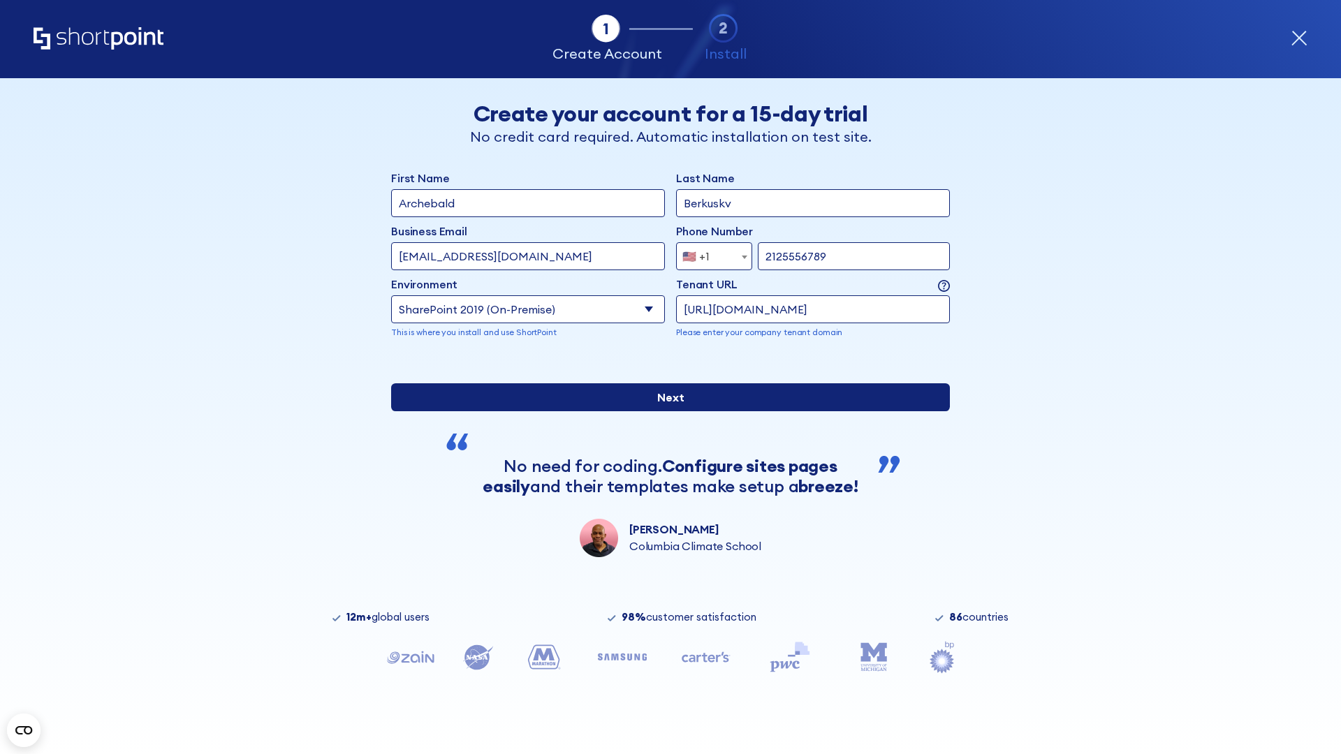
type input "https://secure.sharepoint.us"
click at [665, 411] on input "Next" at bounding box center [670, 397] width 559 height 28
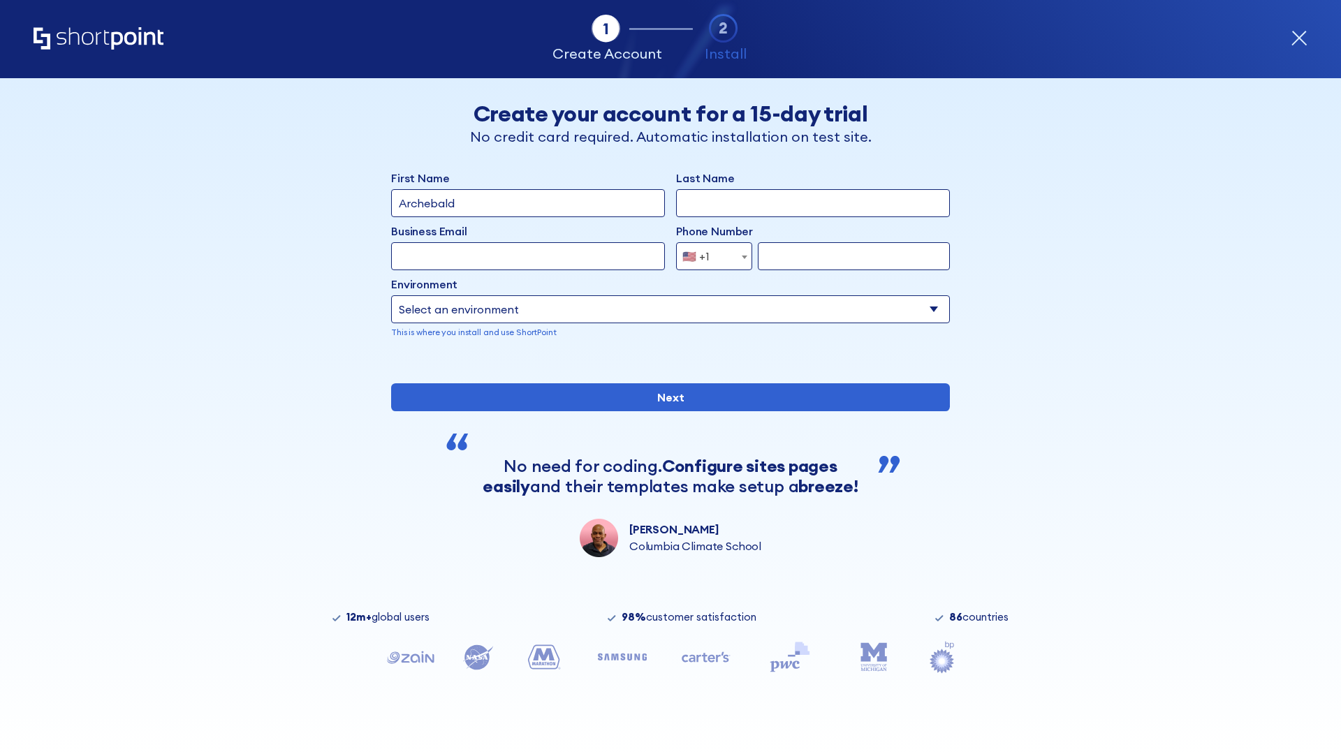
type input "Archebald"
type input "Berkuskv"
type input "[EMAIL_ADDRESS][DOMAIN_NAME]"
type input "2125556789"
select select "SharePoint 2019 (On-Premise)"
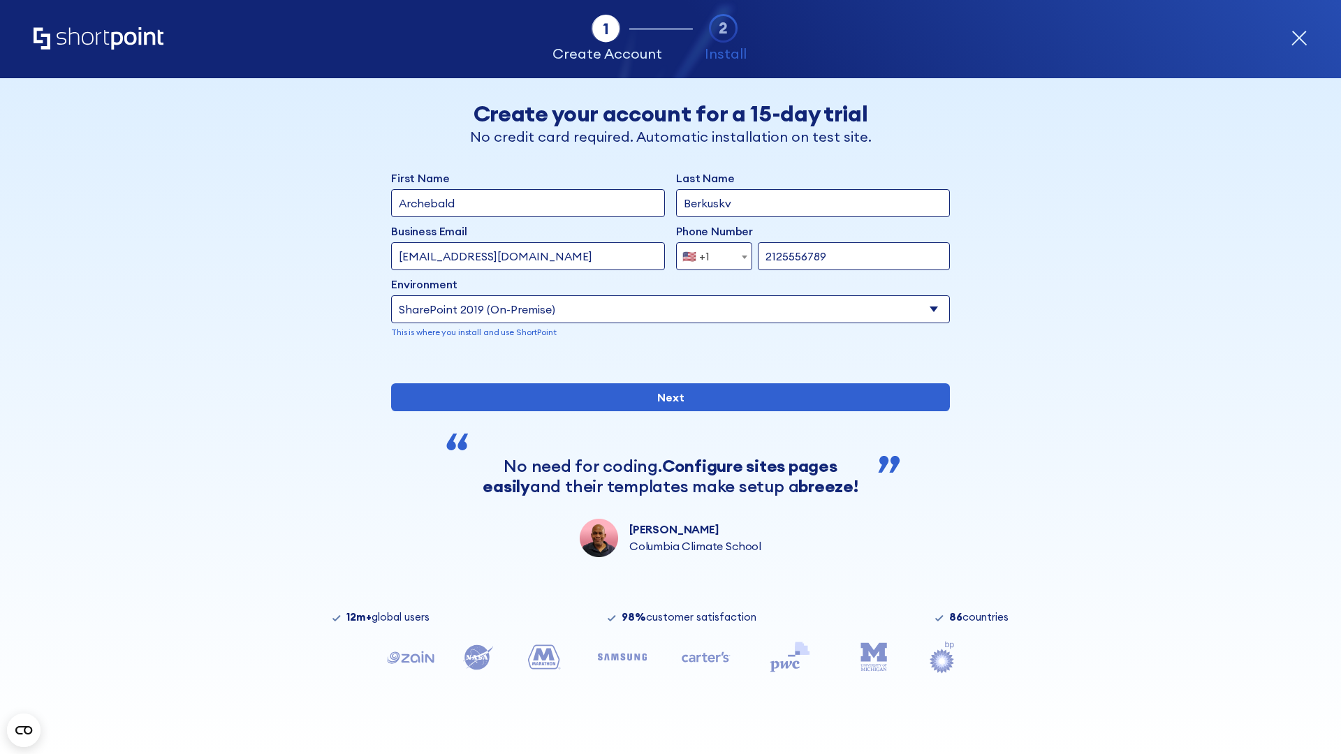
type input "2125556789"
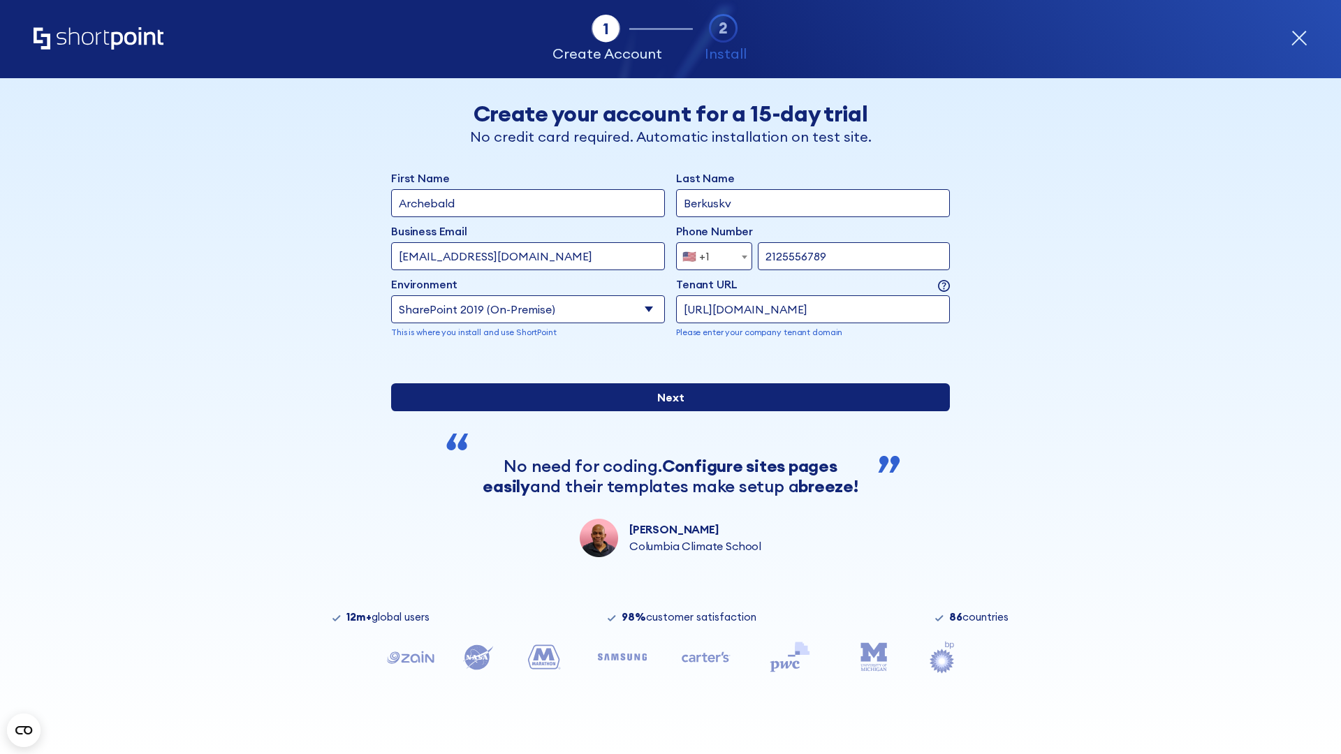
type input "https://alpha.sharepoint-mil.us"
click at [665, 411] on input "Next" at bounding box center [670, 397] width 559 height 28
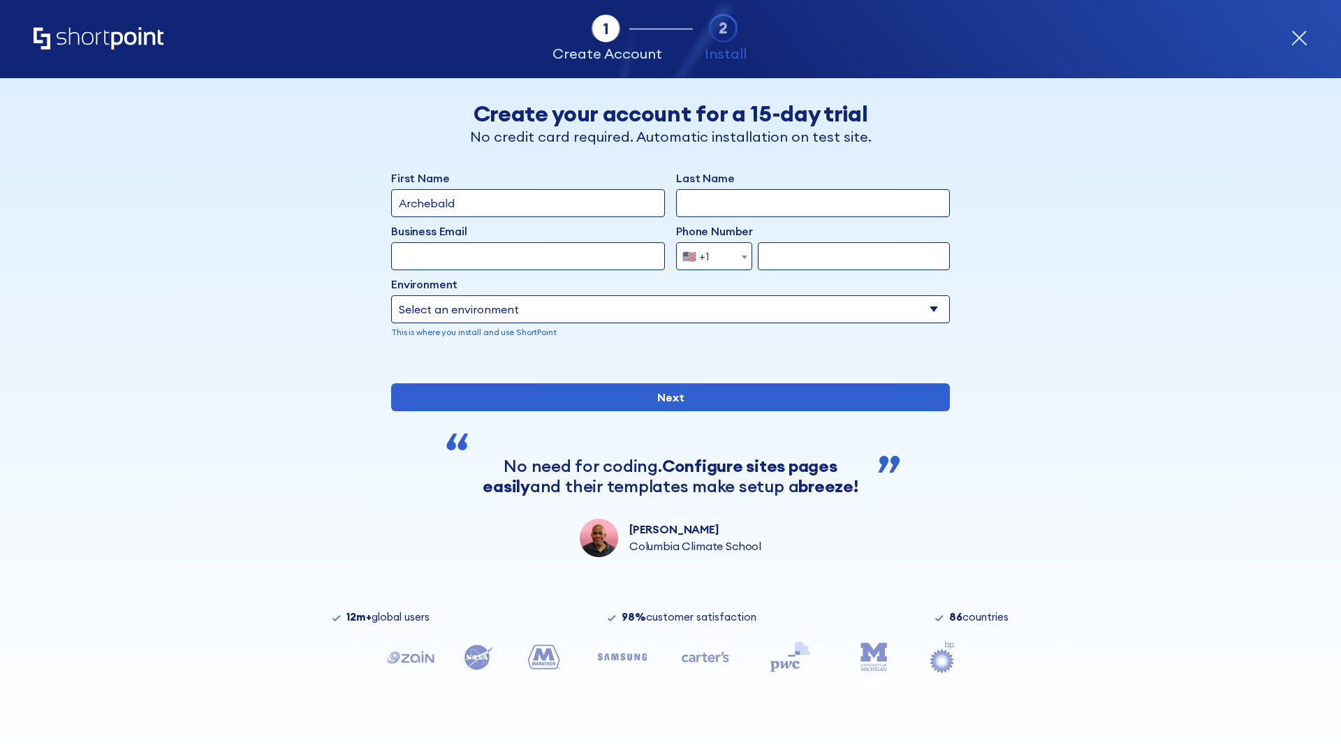
type input "Archebald"
type input "Berkuskv"
type input "[EMAIL_ADDRESS][DOMAIN_NAME]"
type input "2125556789"
select select "SharePoint 2019 (On-Premise)"
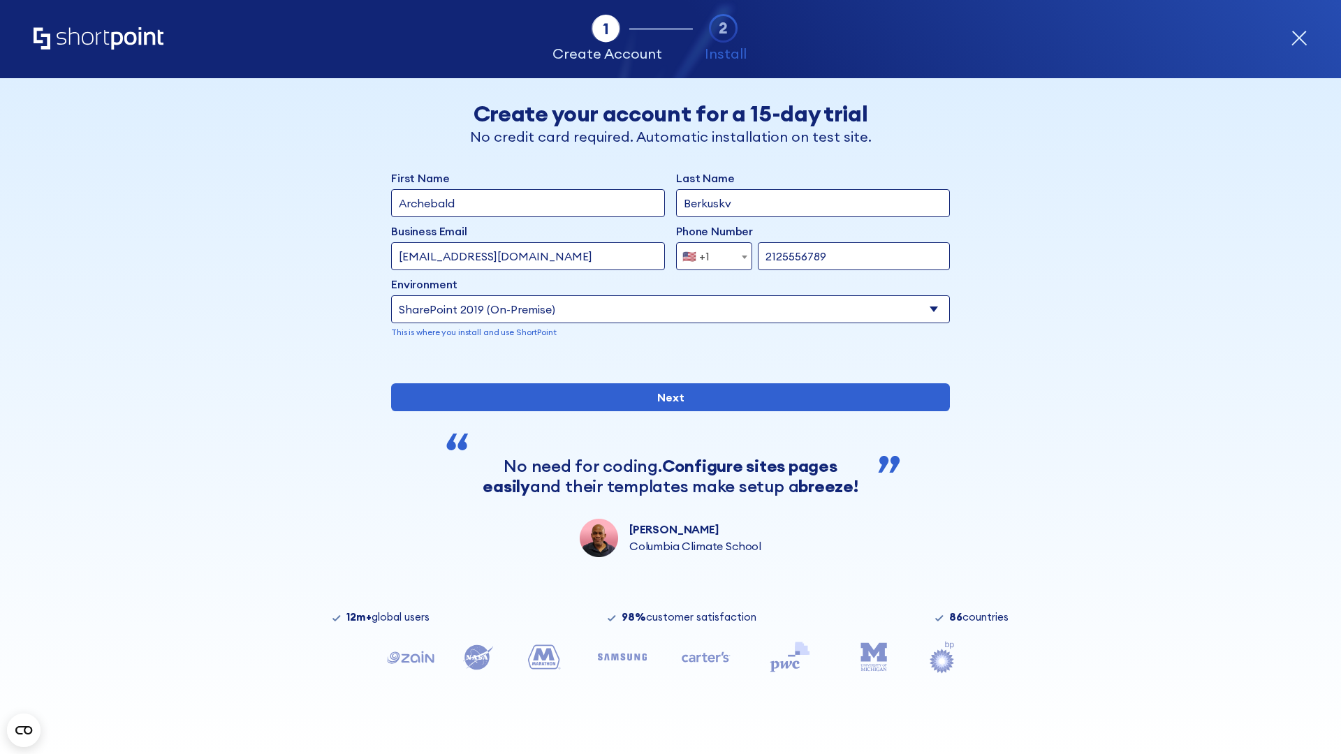
type input "2125556789"
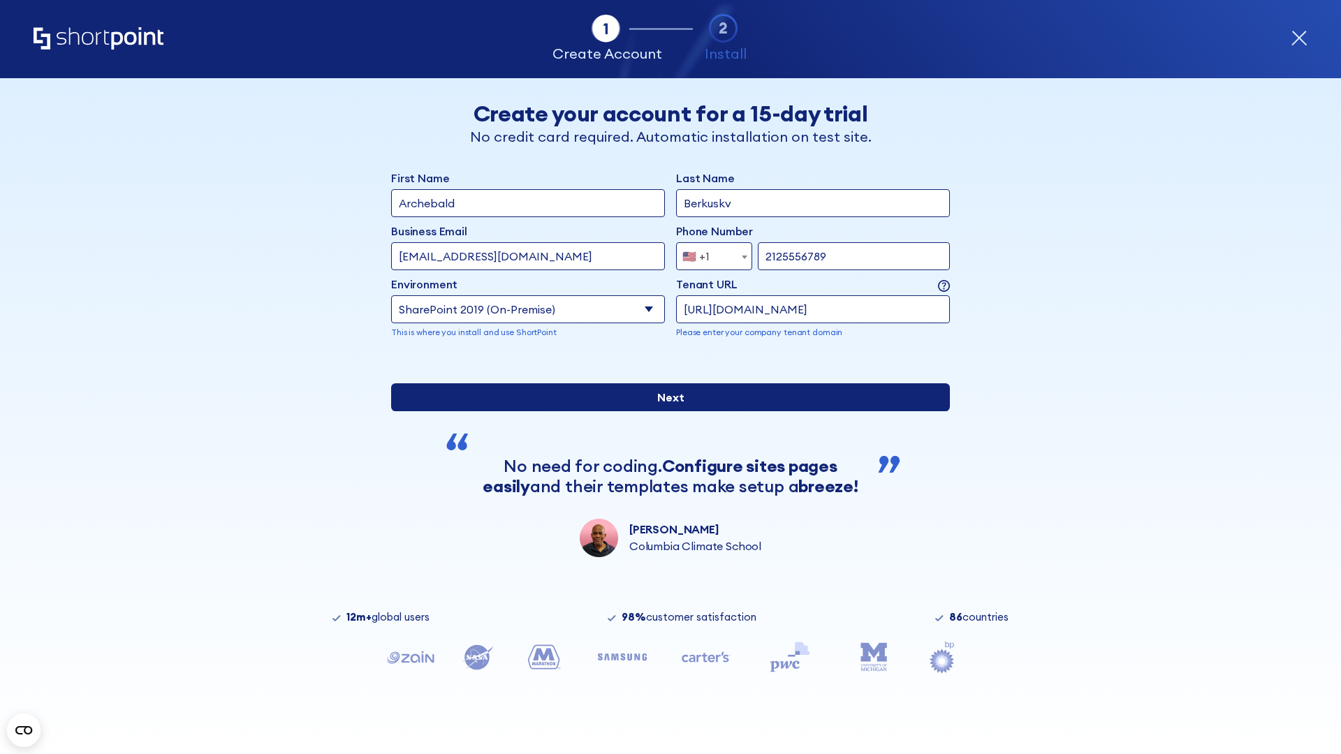
type input "[URL][DOMAIN_NAME]"
click at [665, 411] on input "Next" at bounding box center [670, 397] width 559 height 28
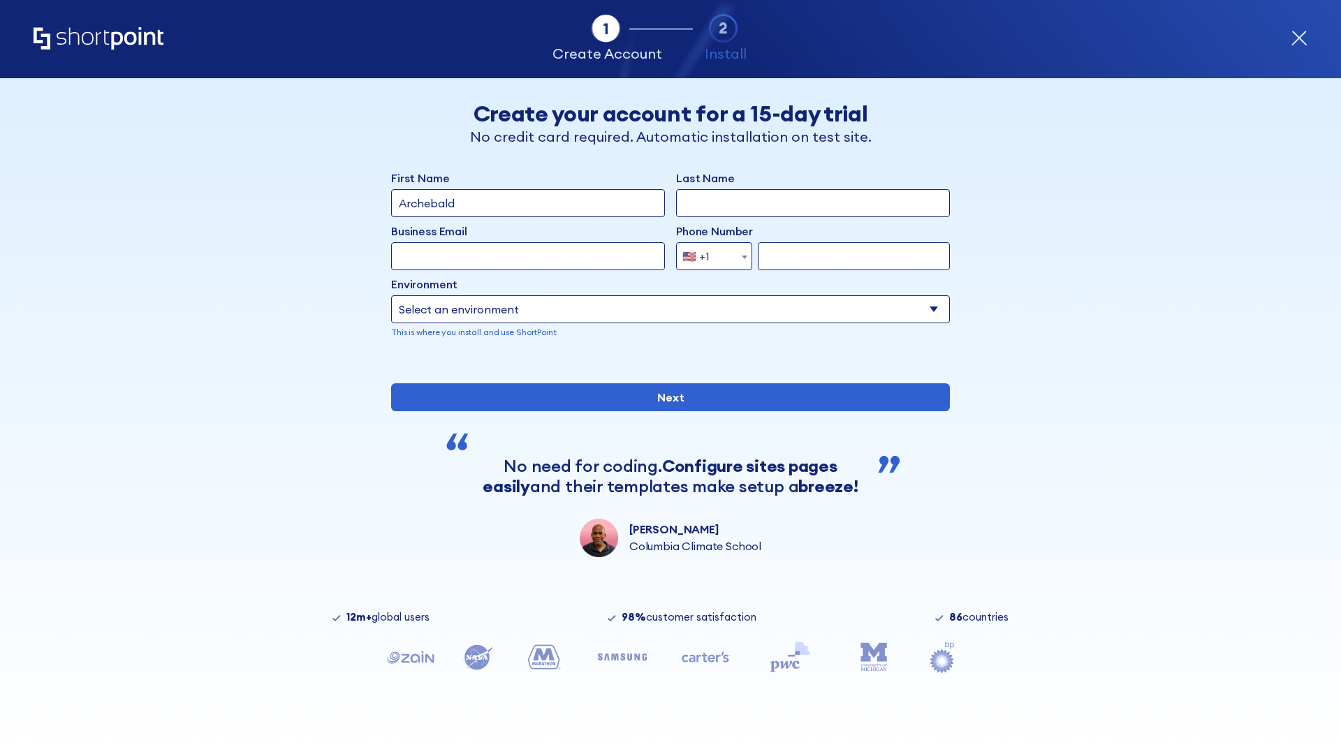
type input "Archebald"
type input "Berkuskv"
type input "[EMAIL_ADDRESS][DOMAIN_NAME]"
type input "2125556789"
select select "SharePoint 2016 (On-Premise)"
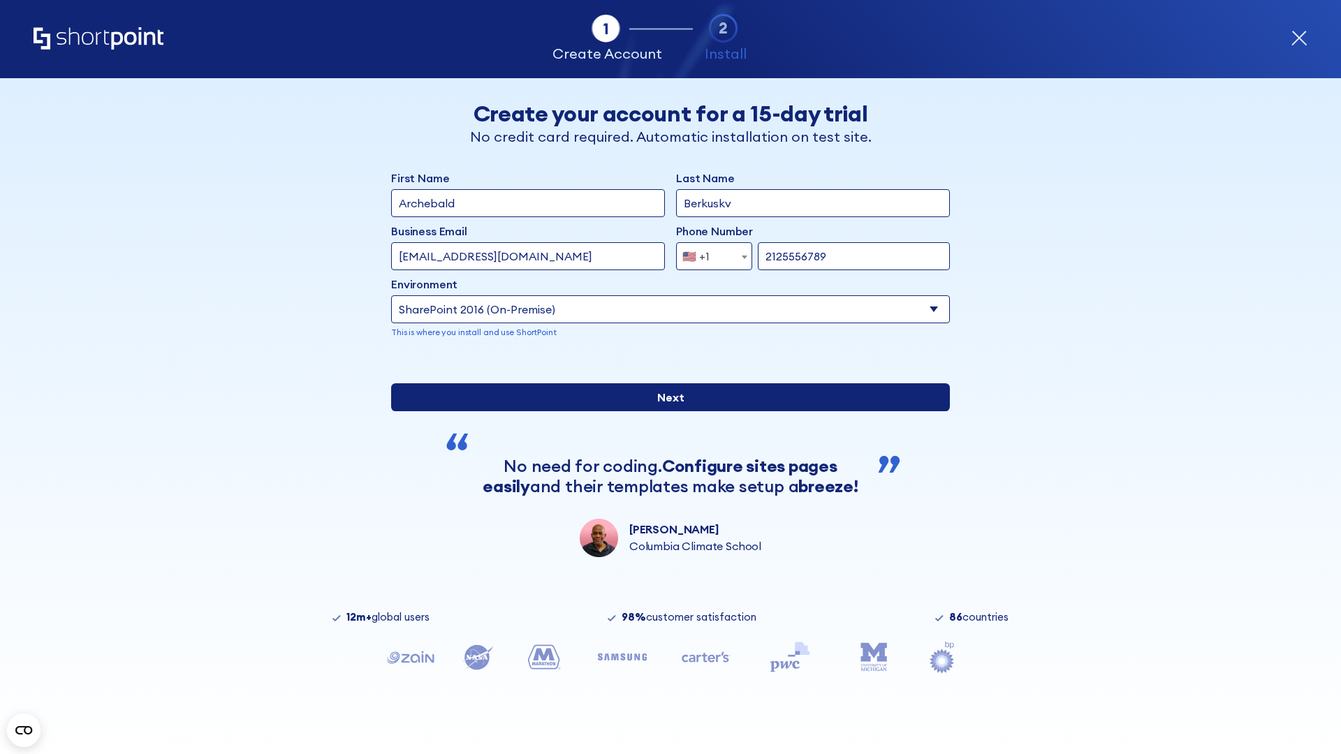
type input "2125556789"
click at [665, 411] on input "Next" at bounding box center [670, 397] width 559 height 28
